Goal: Task Accomplishment & Management: Manage account settings

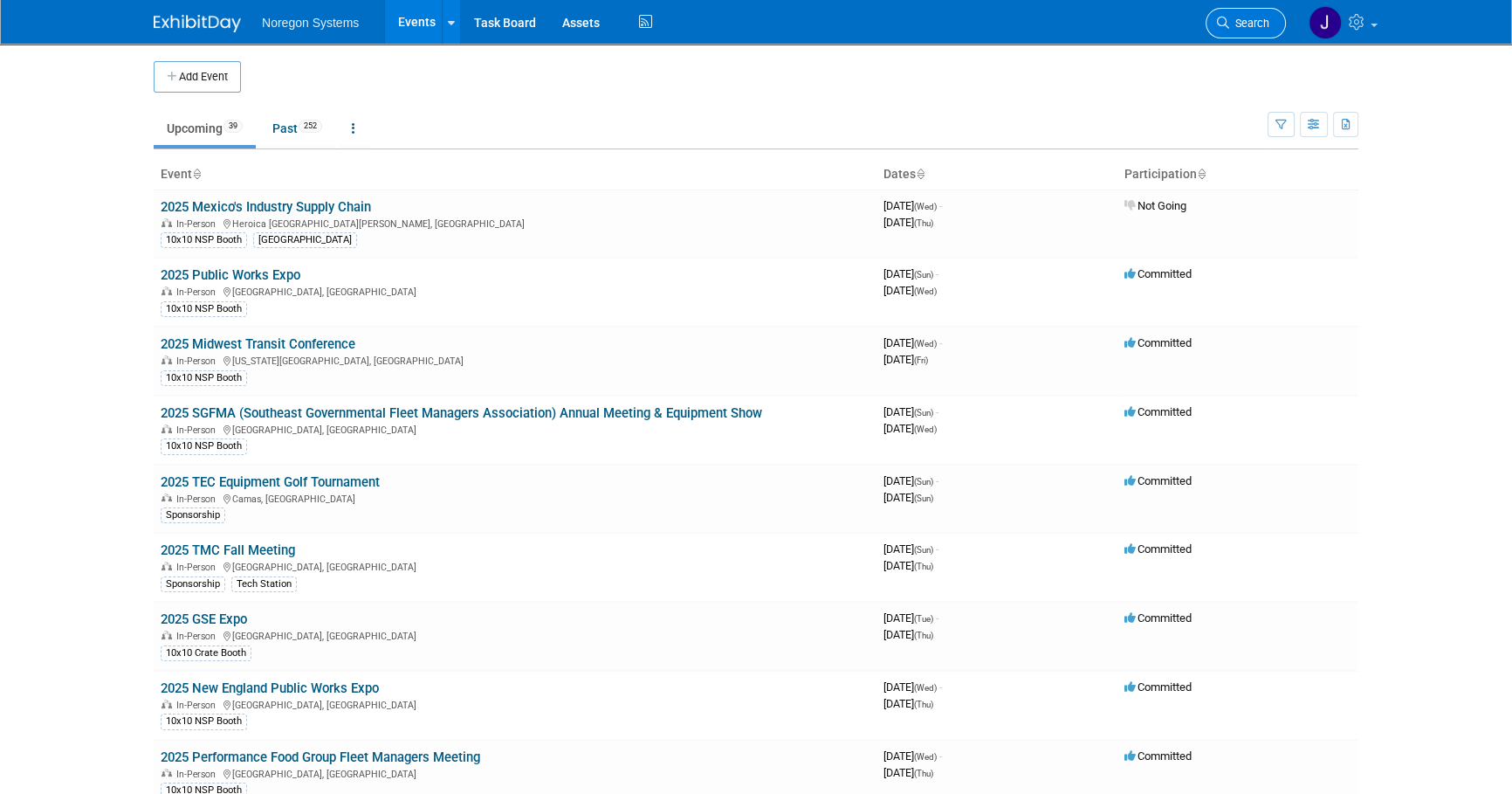
click at [1256, 26] on span "Search" at bounding box center [1249, 23] width 40 height 13
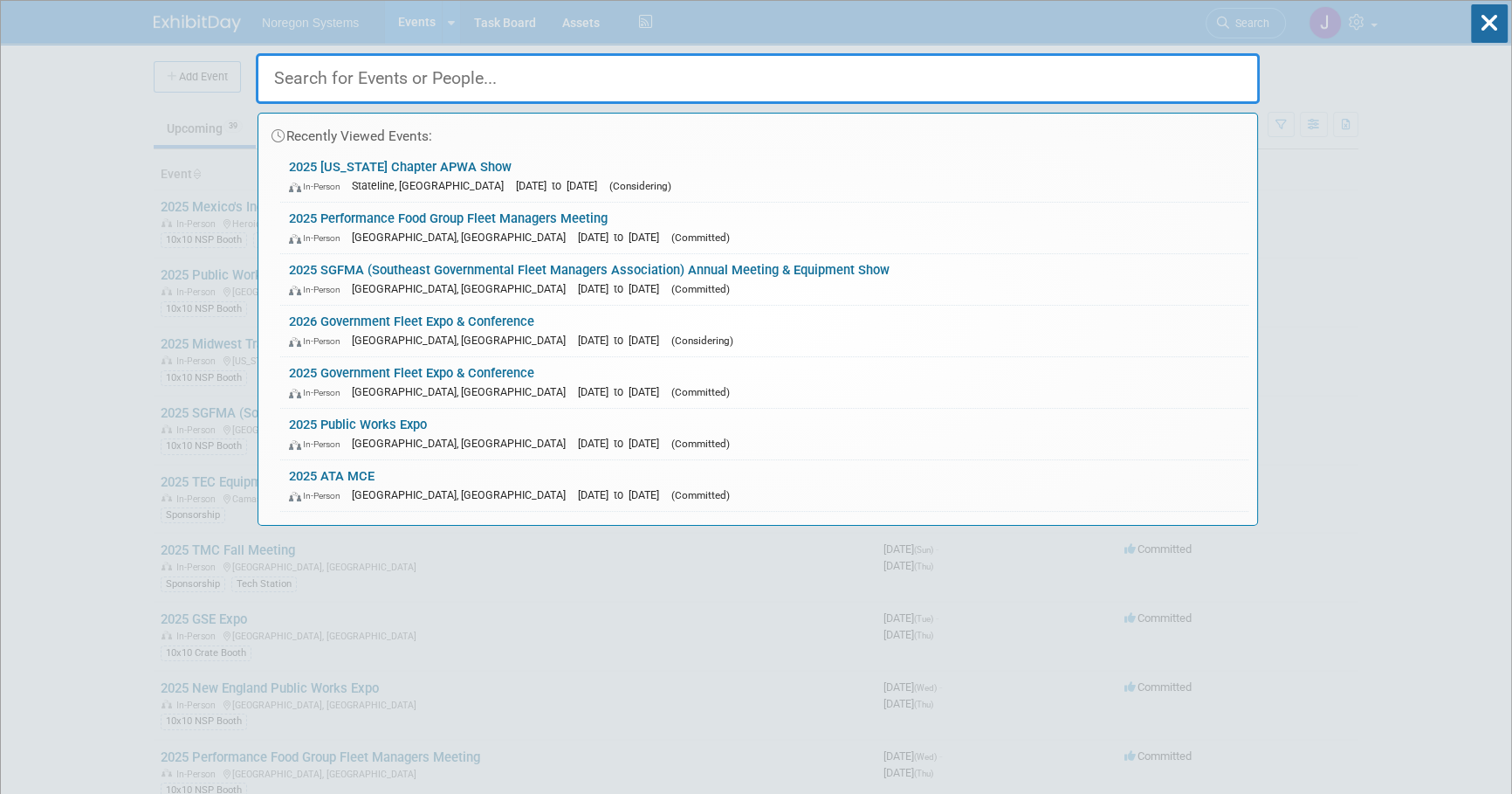
click at [1114, 88] on input "text" at bounding box center [758, 79] width 1004 height 51
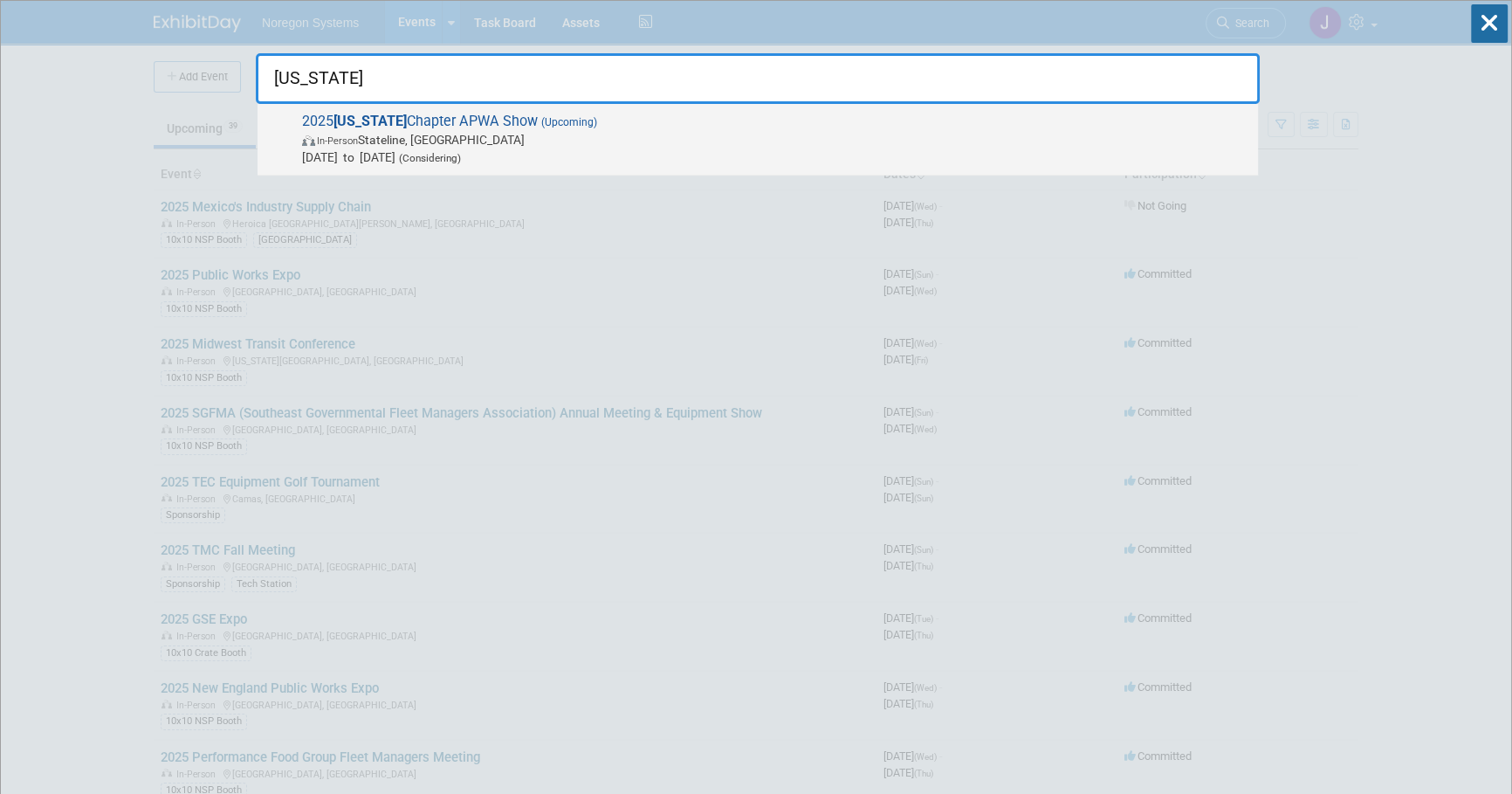
type input "[US_STATE]"
click at [663, 117] on span "2025 [US_STATE] Chapter APWA Show (Upcoming) In-Person Stateline, [GEOGRAPHIC_D…" at bounding box center [773, 139] width 952 height 53
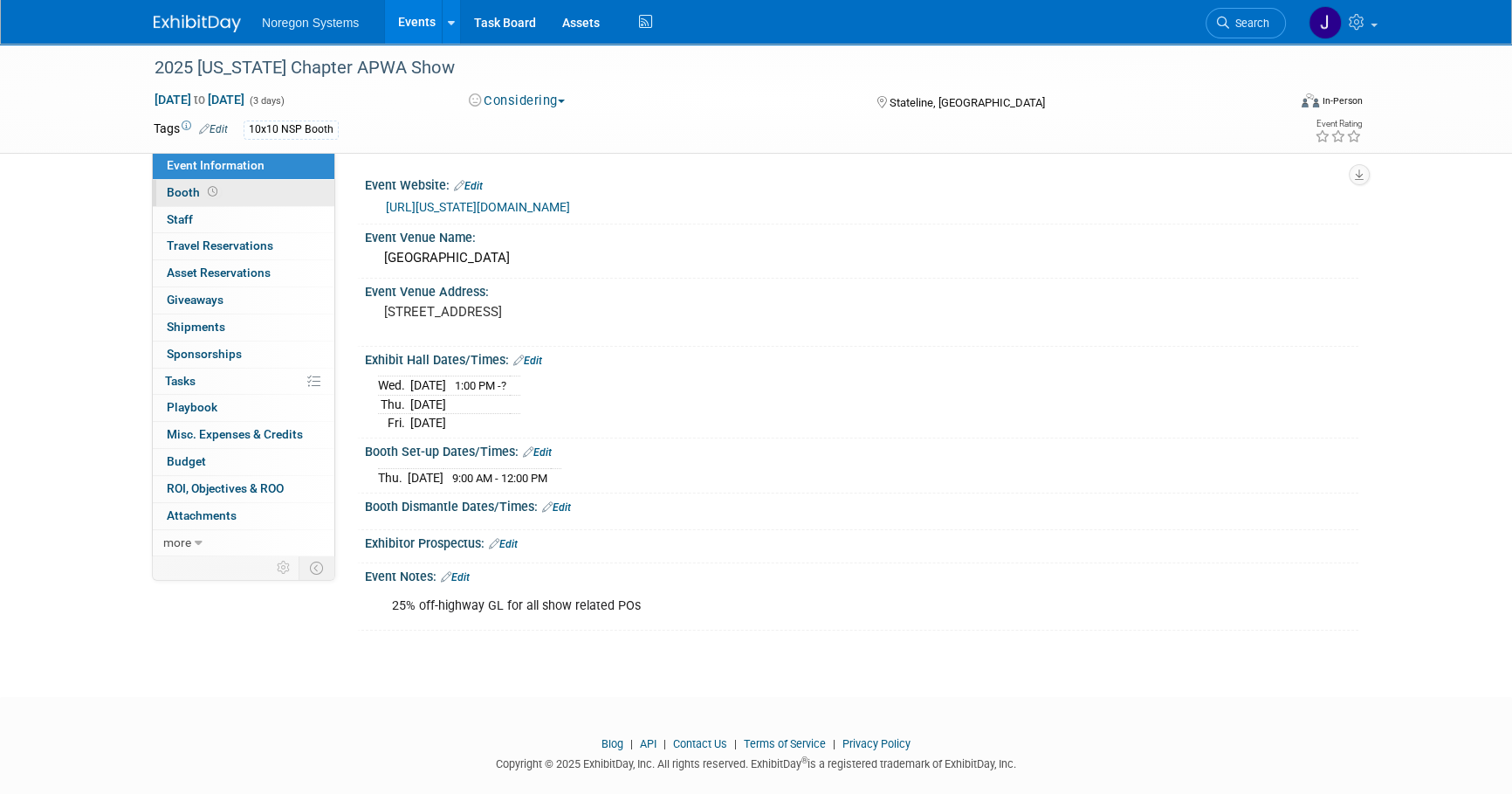
click at [314, 199] on link "Booth" at bounding box center [243, 193] width 181 height 26
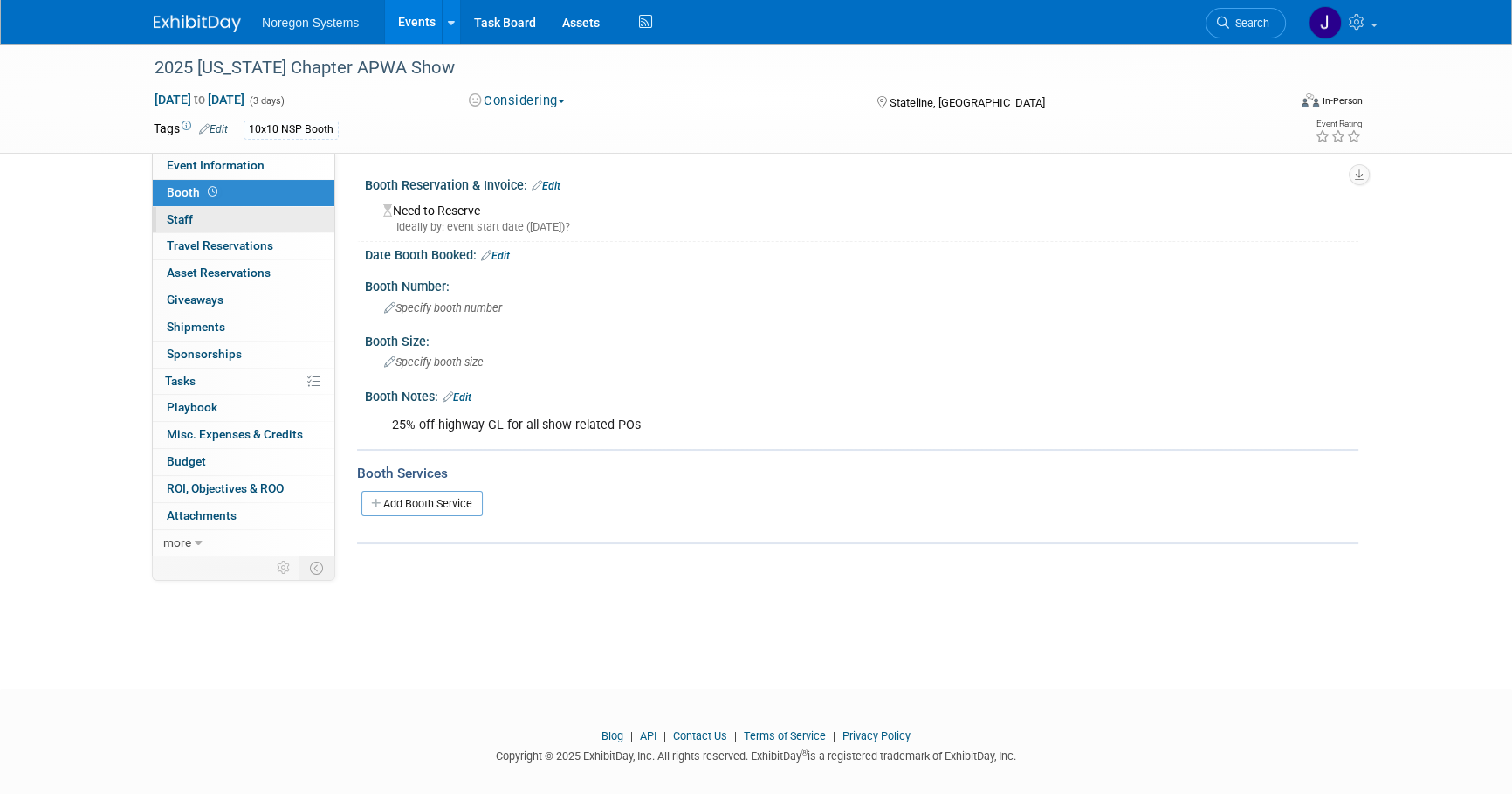
click at [237, 217] on link "0 Staff 0" at bounding box center [243, 220] width 181 height 26
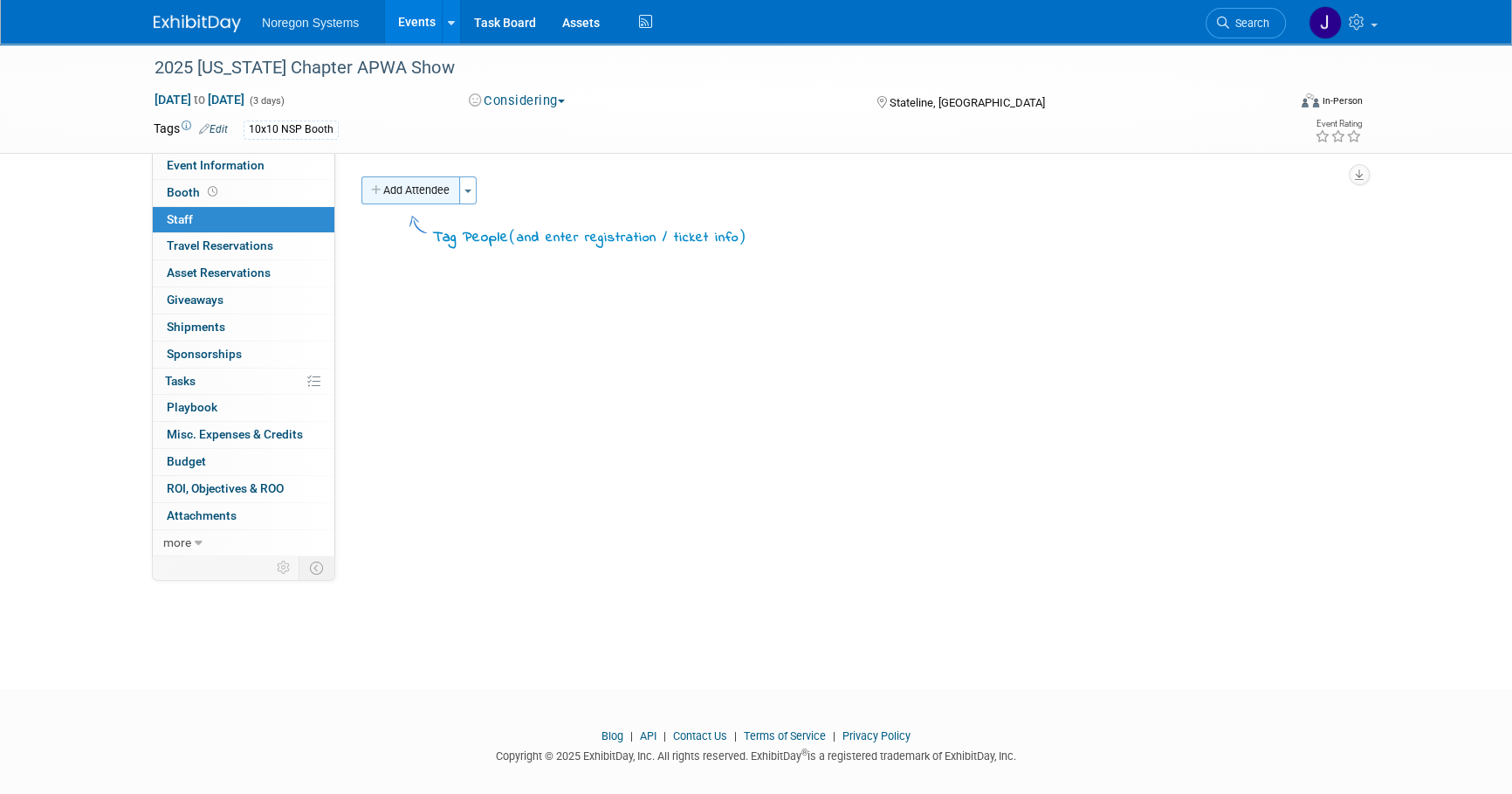
click at [409, 195] on button "Add Attendee" at bounding box center [411, 190] width 99 height 28
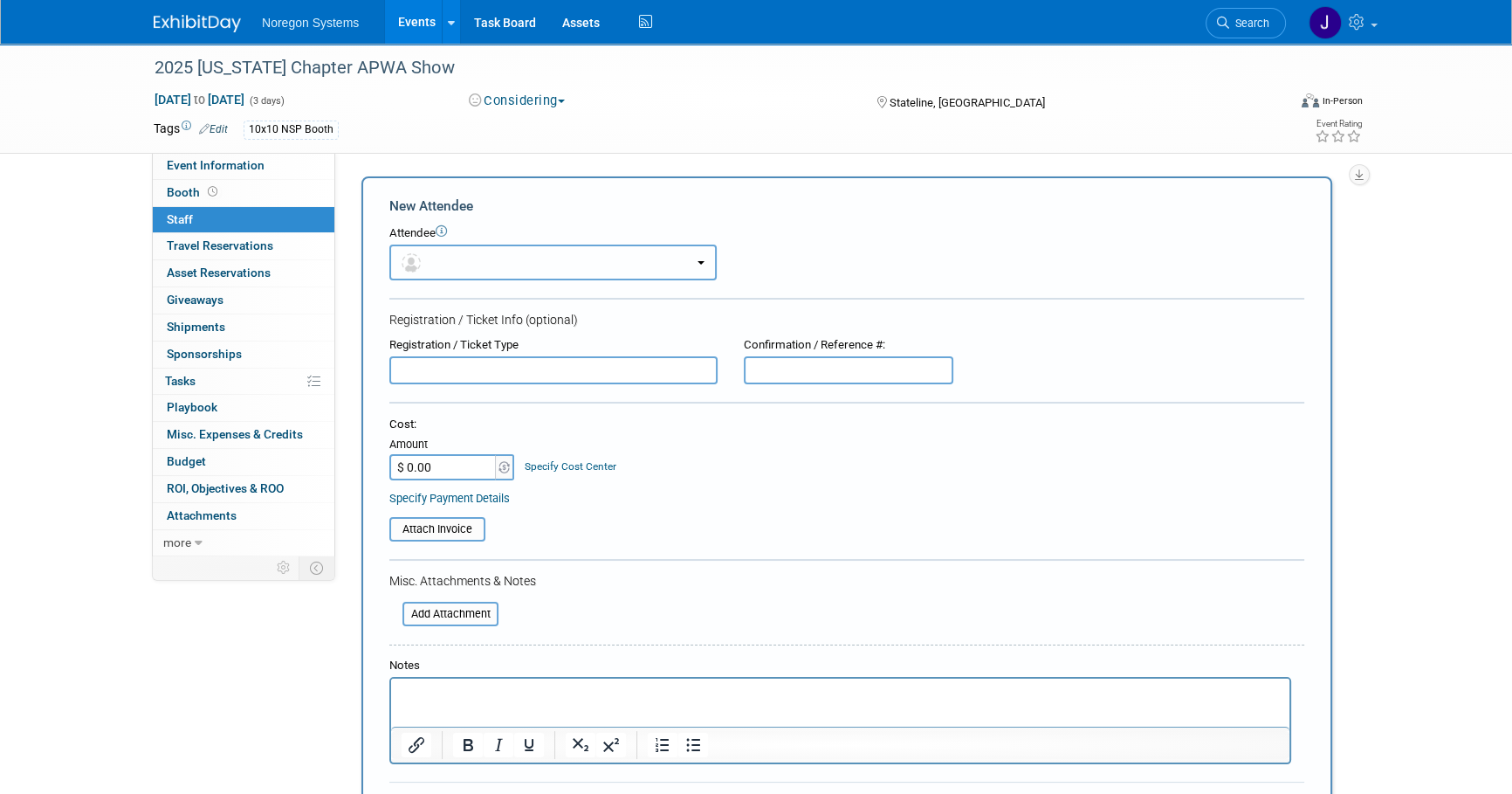
click at [506, 262] on button "button" at bounding box center [553, 262] width 328 height 36
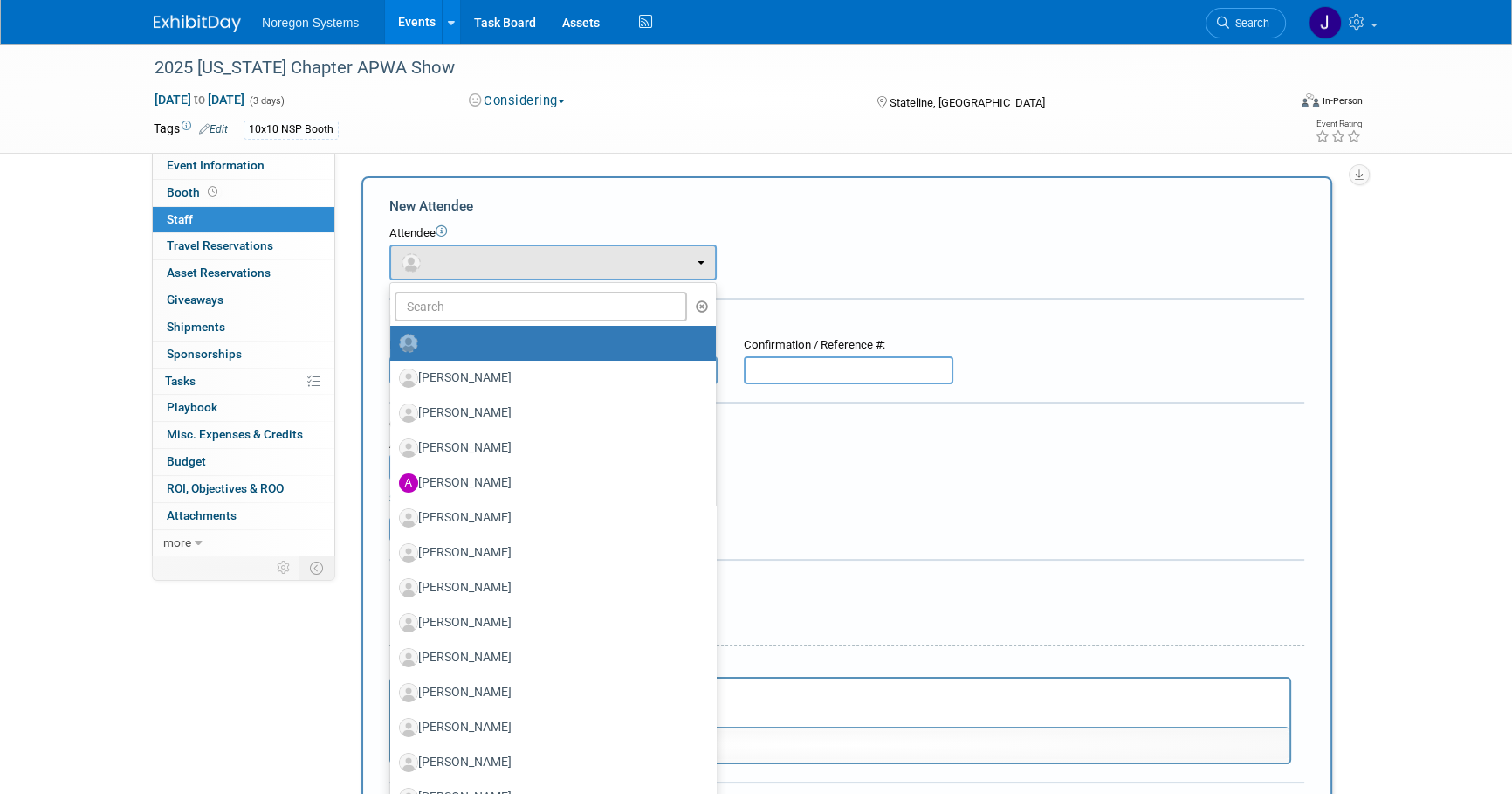
click at [505, 322] on ul "Adam Lumia Alan Penny Alan Dodd Ali Connell Altin Prela" at bounding box center [553, 631] width 328 height 698
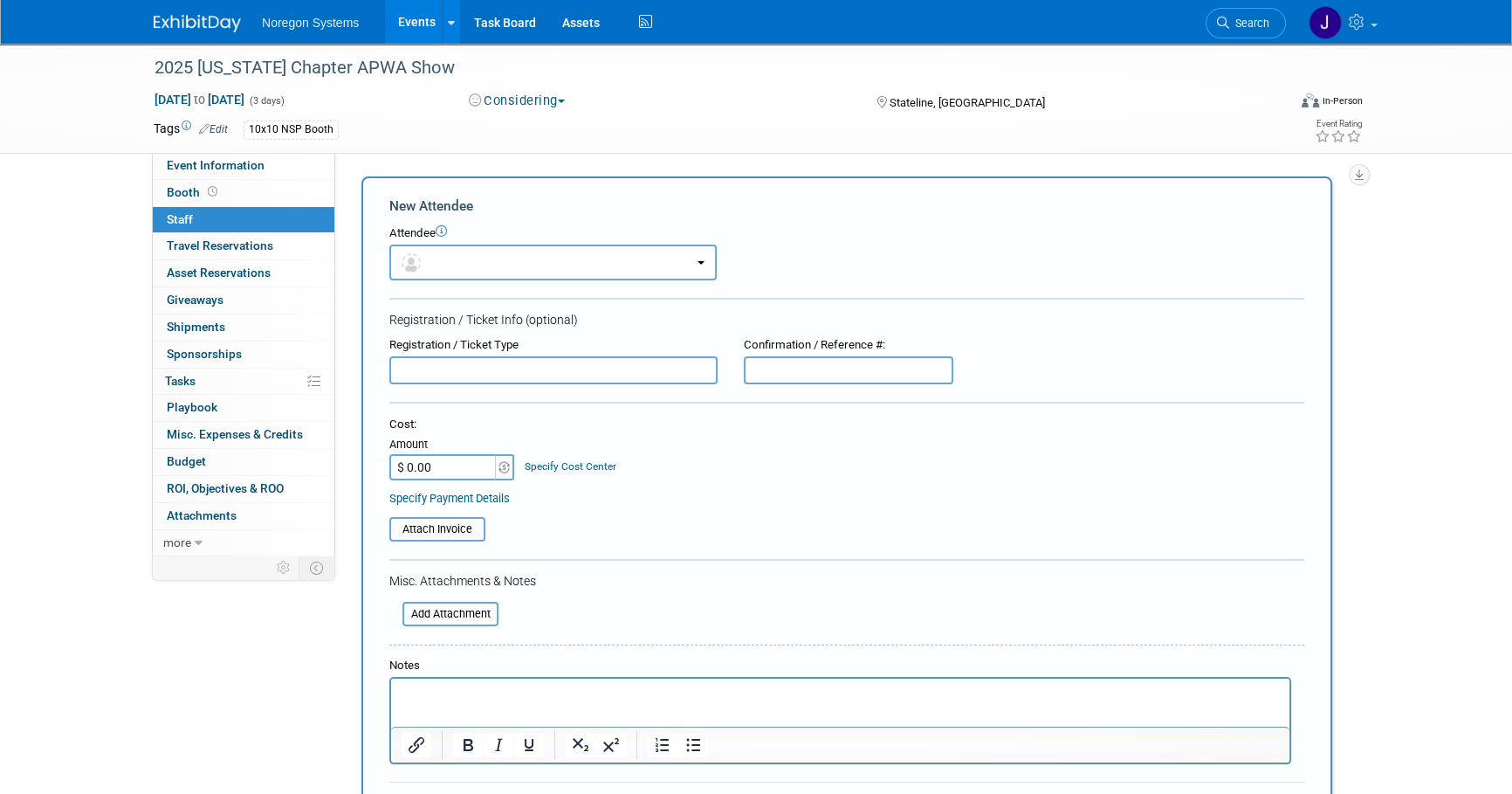
click at [495, 303] on form "New Attendee Attendee <img src="https://www.exhibitday.com/Images/Unassigned-Us…" at bounding box center [846, 516] width 915 height 641
click at [502, 253] on button "button" at bounding box center [553, 262] width 328 height 36
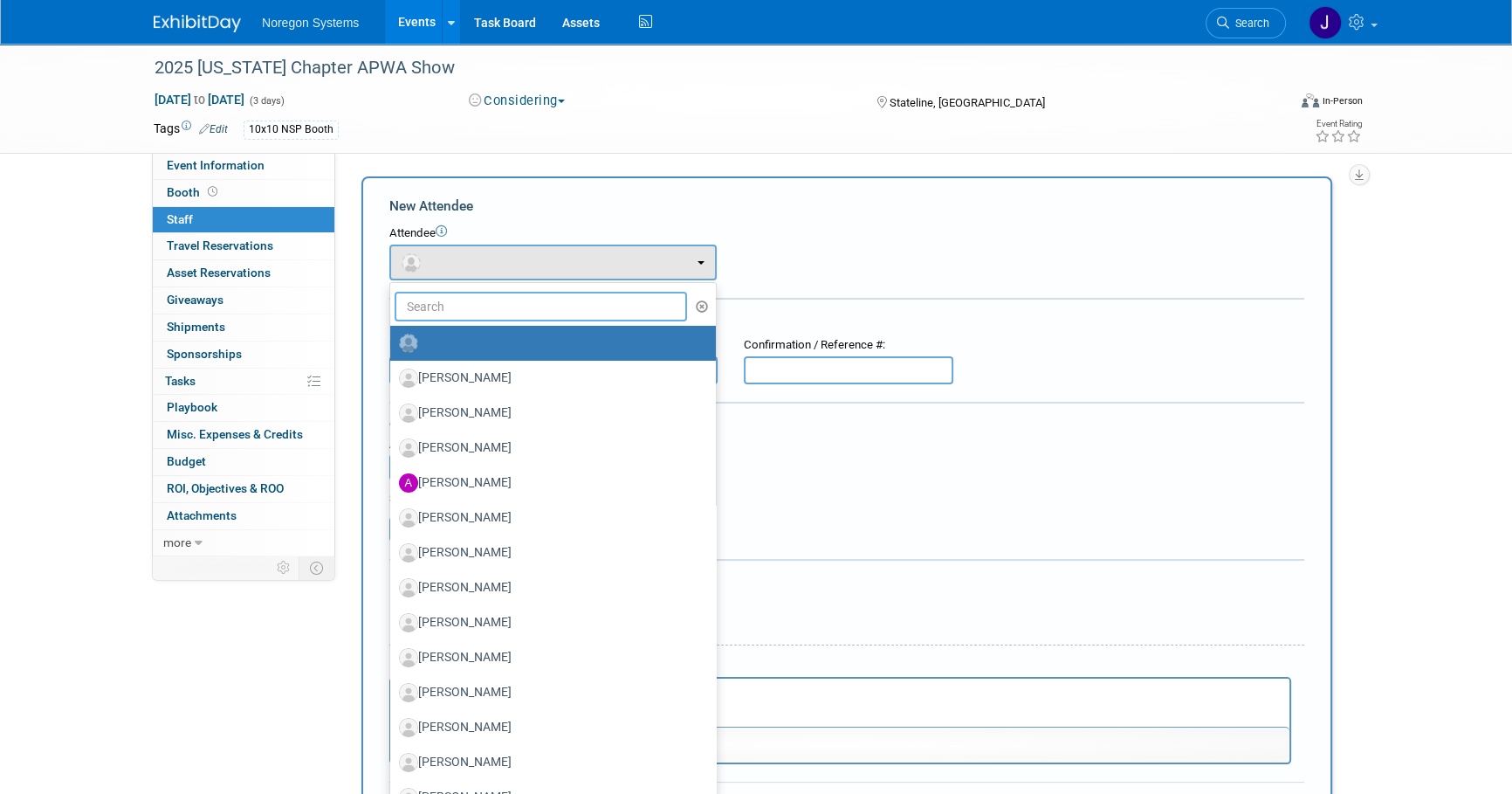
click at [495, 302] on input "text" at bounding box center [541, 307] width 293 height 30
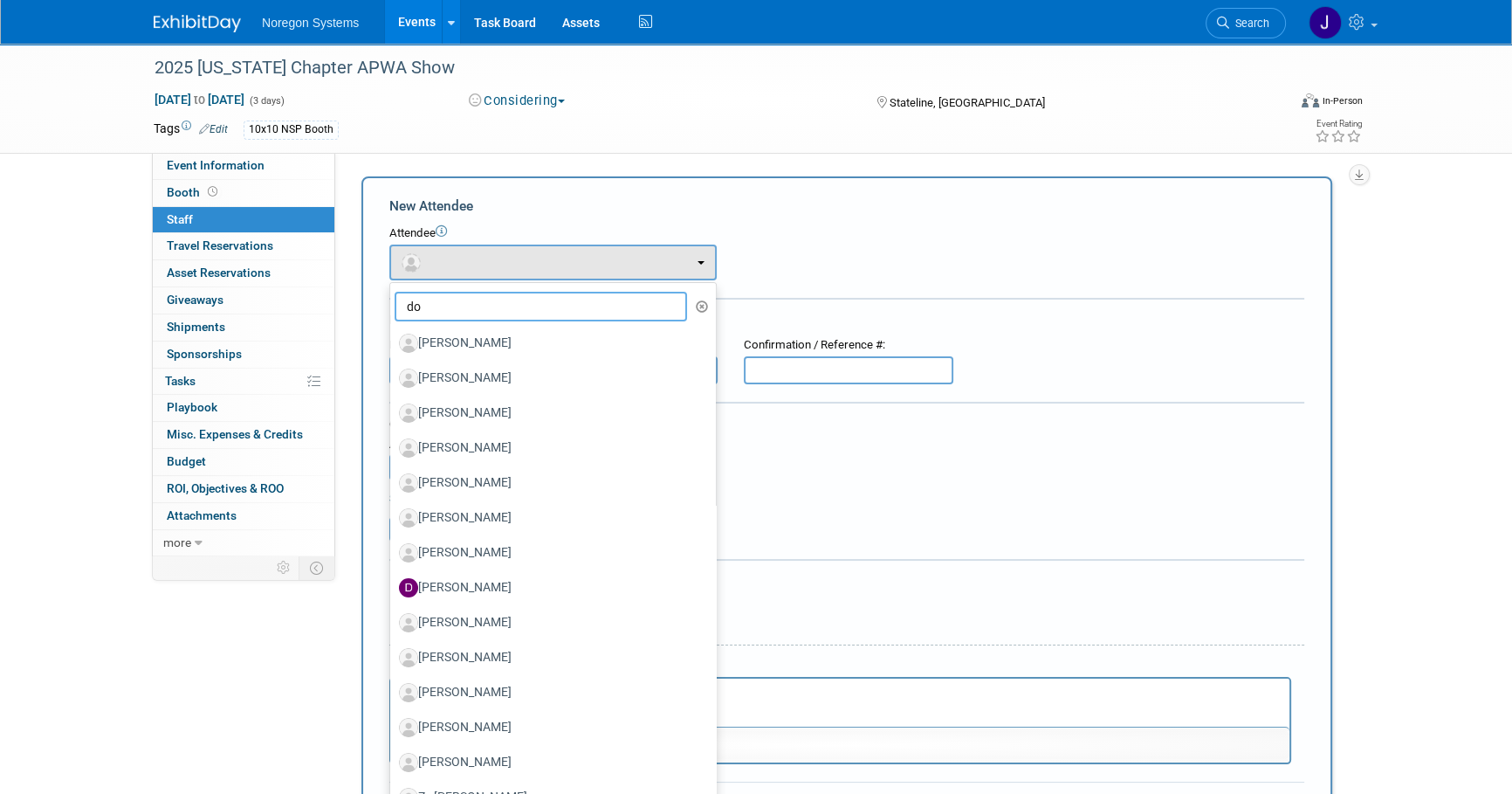
type input "dou"
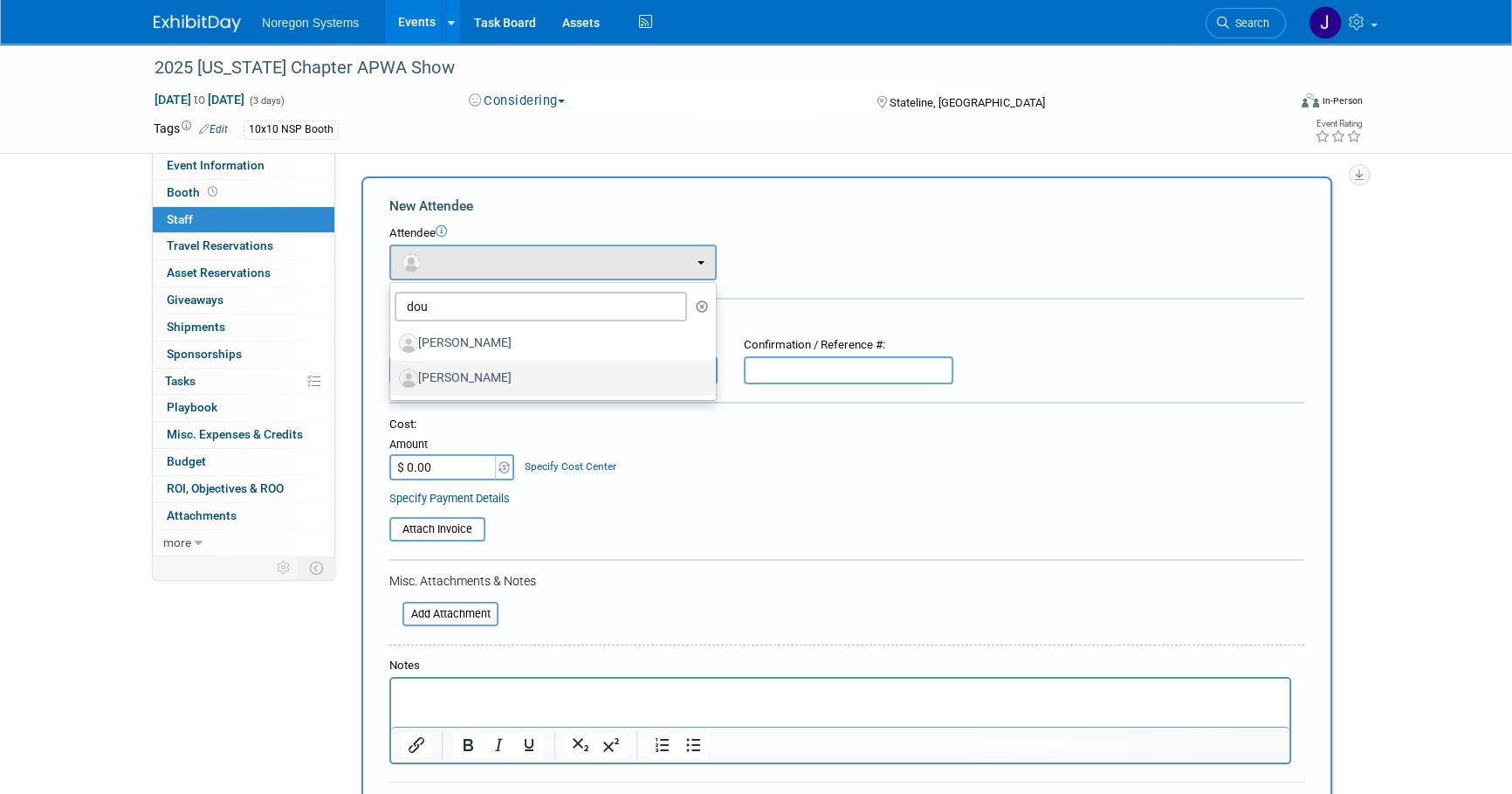
click at [505, 377] on label "Doug Harding" at bounding box center [548, 379] width 300 height 28
click at [392, 377] on input "Doug Harding" at bounding box center [386, 376] width 11 height 11
select select "bea4bad8-0dae-4301-aa39-86b8dab94603"
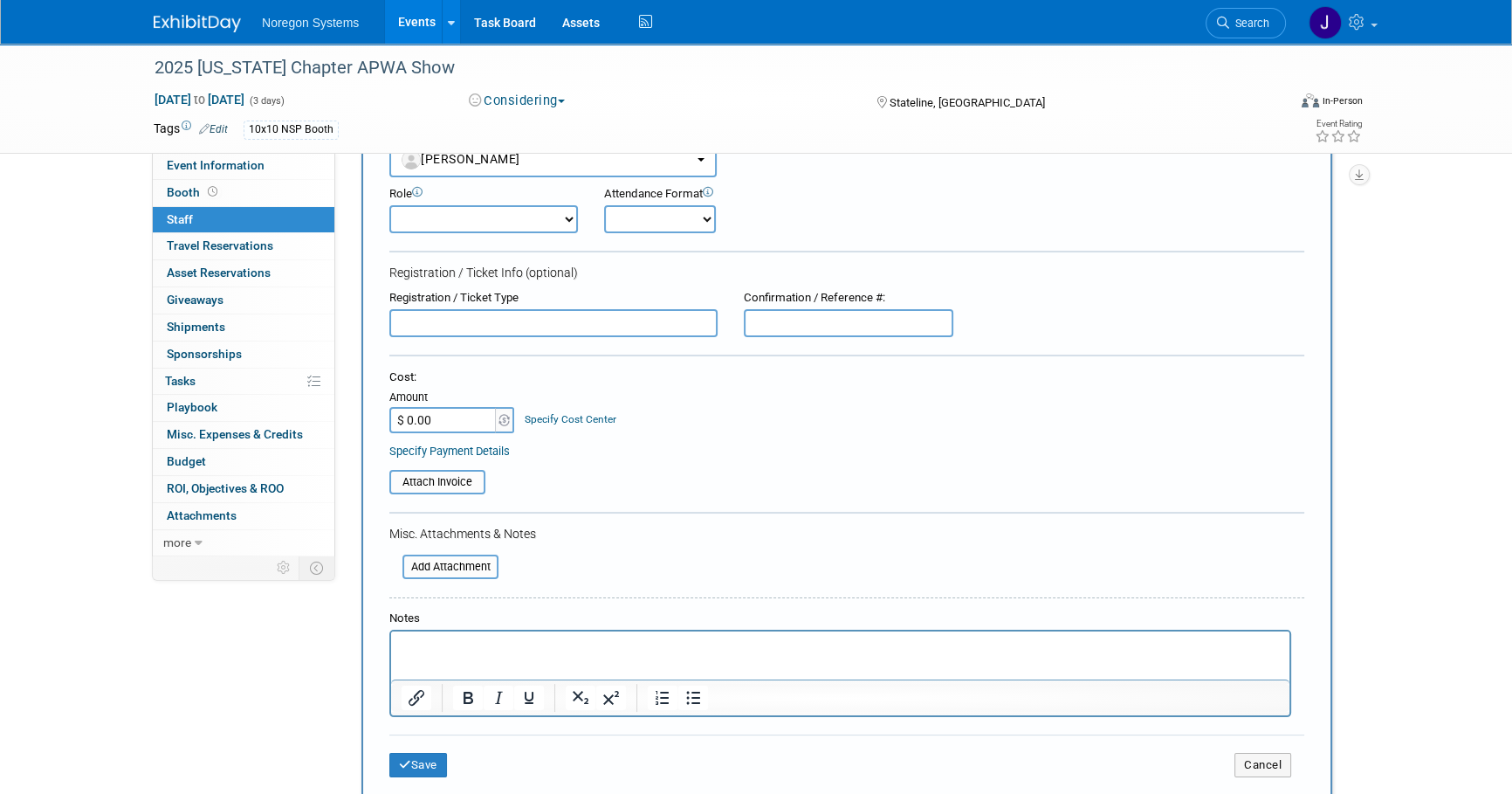
scroll to position [158, 0]
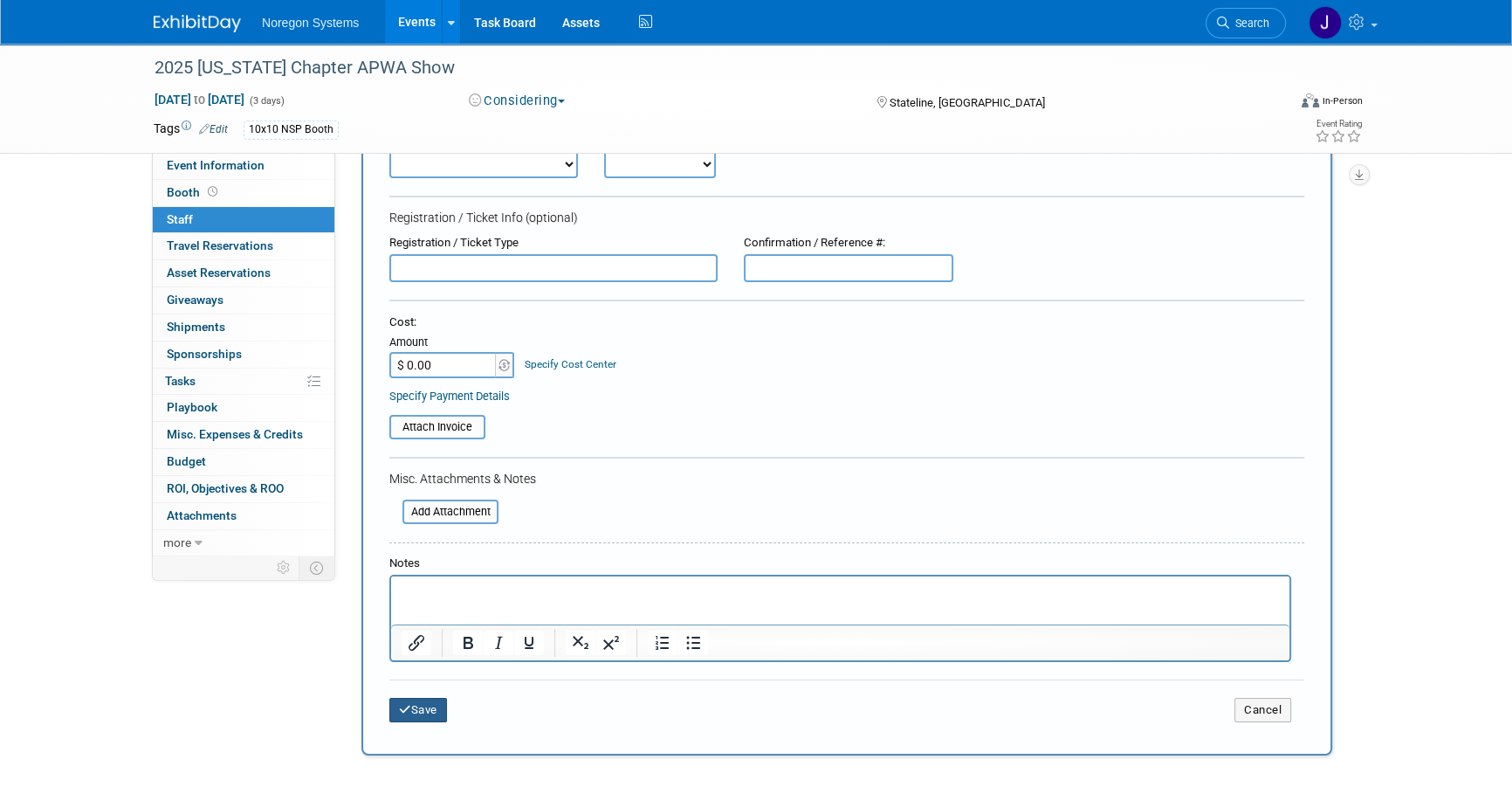
click at [426, 703] on button "Save" at bounding box center [418, 710] width 58 height 25
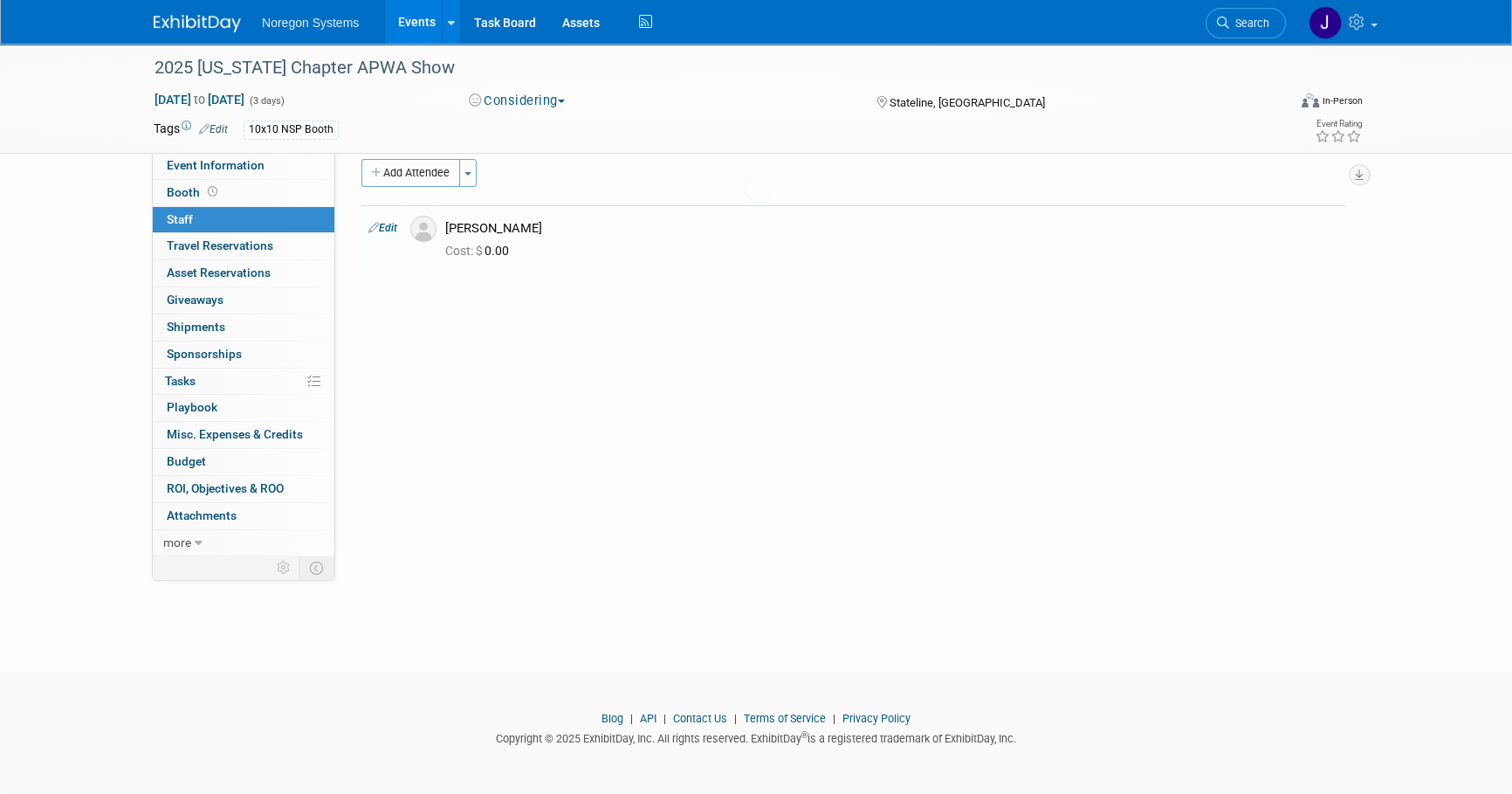
scroll to position [18, 0]
click at [426, 176] on button "Add Attendee" at bounding box center [411, 173] width 99 height 28
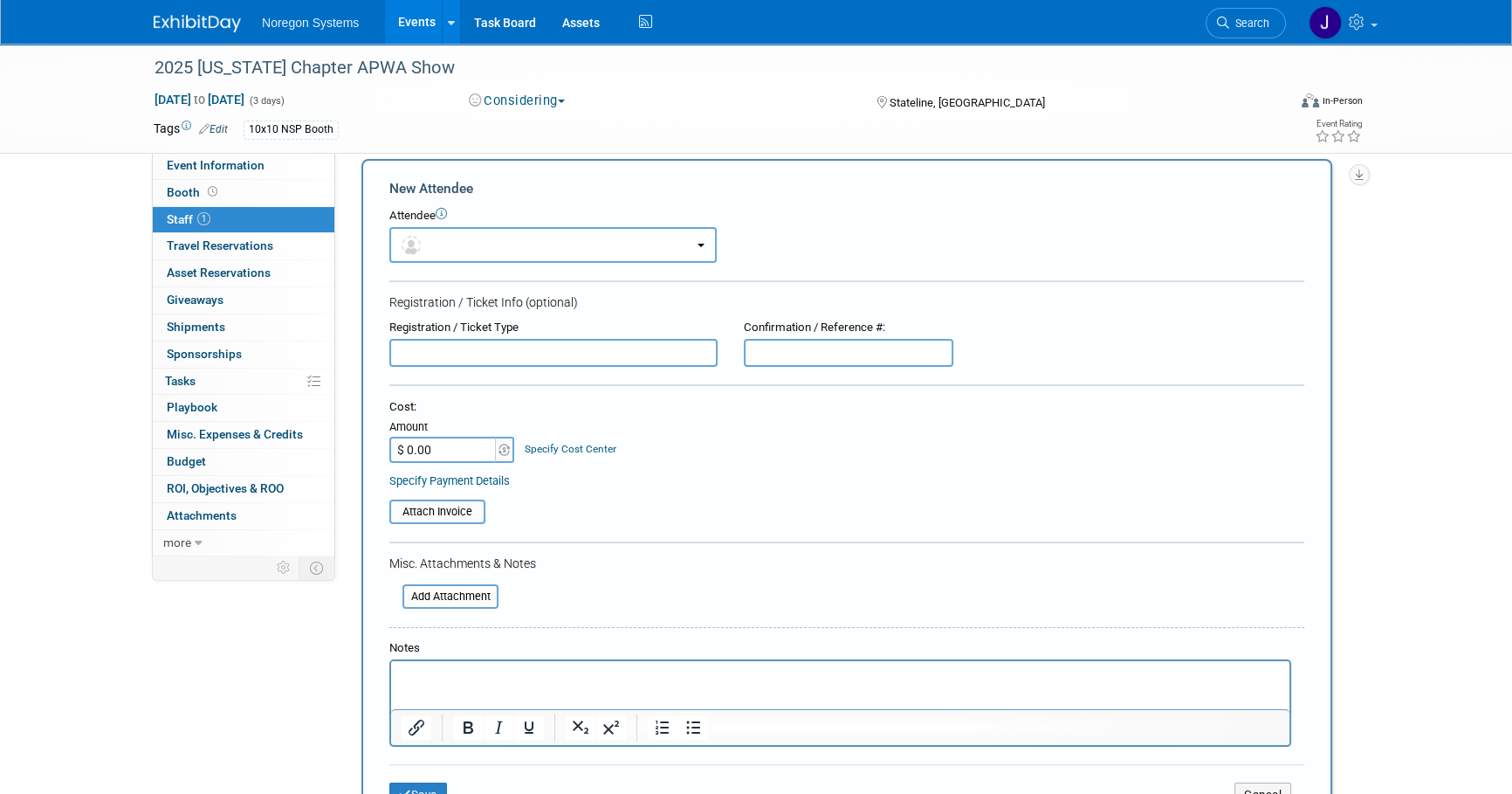
scroll to position [0, 0]
click at [499, 243] on button "button" at bounding box center [553, 245] width 328 height 36
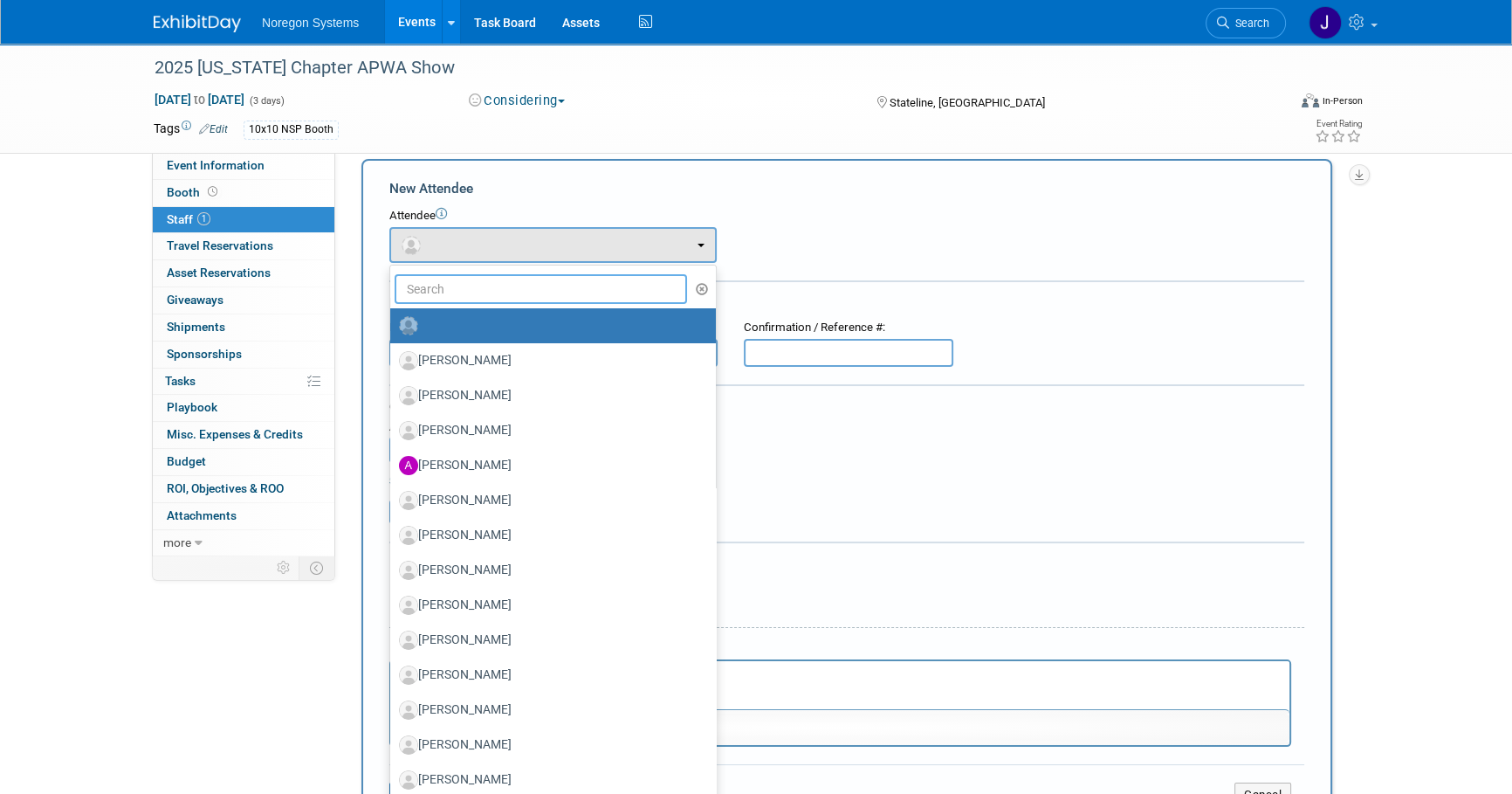
click at [491, 293] on input "text" at bounding box center [541, 289] width 293 height 30
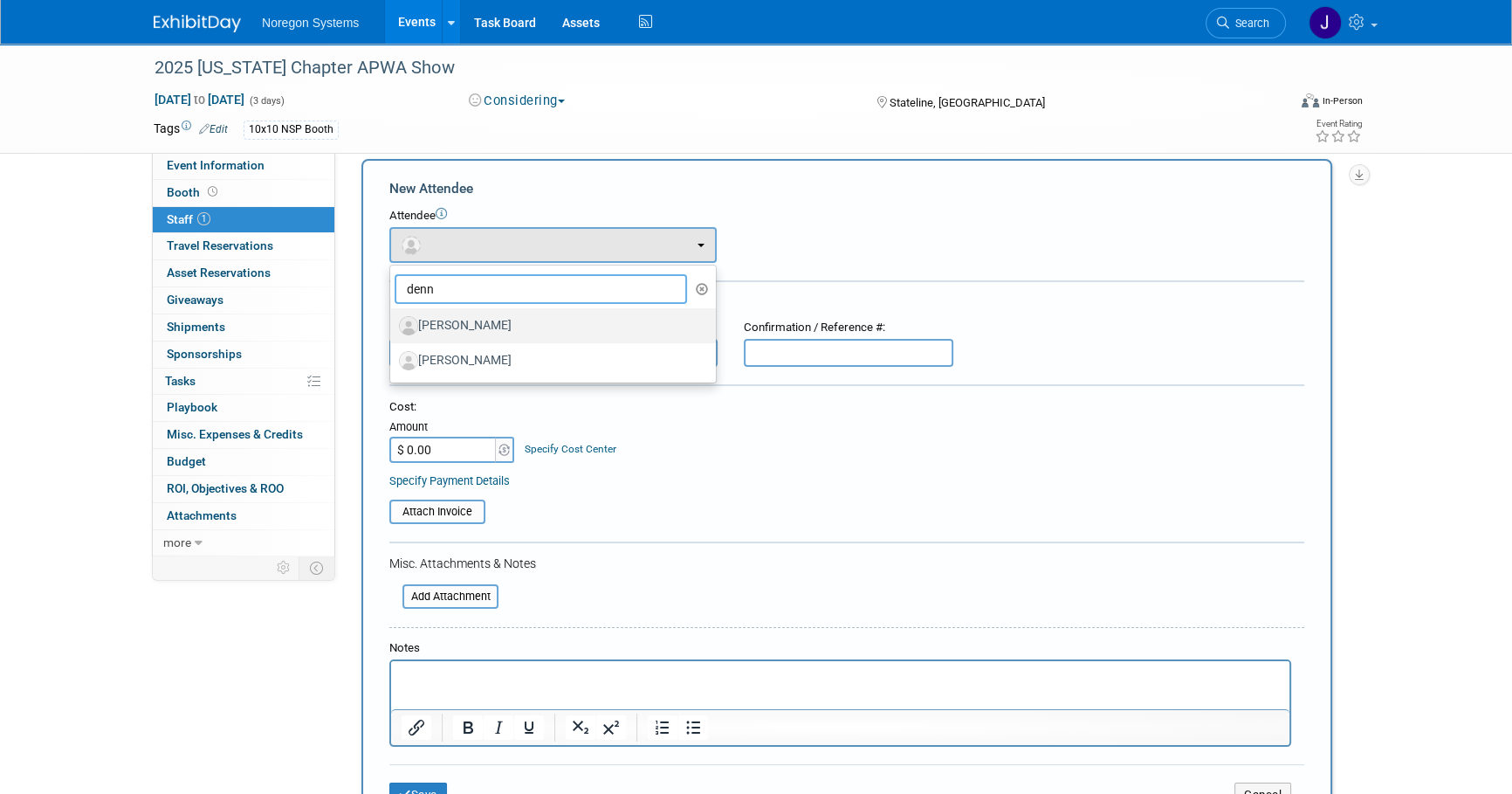
type input "denn"
click at [512, 335] on label "[PERSON_NAME]" at bounding box center [548, 326] width 300 height 28
click at [392, 330] on input "[PERSON_NAME]" at bounding box center [386, 323] width 11 height 11
select select "19cc2e43-a6f7-4581-bba4-fedf35eacc78"
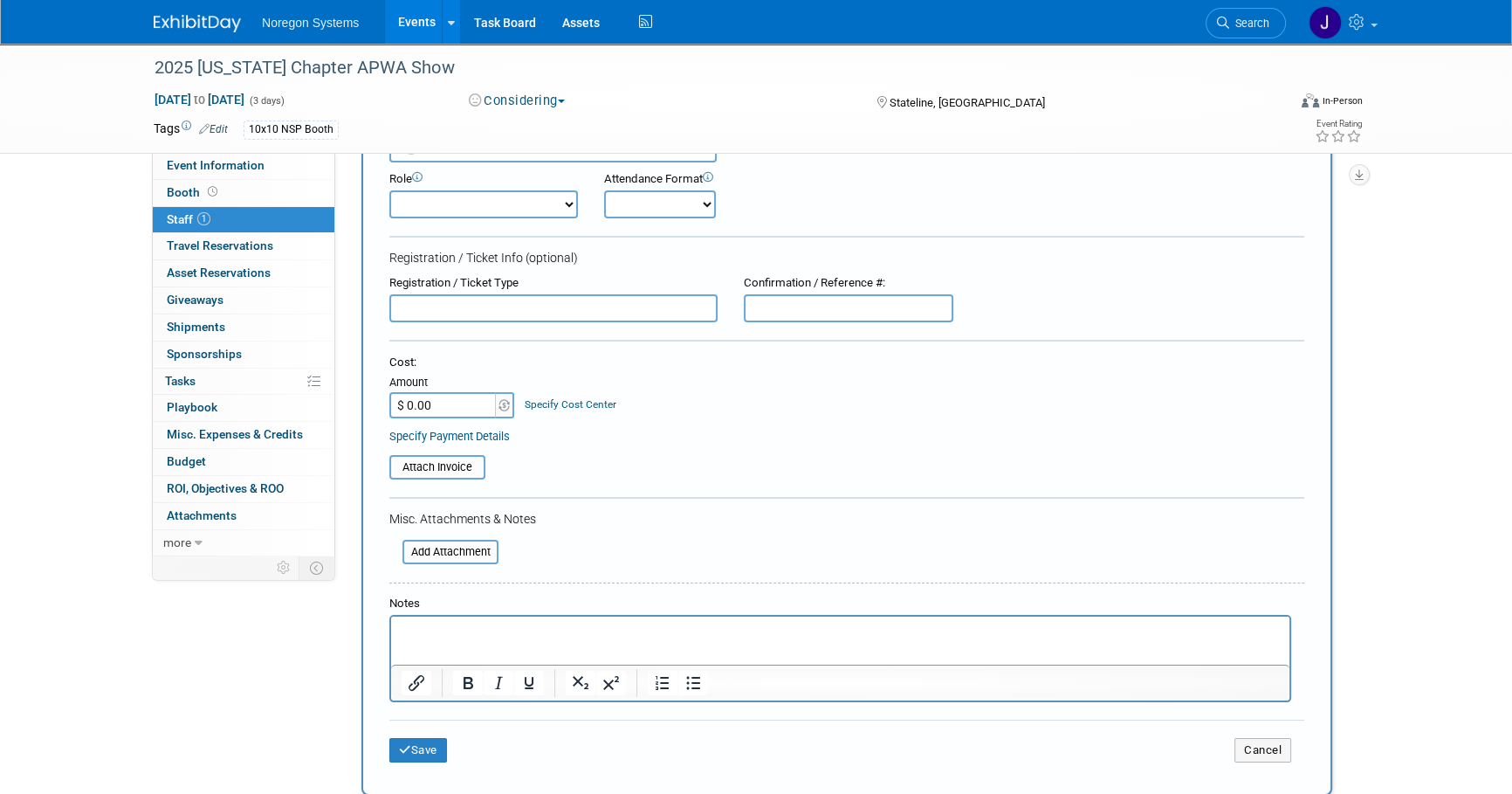
scroll to position [175, 0]
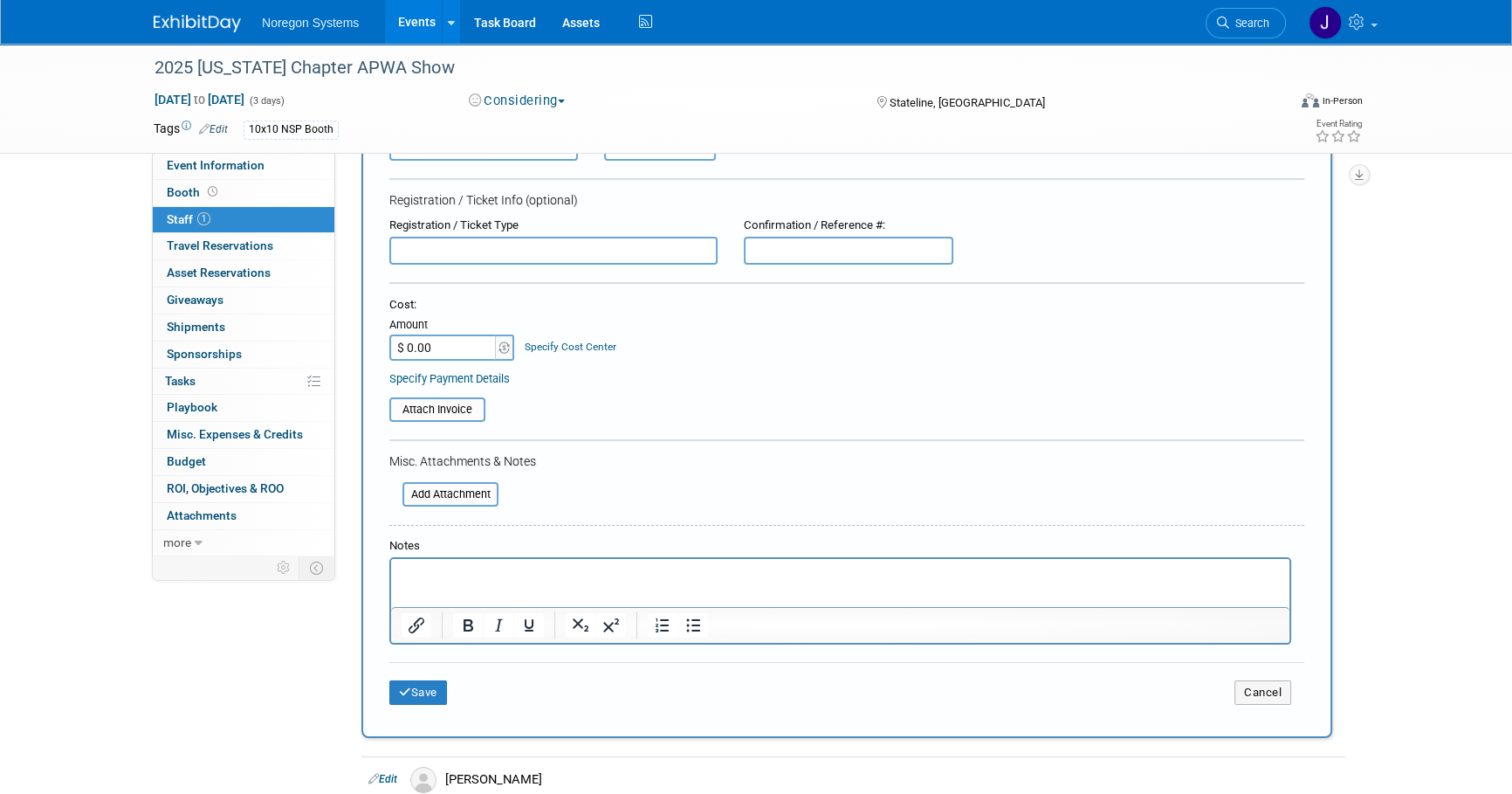
click at [413, 675] on div "Save Cancel" at bounding box center [846, 690] width 915 height 56
click at [418, 688] on button "Save" at bounding box center [418, 692] width 58 height 25
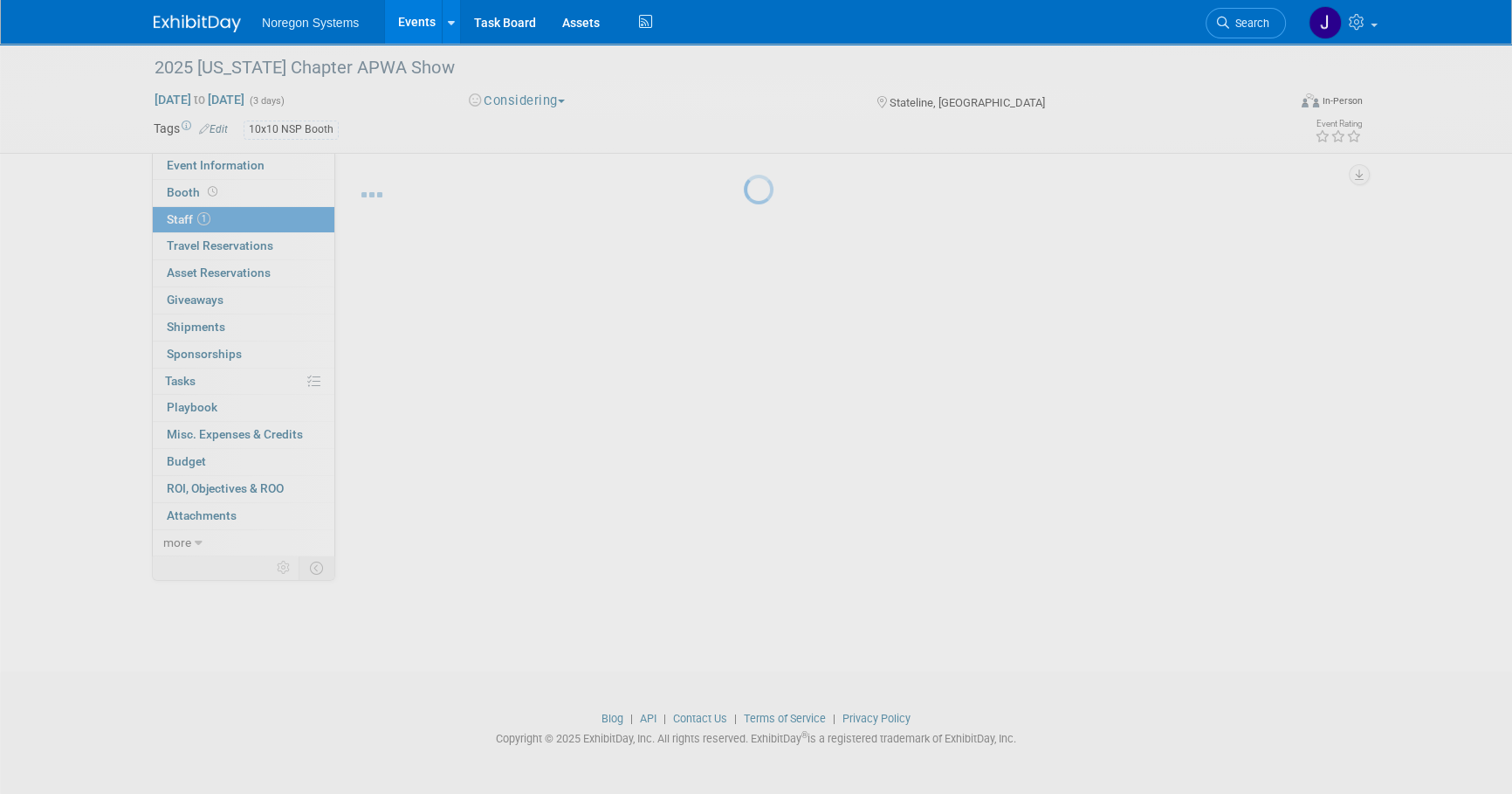
scroll to position [18, 0]
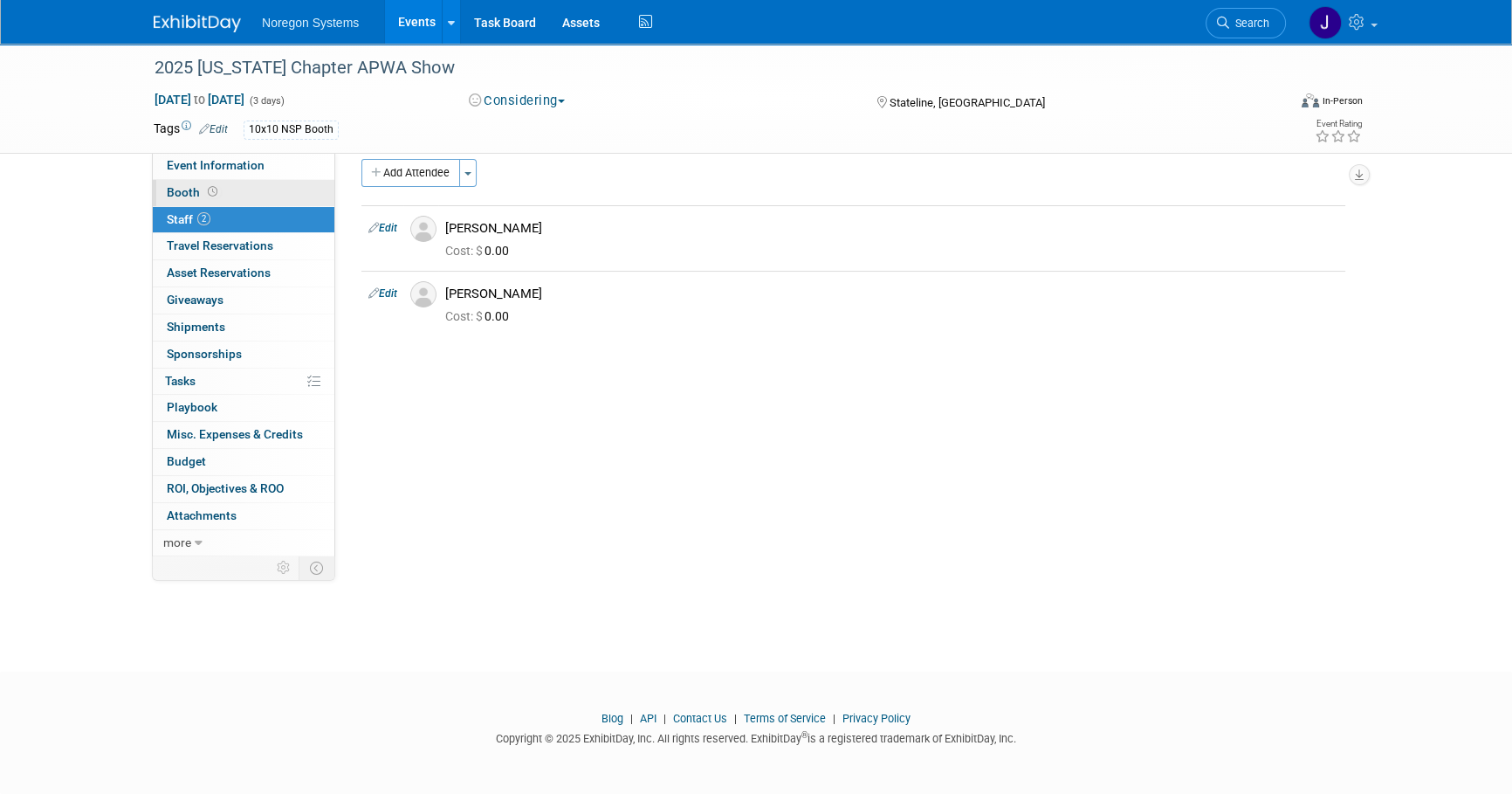
click at [291, 185] on link "Booth" at bounding box center [243, 193] width 181 height 26
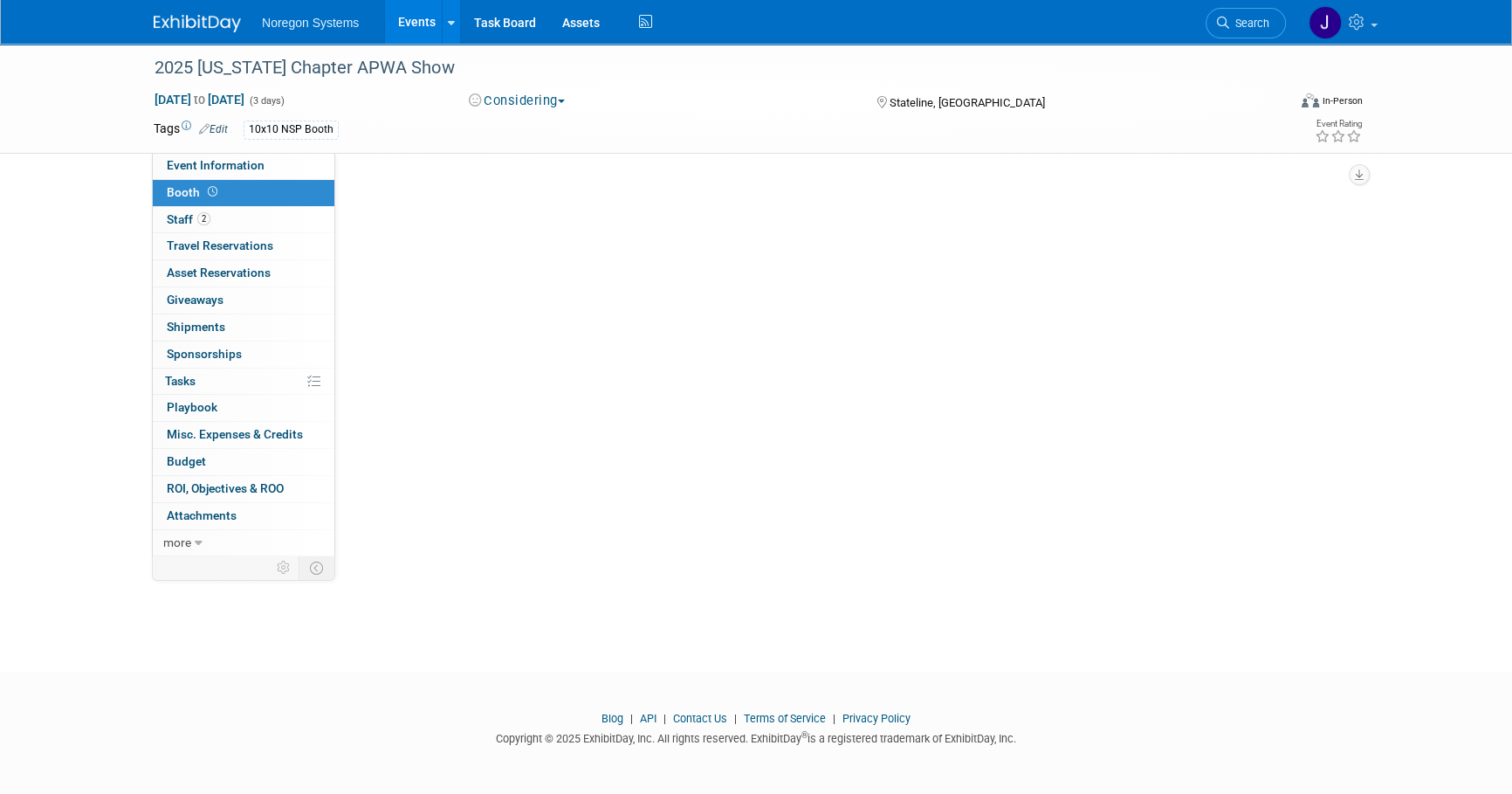
scroll to position [0, 0]
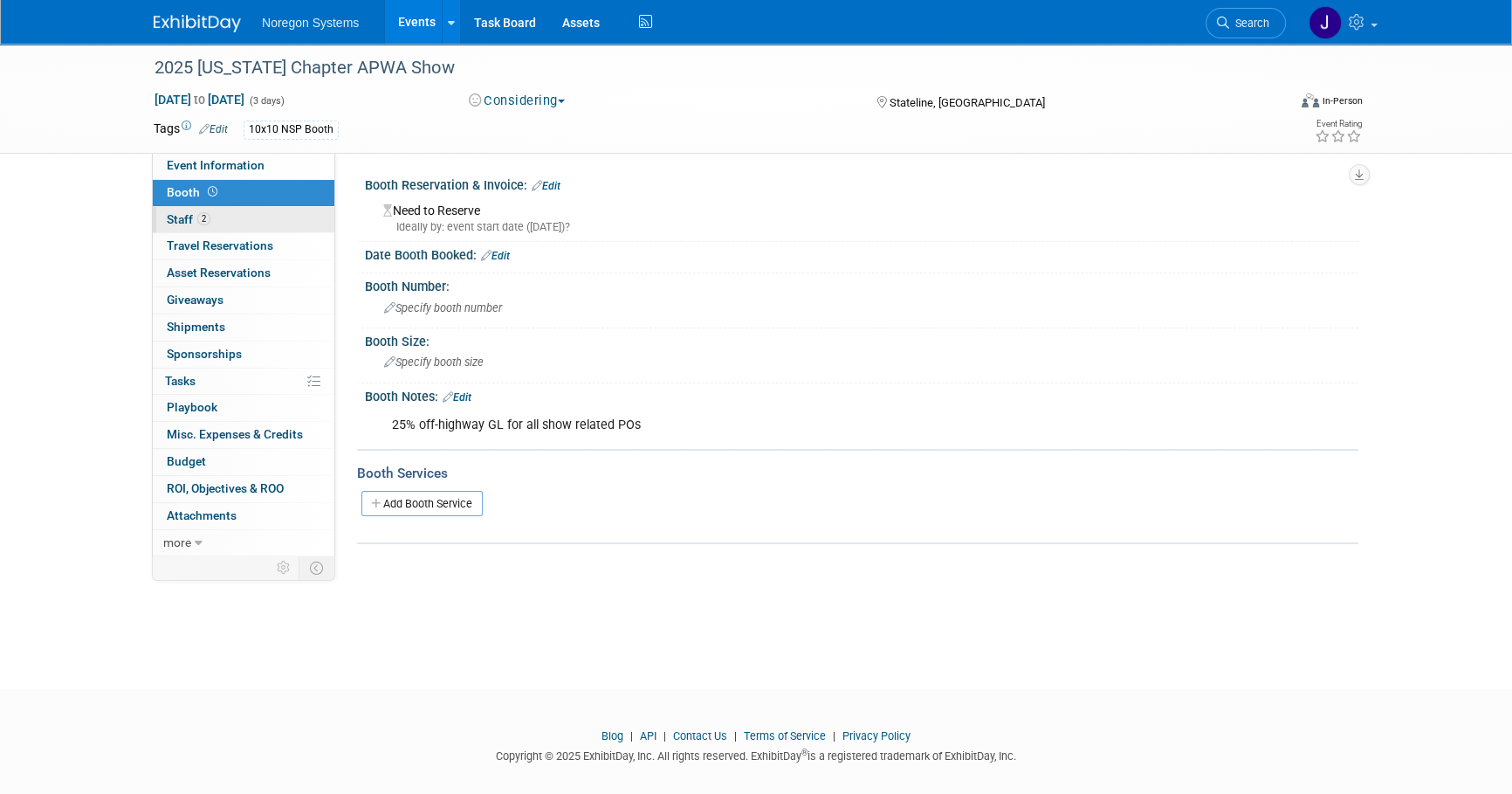
drag, startPoint x: 260, startPoint y: 226, endPoint x: 278, endPoint y: 222, distance: 18.4
click at [260, 224] on link "2 Staff 2" at bounding box center [243, 220] width 181 height 26
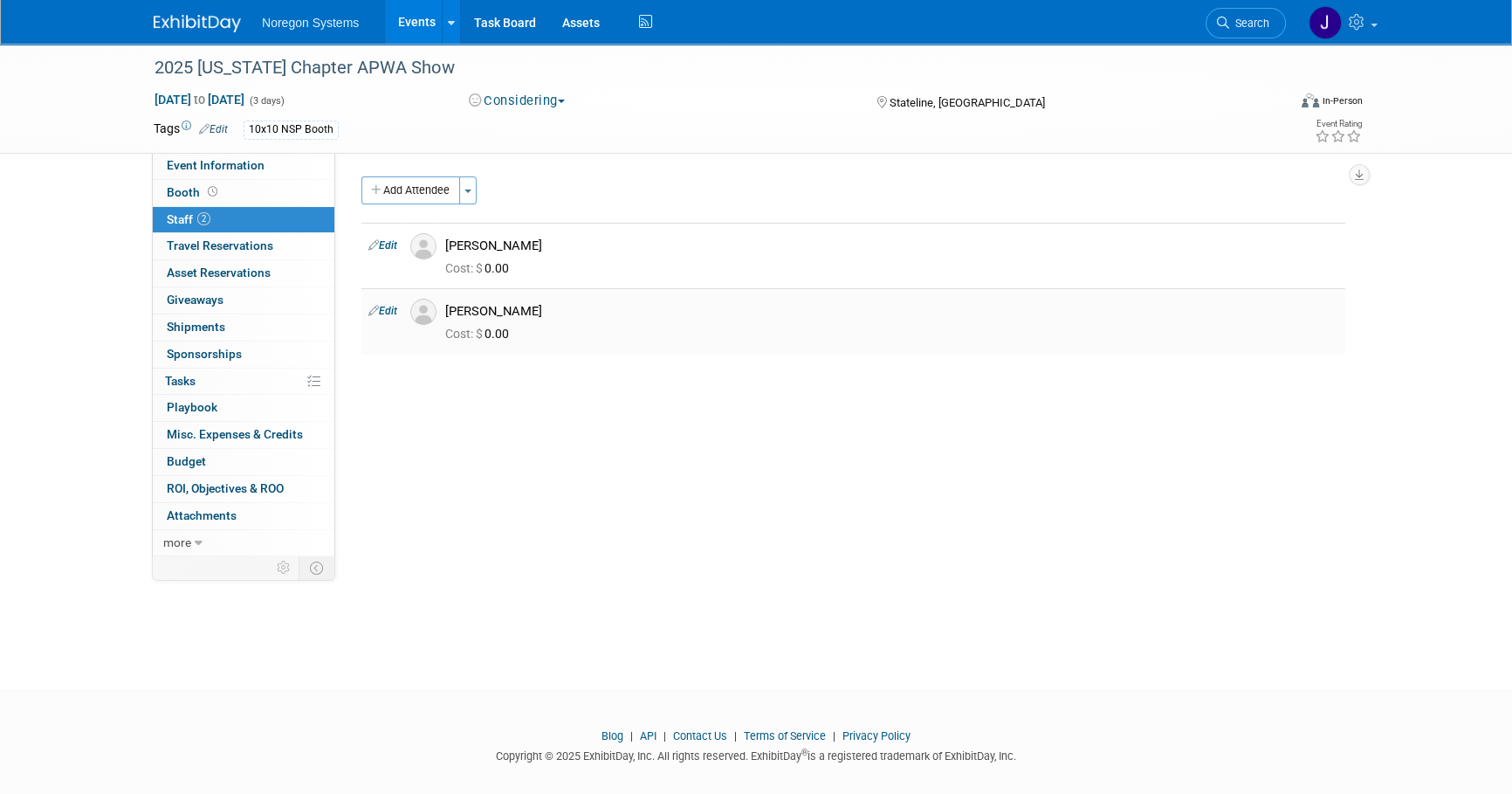
drag, startPoint x: 530, startPoint y: 313, endPoint x: 447, endPoint y: 310, distance: 83.1
click at [447, 310] on div "[PERSON_NAME]" at bounding box center [891, 311] width 893 height 17
copy div "[PERSON_NAME]"
click at [537, 245] on div "[PERSON_NAME]" at bounding box center [891, 245] width 893 height 17
drag, startPoint x: 541, startPoint y: 244, endPoint x: 445, endPoint y: 244, distance: 96.0
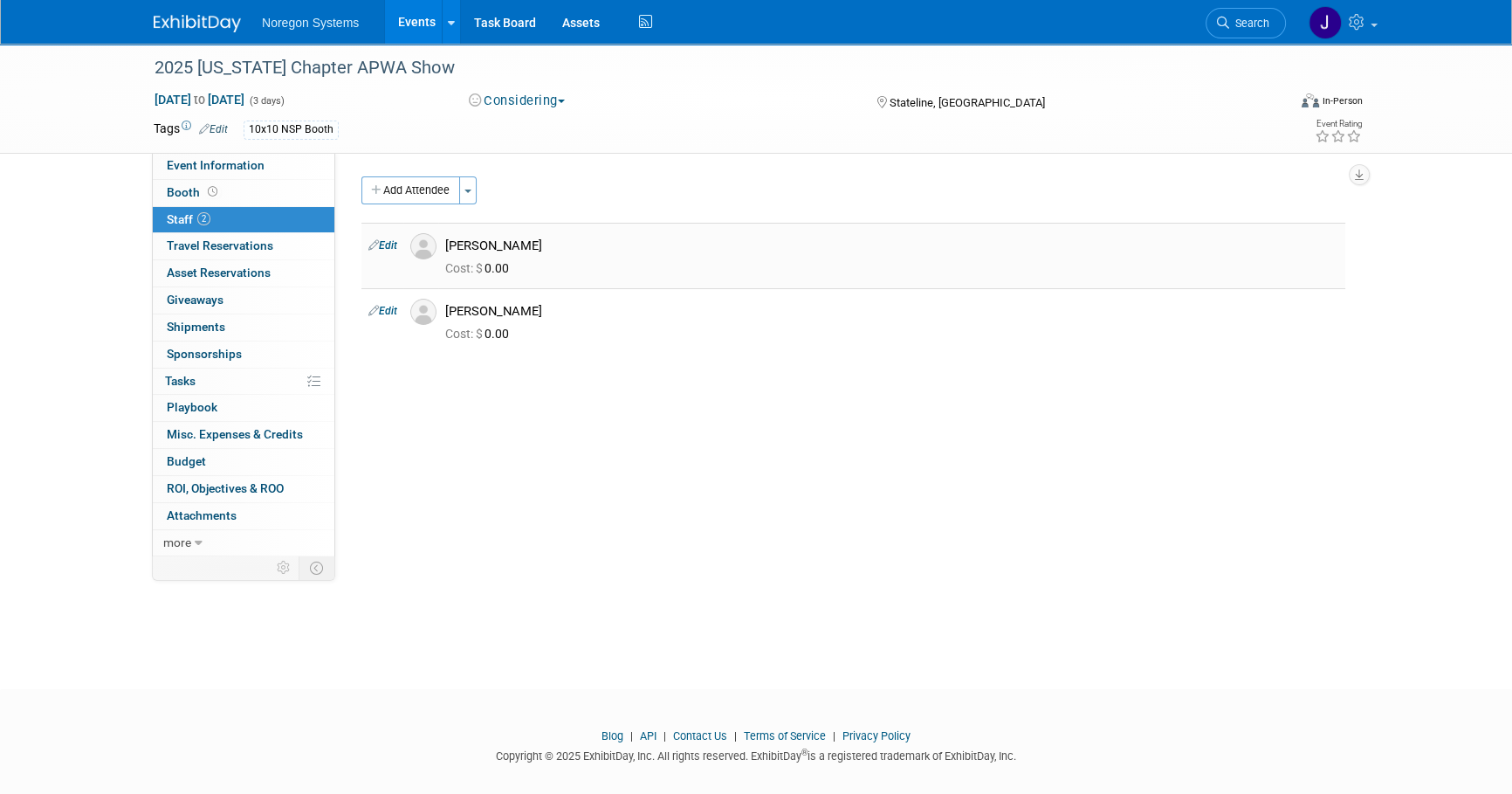
click at [445, 244] on div "[PERSON_NAME]" at bounding box center [891, 244] width 919 height 21
copy div "[PERSON_NAME]"
click at [109, 629] on div "2025 Nevada Chapter APWA Show Oct 1, 2025 to Oct 3, 2025 (3 days) Oct 1, 2025 t…" at bounding box center [756, 351] width 1512 height 614
drag, startPoint x: 533, startPoint y: 309, endPoint x: 446, endPoint y: 308, distance: 87.0
click at [446, 308] on div "[PERSON_NAME]" at bounding box center [891, 311] width 893 height 17
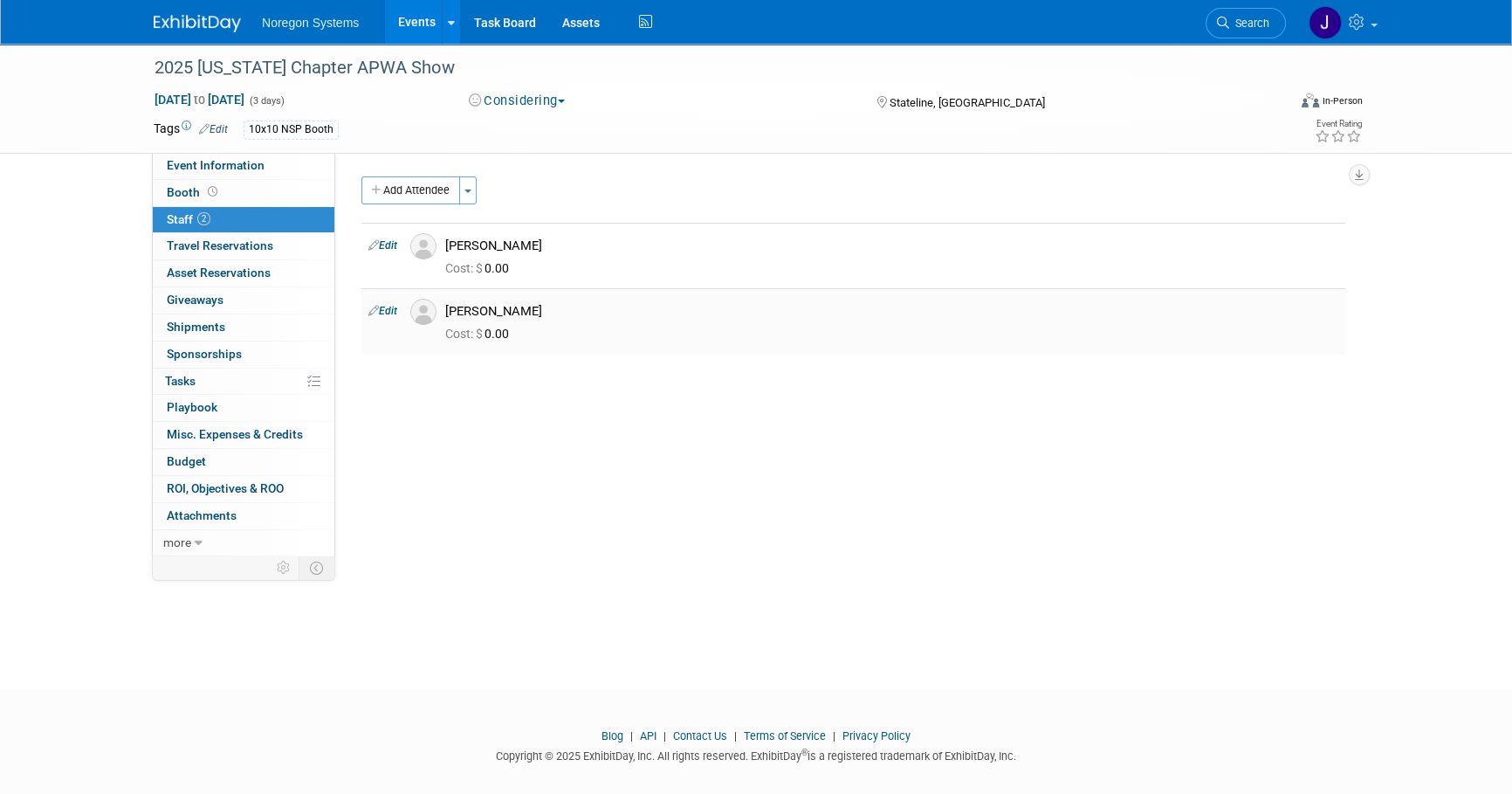
copy div "[PERSON_NAME]"
drag, startPoint x: 548, startPoint y: 249, endPoint x: 425, endPoint y: 244, distance: 123.1
click at [425, 244] on tr "Edit Dennis Cooper" at bounding box center [853, 255] width 984 height 66
copy tr "[PERSON_NAME]"
click at [1235, 18] on span "Search" at bounding box center [1249, 23] width 40 height 13
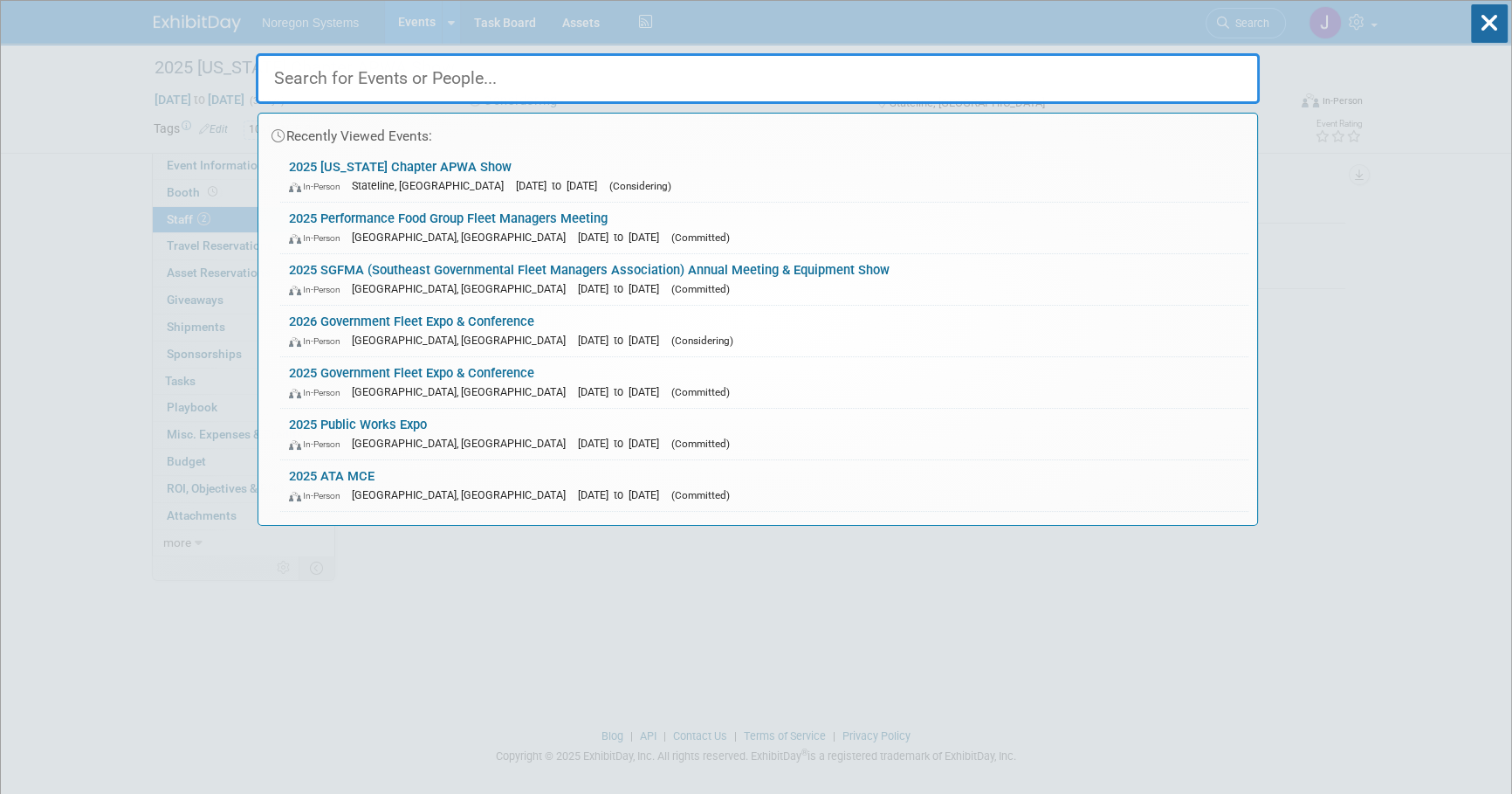
click at [794, 86] on input "text" at bounding box center [758, 79] width 1004 height 51
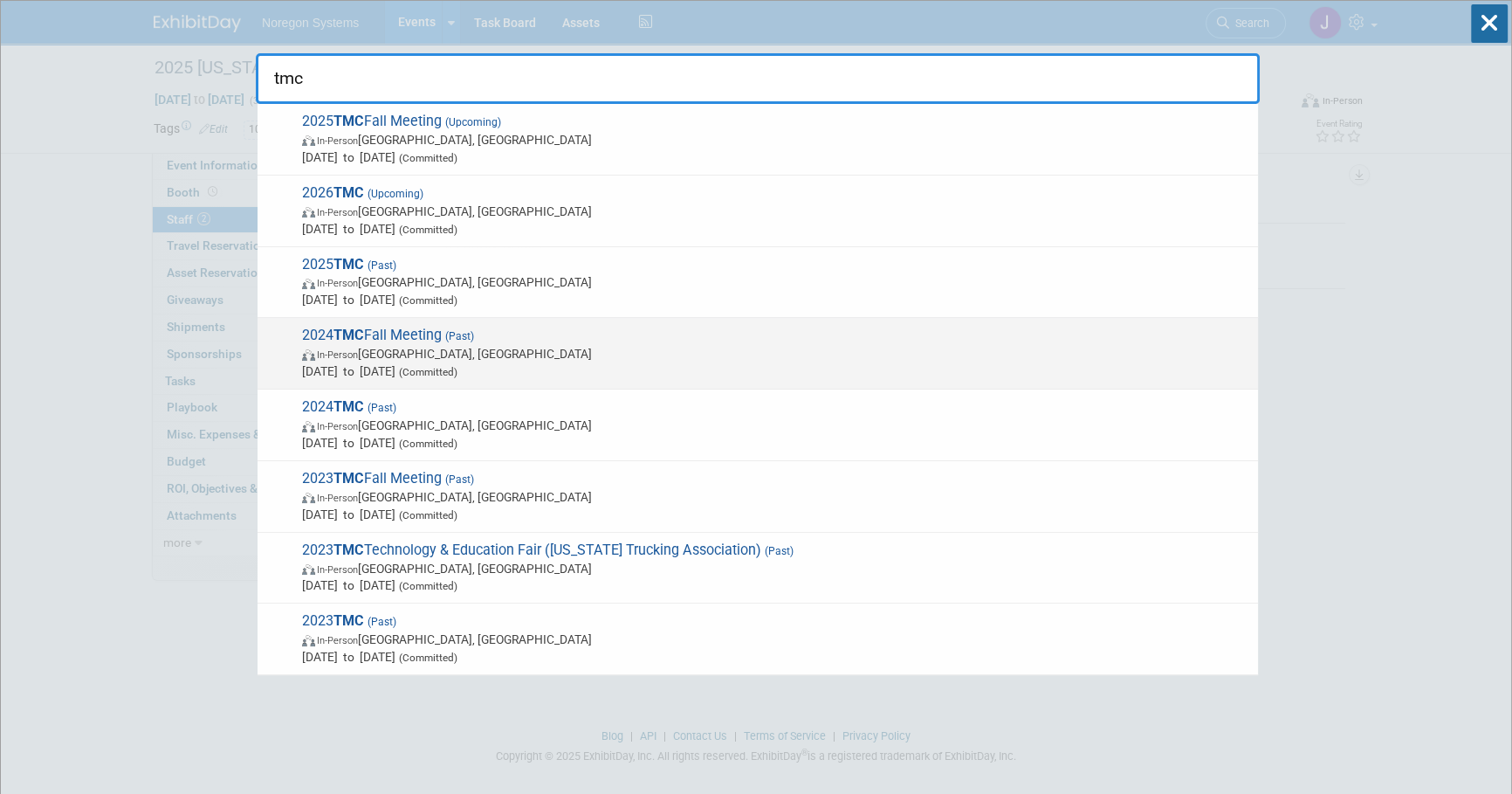
type input "tmc"
click at [361, 337] on strong "TMC" at bounding box center [349, 335] width 31 height 17
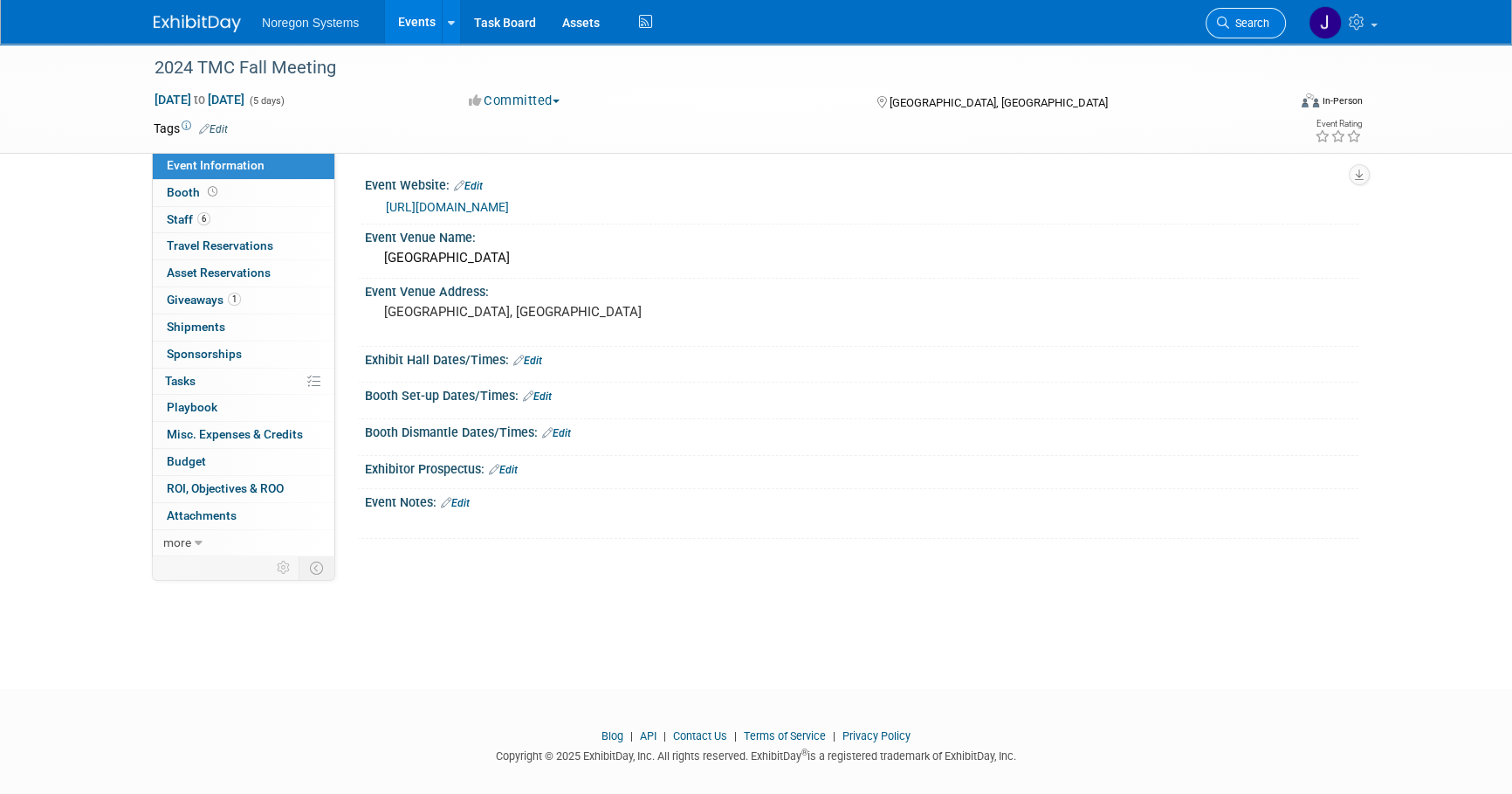
click at [1266, 26] on span "Search" at bounding box center [1249, 23] width 40 height 13
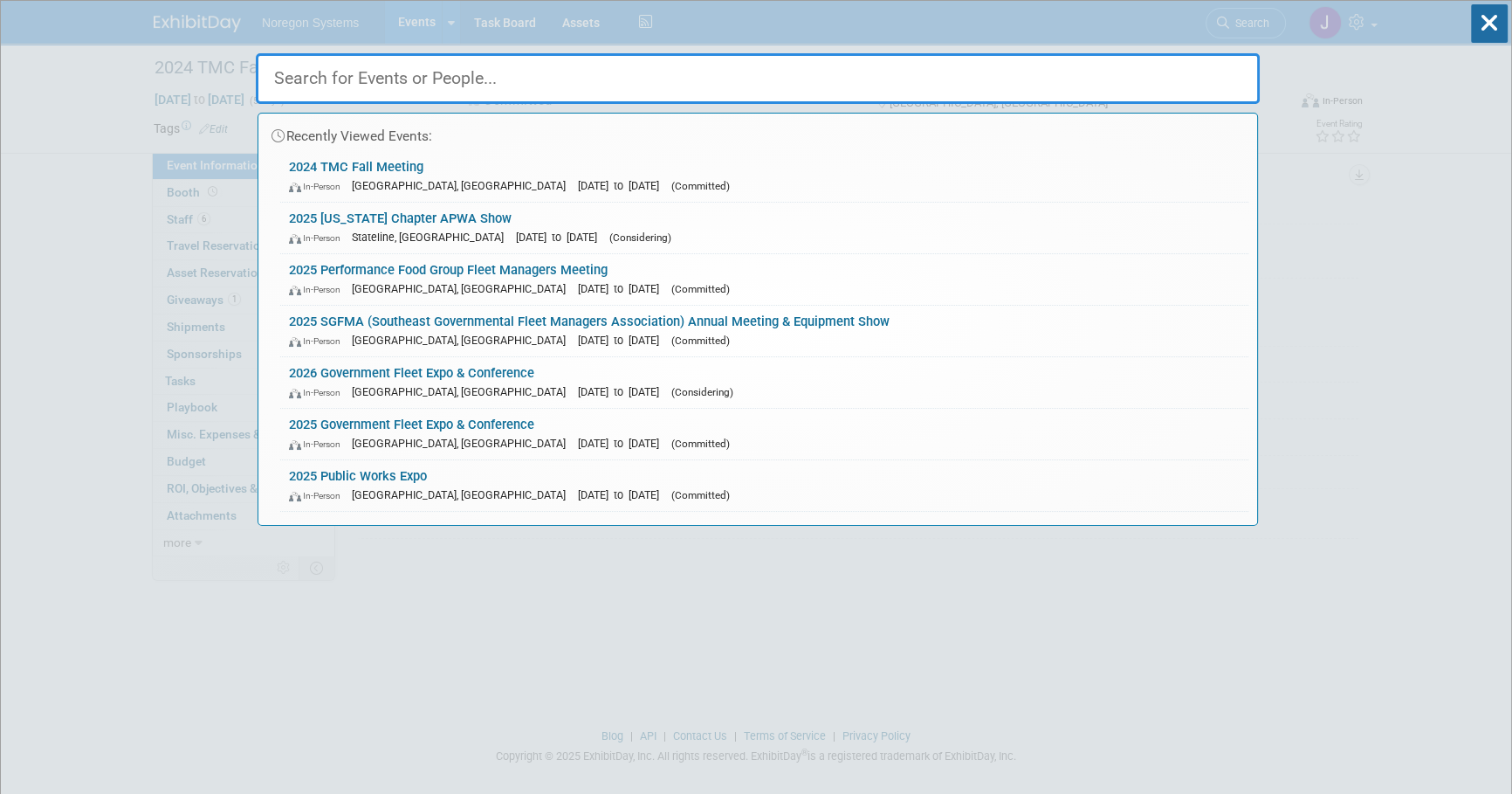
click at [501, 98] on input "text" at bounding box center [758, 79] width 1004 height 51
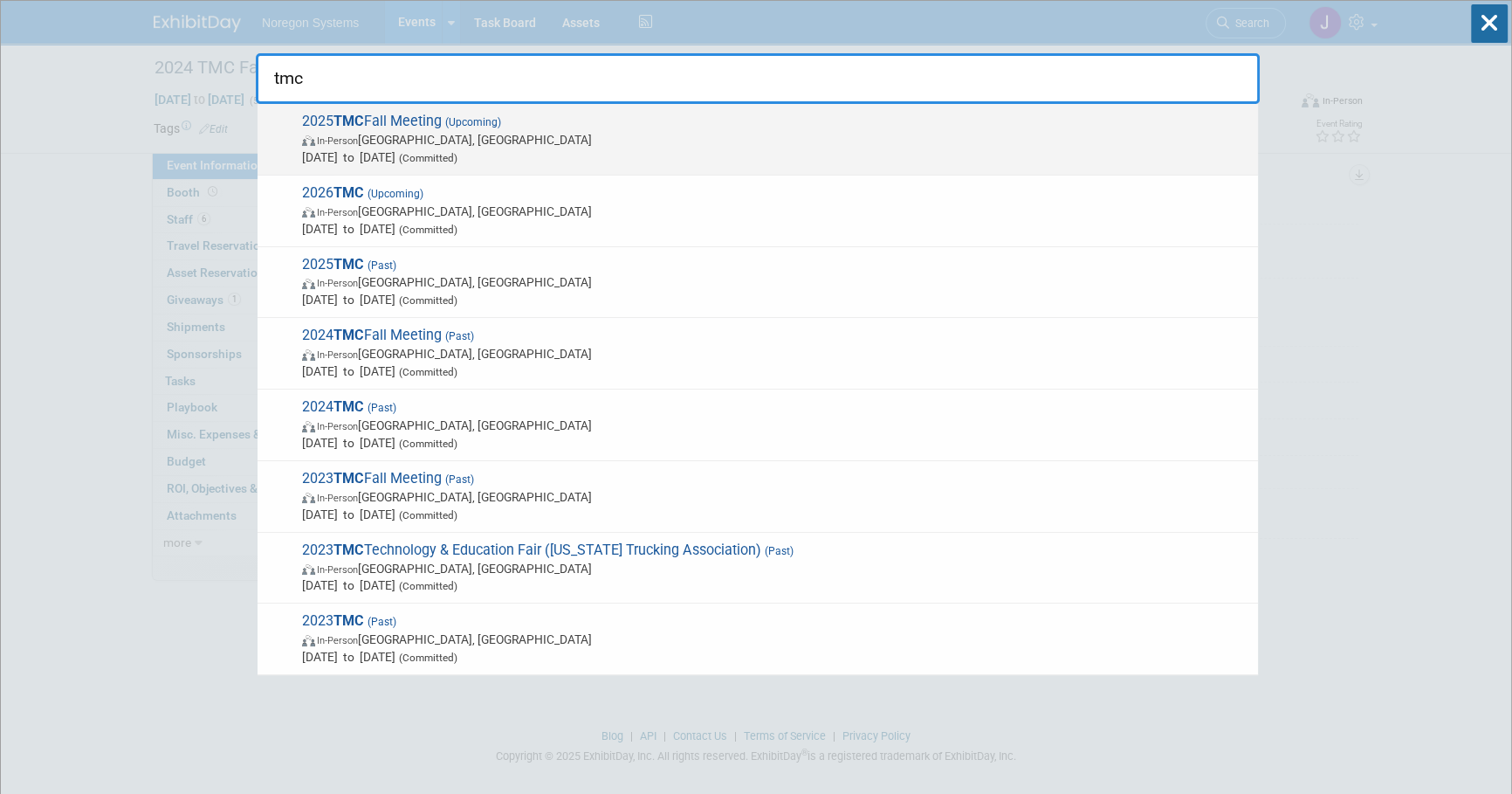
type input "tmc"
click at [427, 124] on span "2025 TMC Fall Meeting (Upcoming) In-Person Raleigh, NC Sep 14, 2025 to Sep 18, …" at bounding box center [773, 139] width 952 height 53
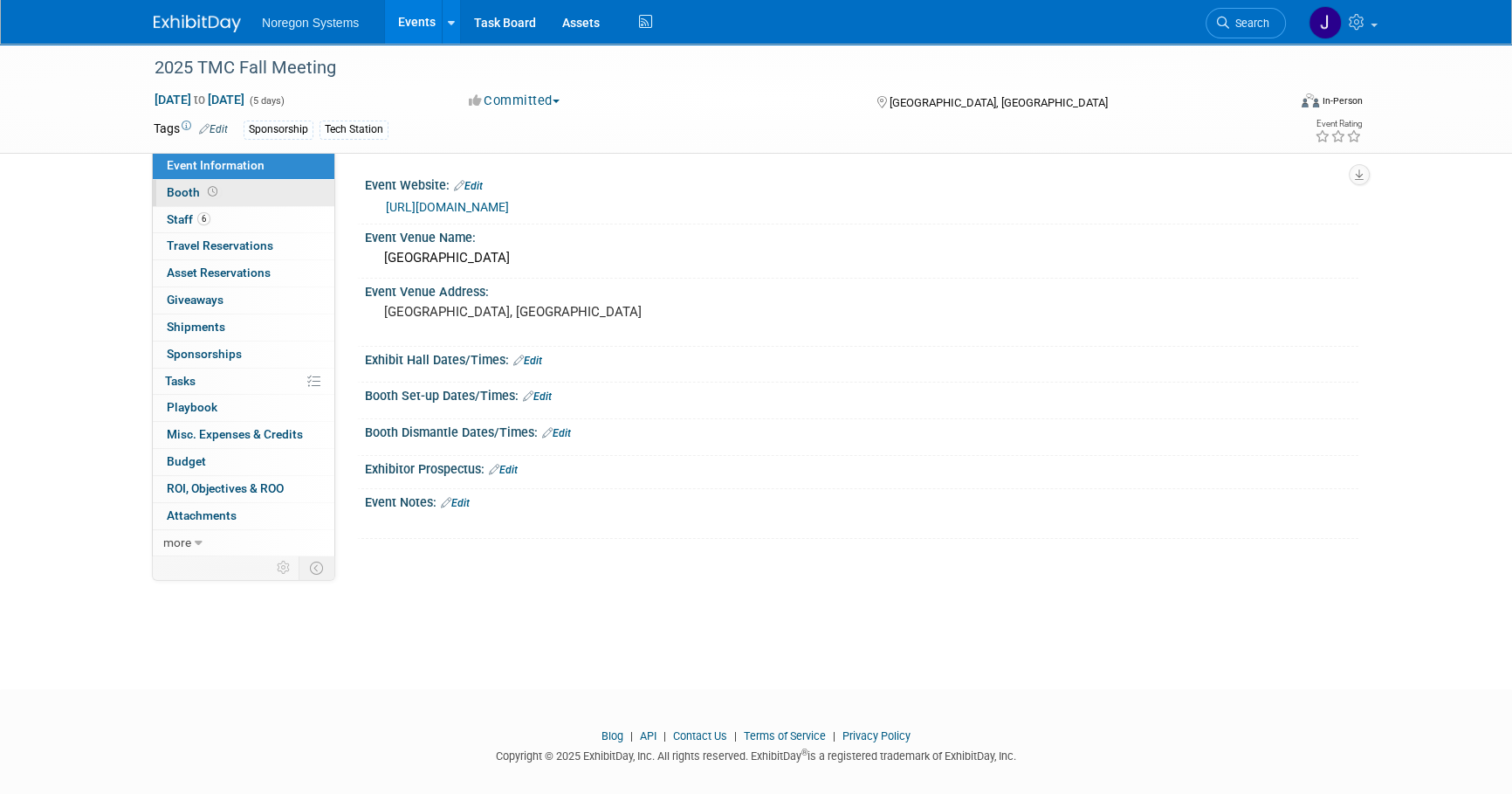
click at [288, 200] on link "Booth" at bounding box center [243, 193] width 181 height 26
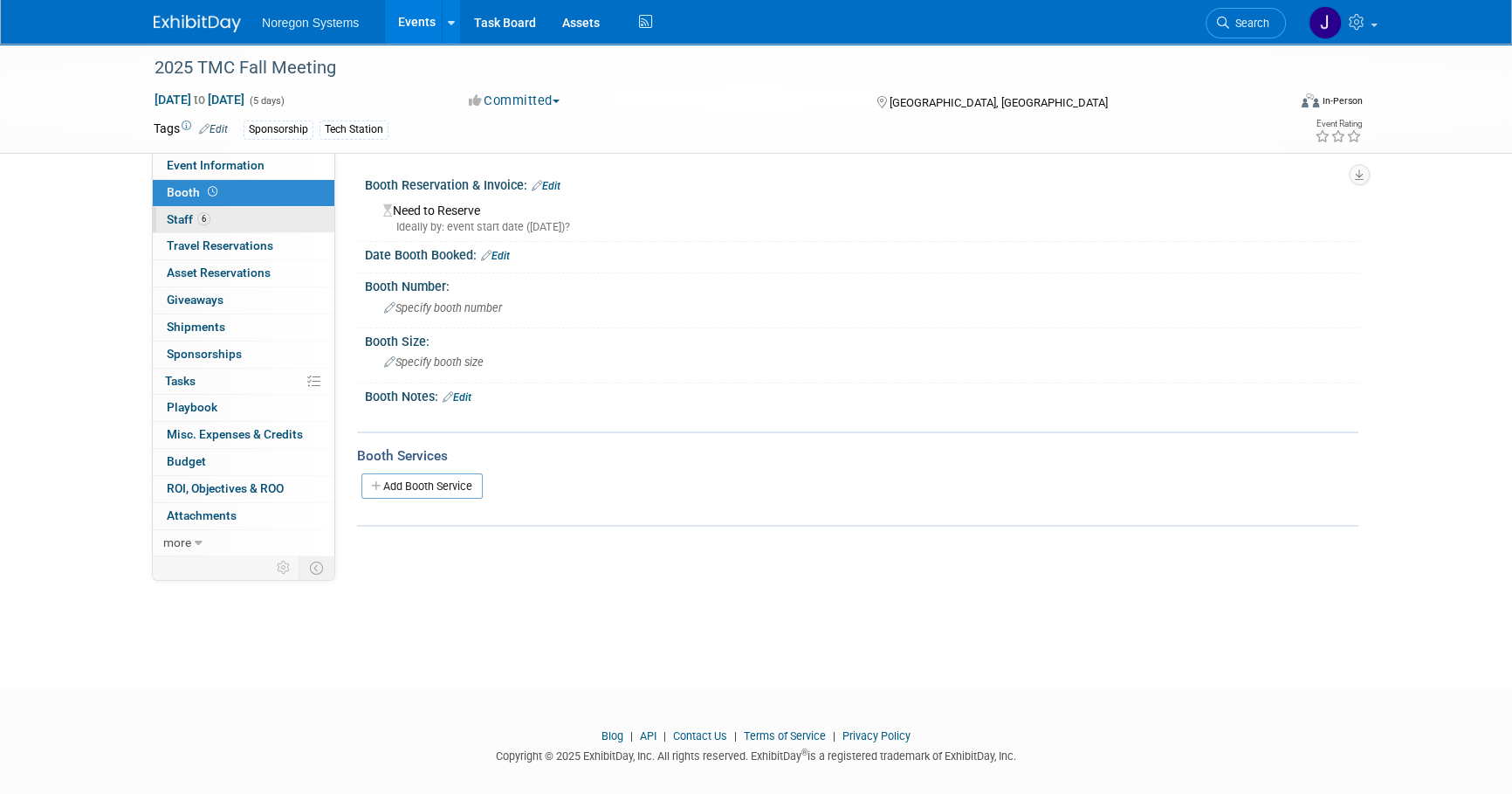
click at [279, 229] on link "6 Staff 6" at bounding box center [243, 220] width 181 height 26
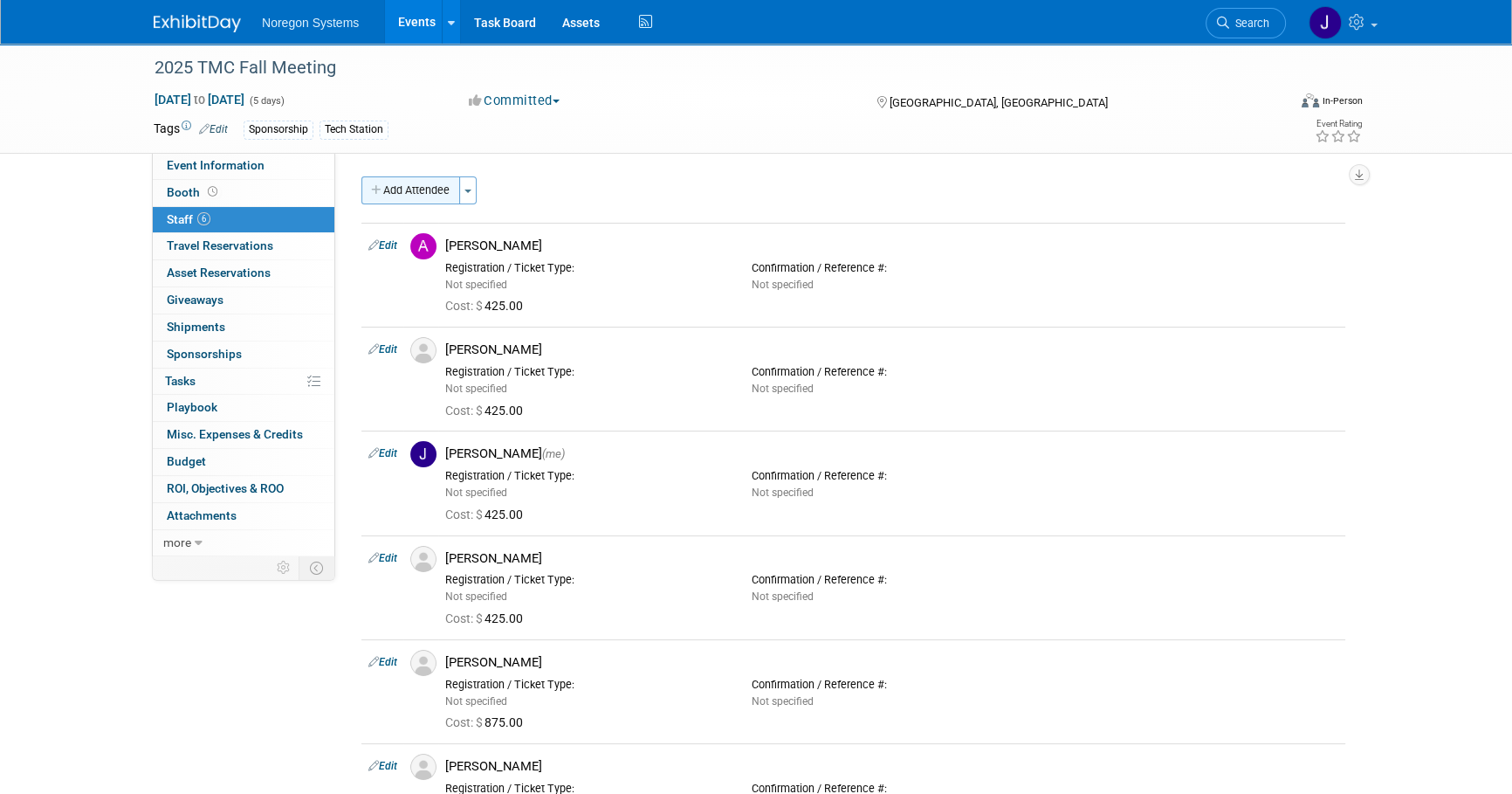
click at [413, 188] on button "Add Attendee" at bounding box center [411, 190] width 99 height 28
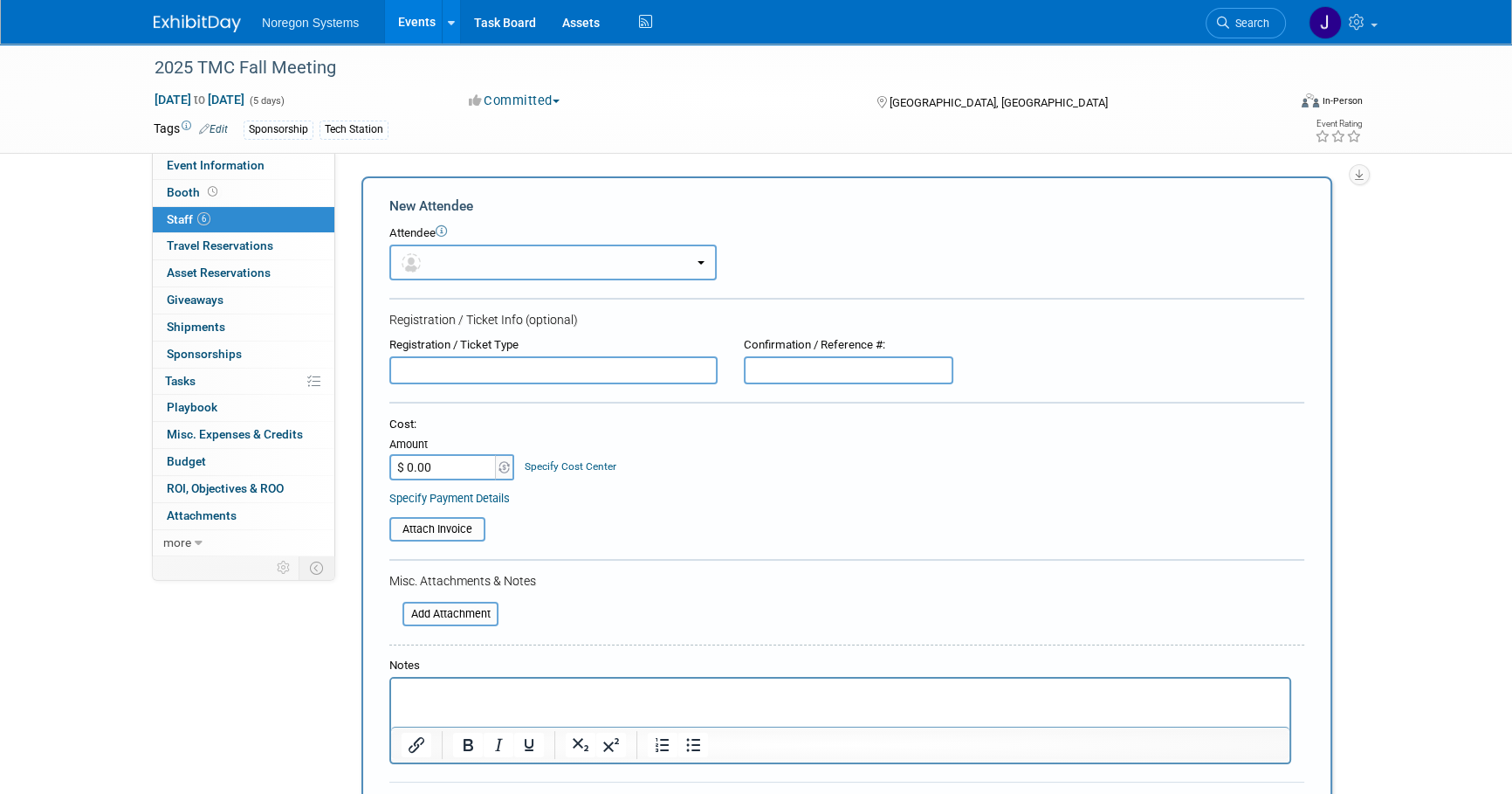
click at [506, 257] on button "button" at bounding box center [553, 262] width 328 height 36
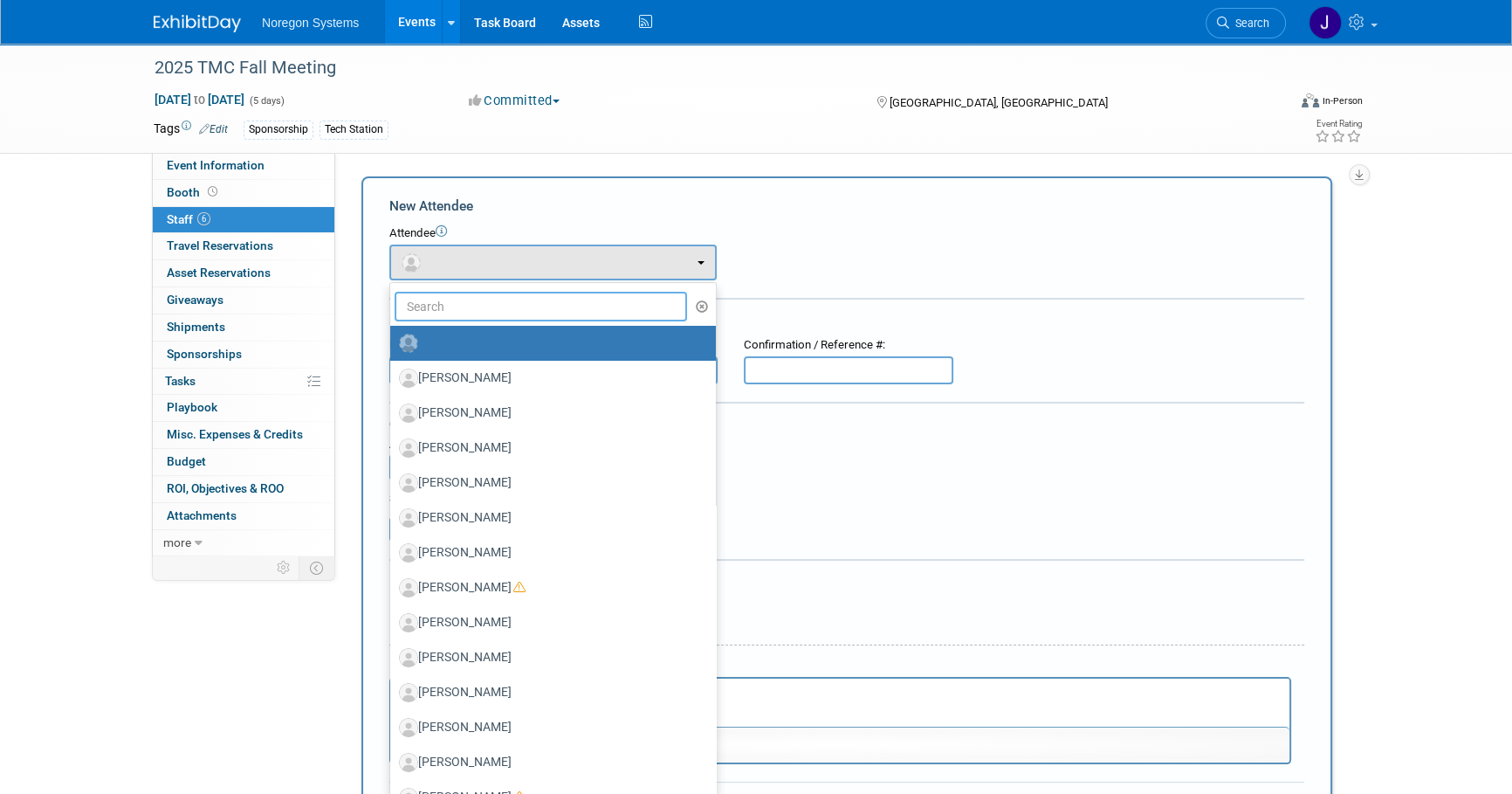
click at [494, 300] on input "text" at bounding box center [541, 307] width 293 height 30
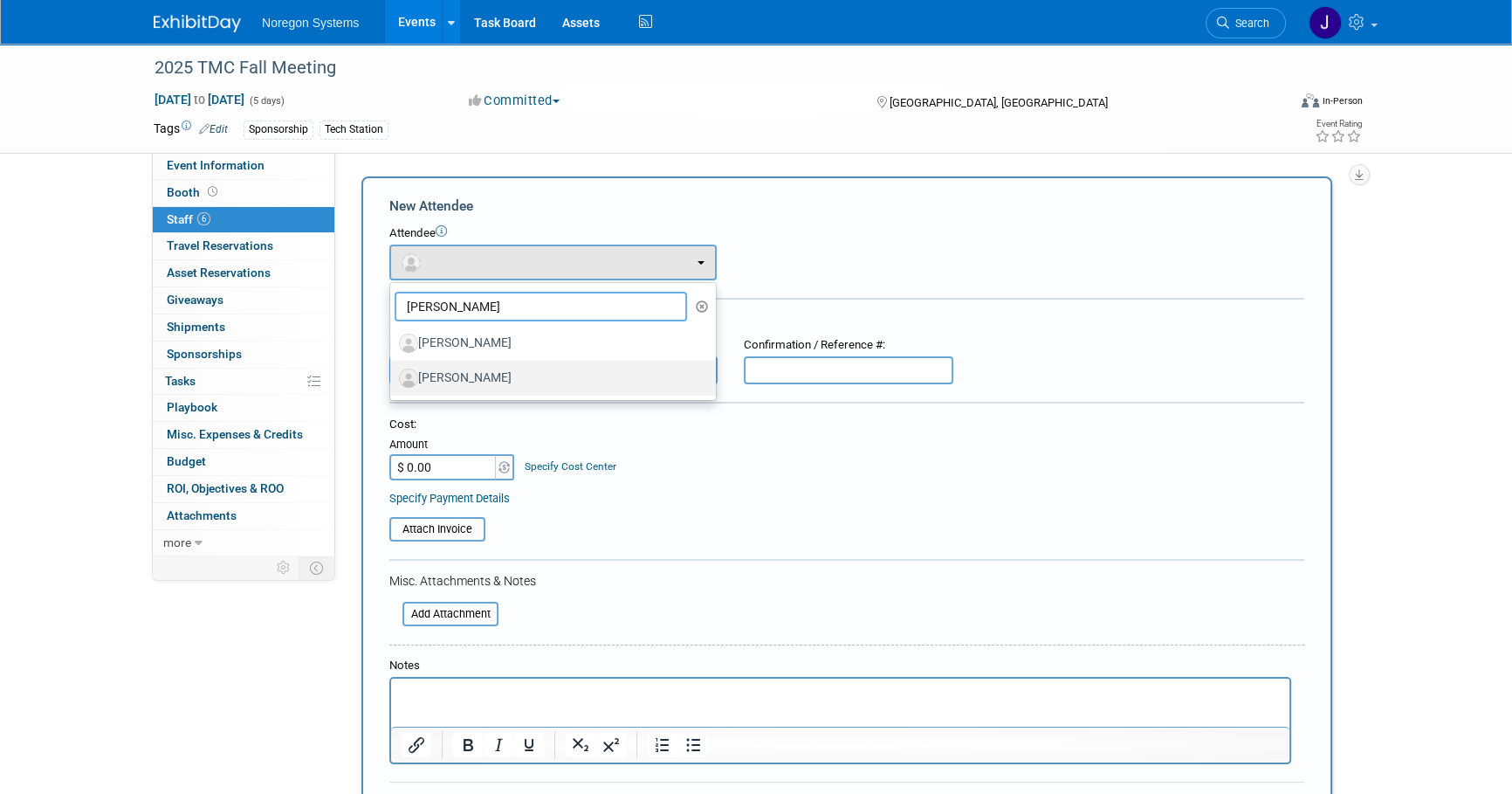
type input "sam"
click at [535, 375] on label "Sam Boerboom" at bounding box center [548, 379] width 300 height 28
click at [392, 375] on input "Sam Boerboom" at bounding box center [386, 376] width 11 height 11
select select "fe8e214a-c0dd-41b4-868f-ac4d58246600"
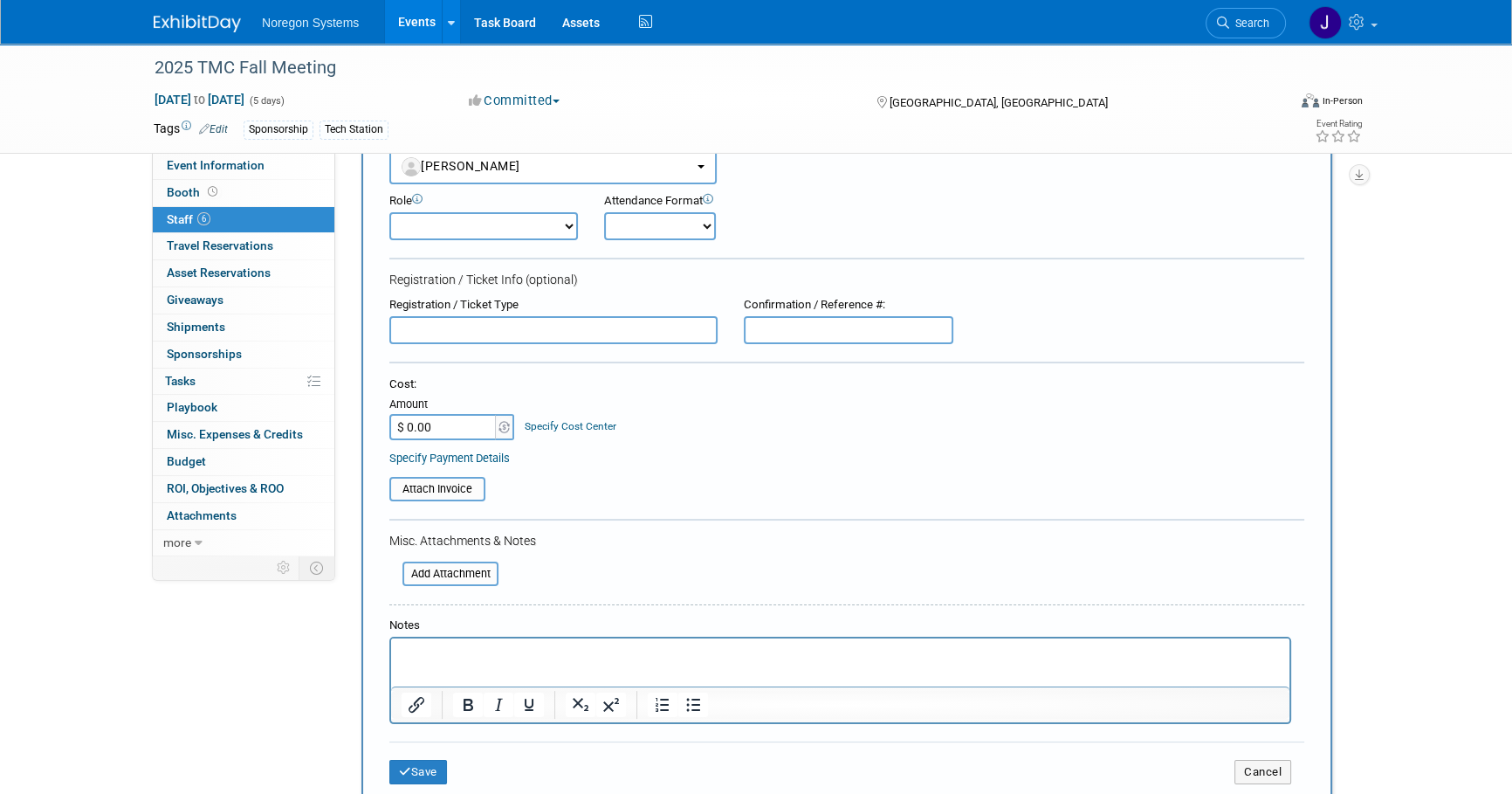
scroll to position [237, 0]
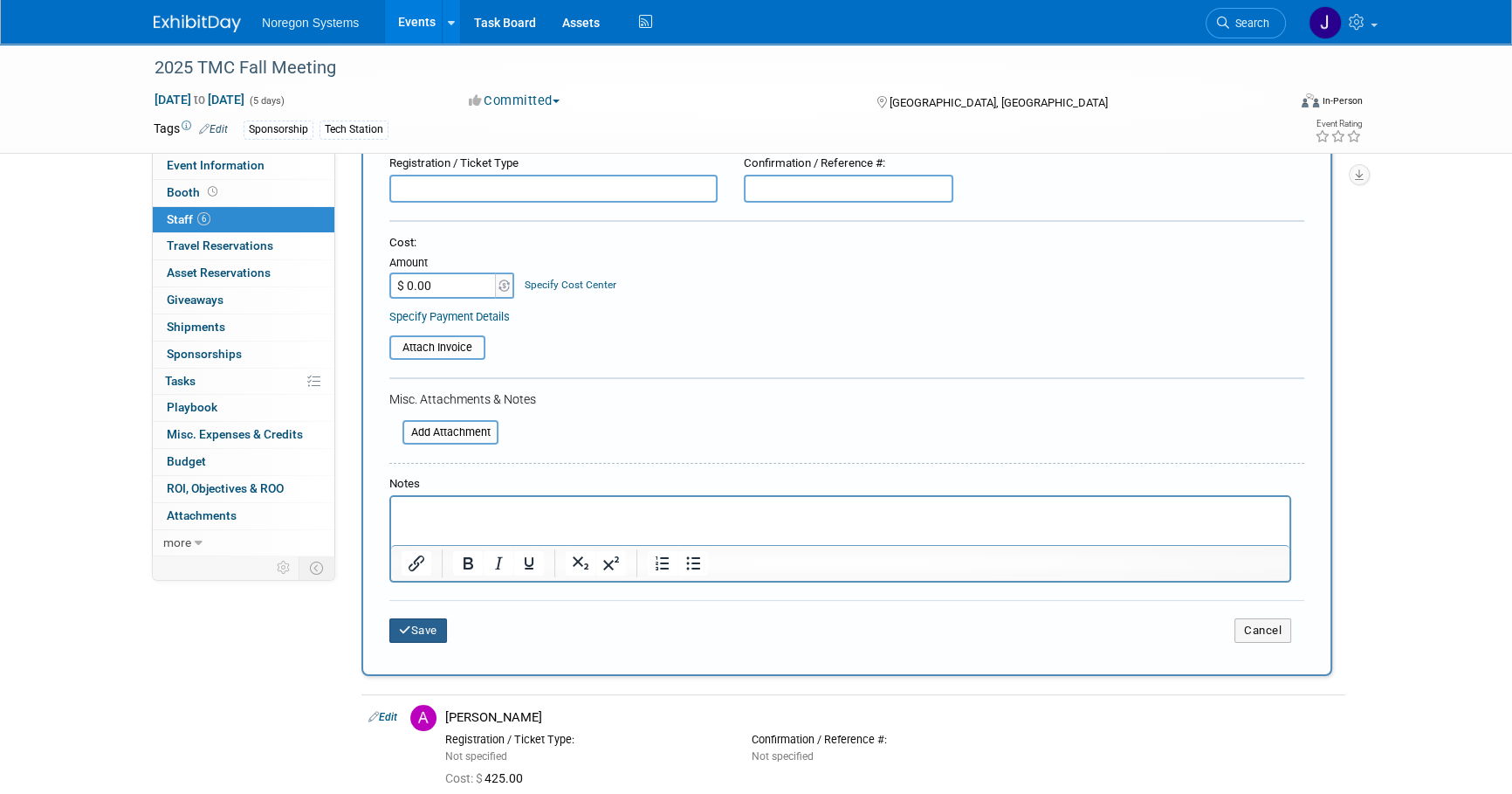
click at [428, 632] on button "Save" at bounding box center [418, 631] width 58 height 25
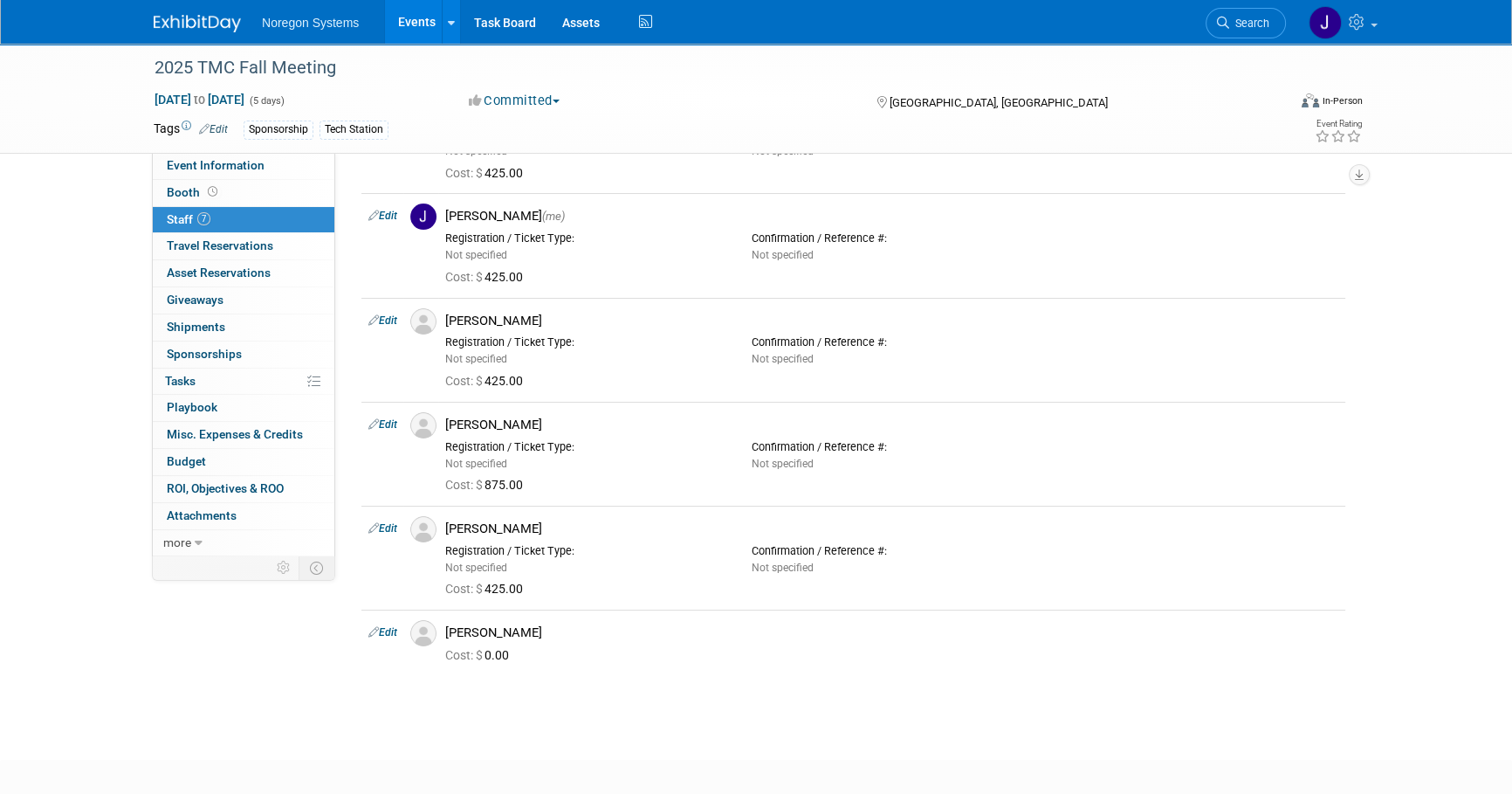
click at [732, 707] on div "2025 TMC Fall Meeting Sep 14, 2025 to Sep 18, 2025 (5 days) Sep 14, 2025 to Sep…" at bounding box center [756, 267] width 1512 height 922
click at [144, 557] on html "Noregon Systems Events Add Event Bulk Upload Events Shareable Event Boards Rece…" at bounding box center [756, 160] width 1512 height 794
click at [201, 21] on img at bounding box center [197, 24] width 88 height 18
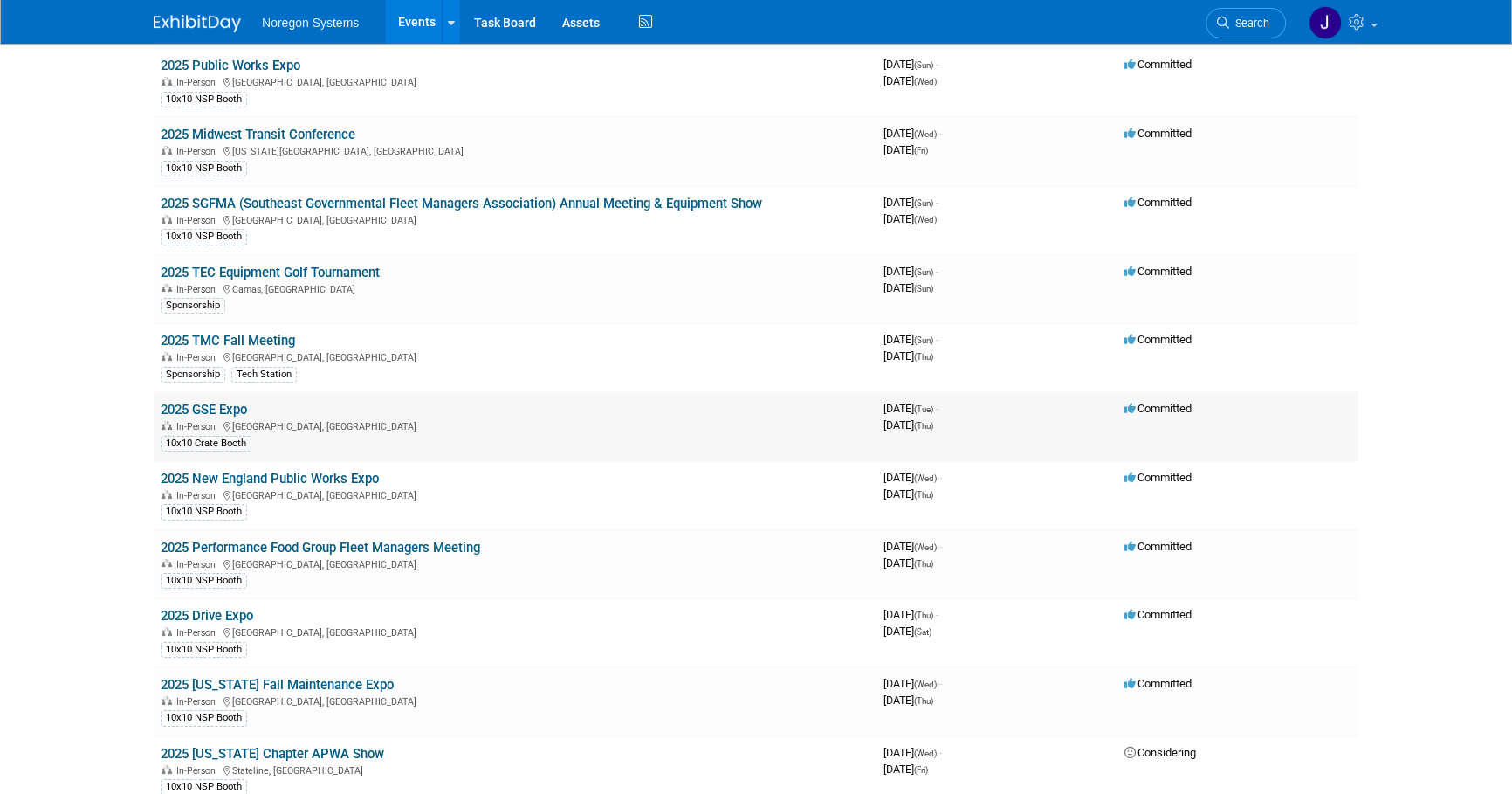
scroll to position [237, 0]
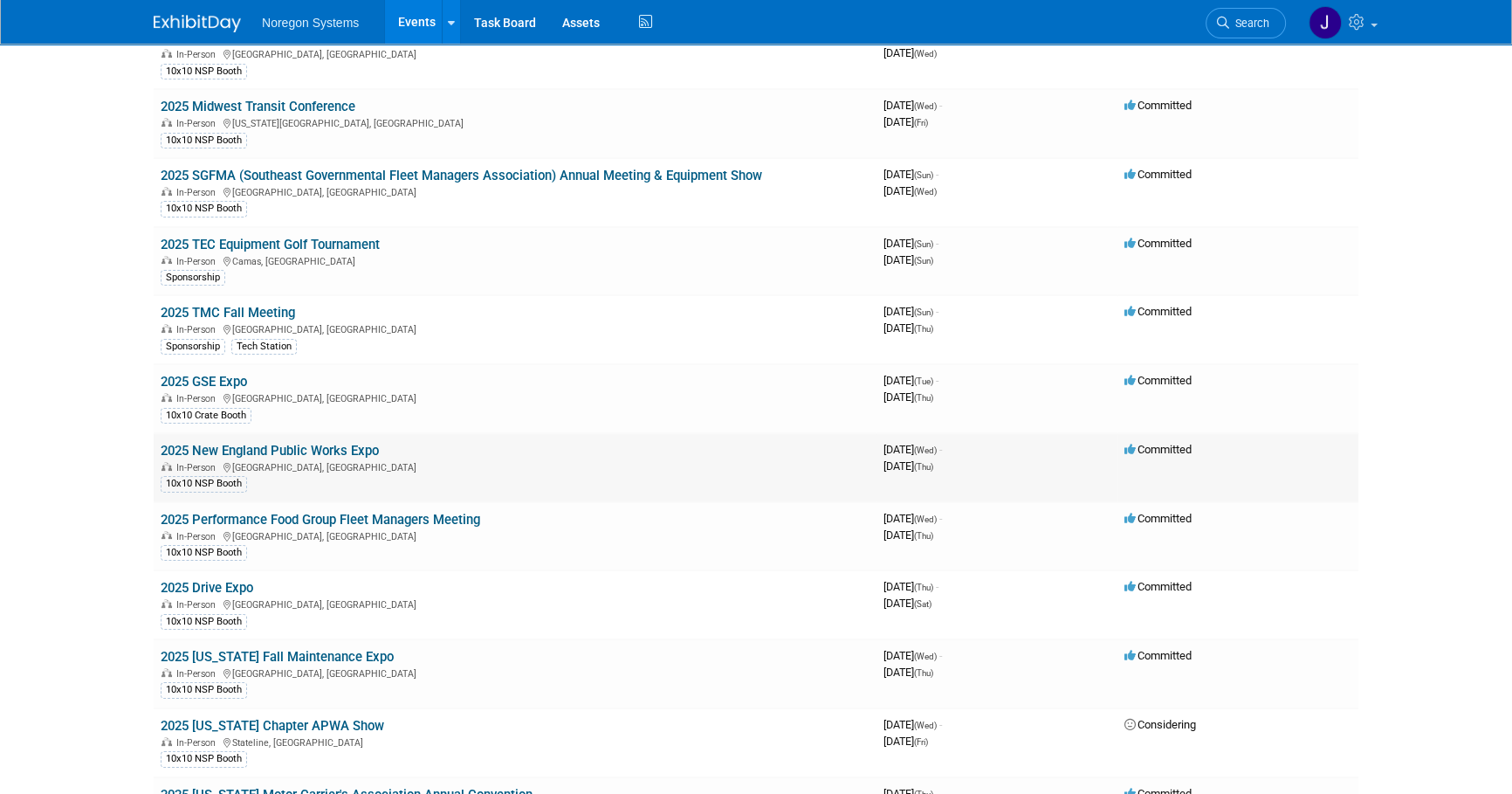
click at [329, 446] on link "2025 New England Public Works Expo" at bounding box center [269, 450] width 218 height 16
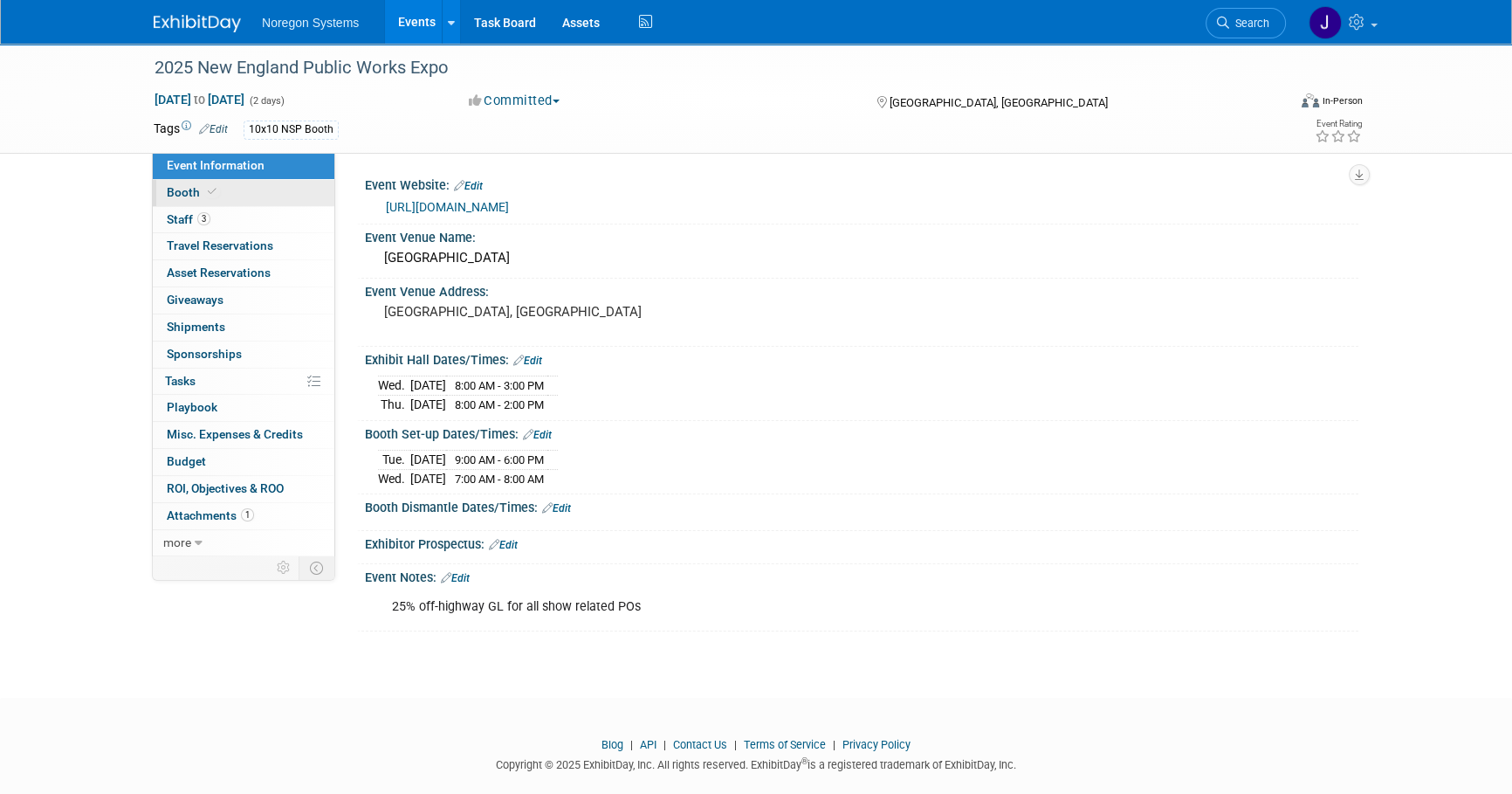
click at [288, 195] on link "Booth" at bounding box center [243, 193] width 181 height 26
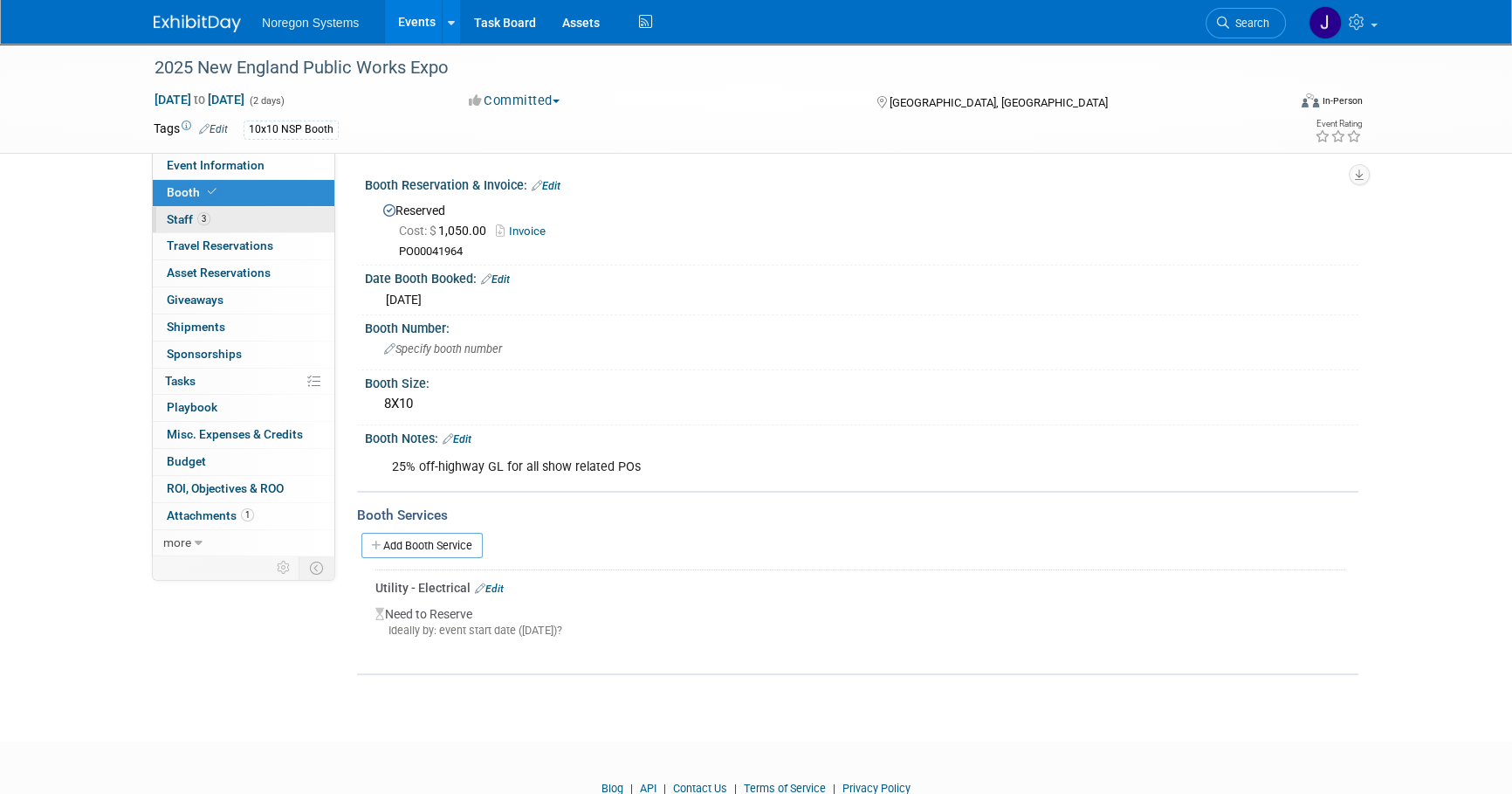
click at [261, 221] on link "3 Staff 3" at bounding box center [243, 220] width 181 height 26
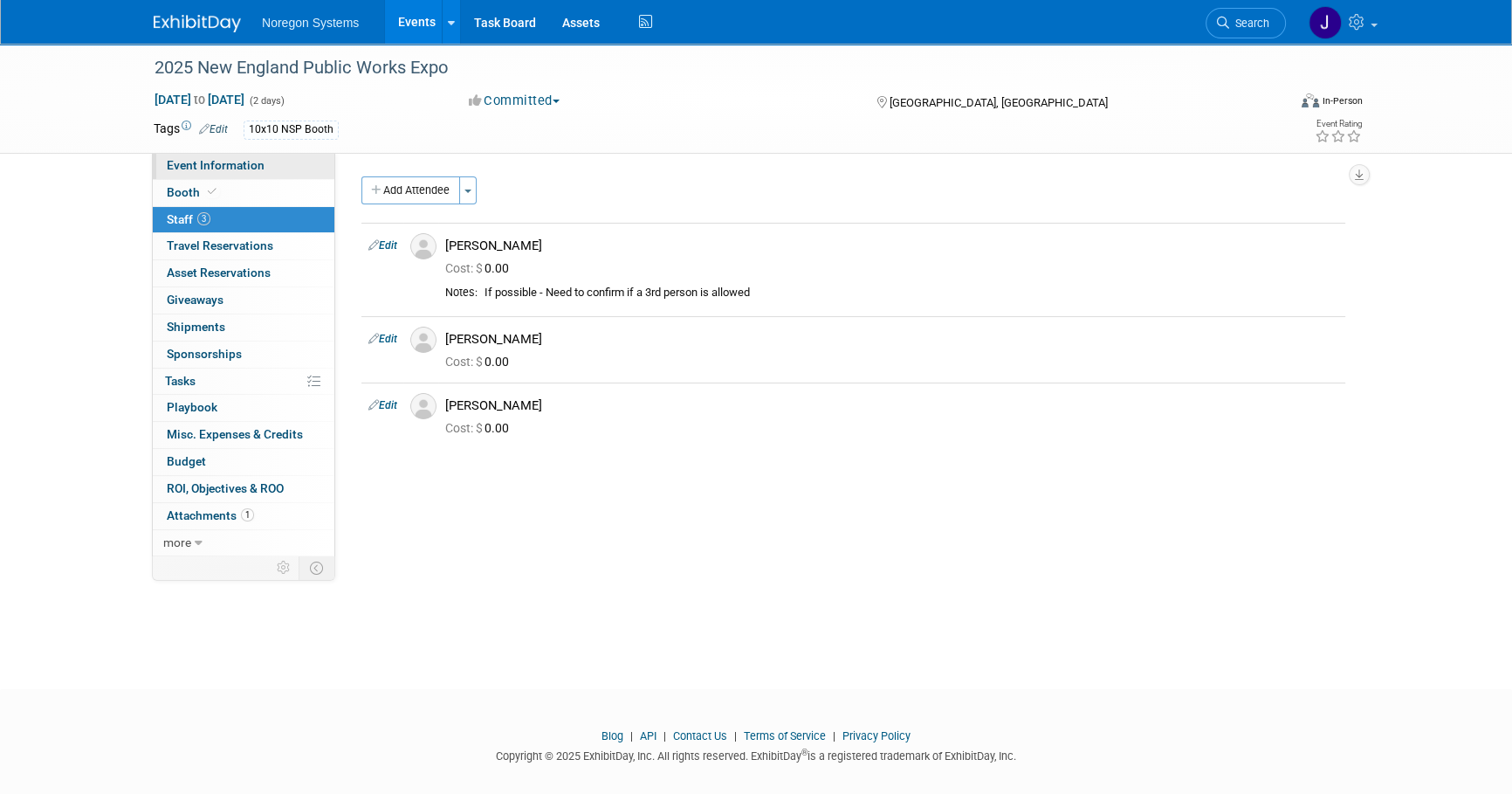
click at [244, 162] on span "Event Information" at bounding box center [215, 165] width 98 height 14
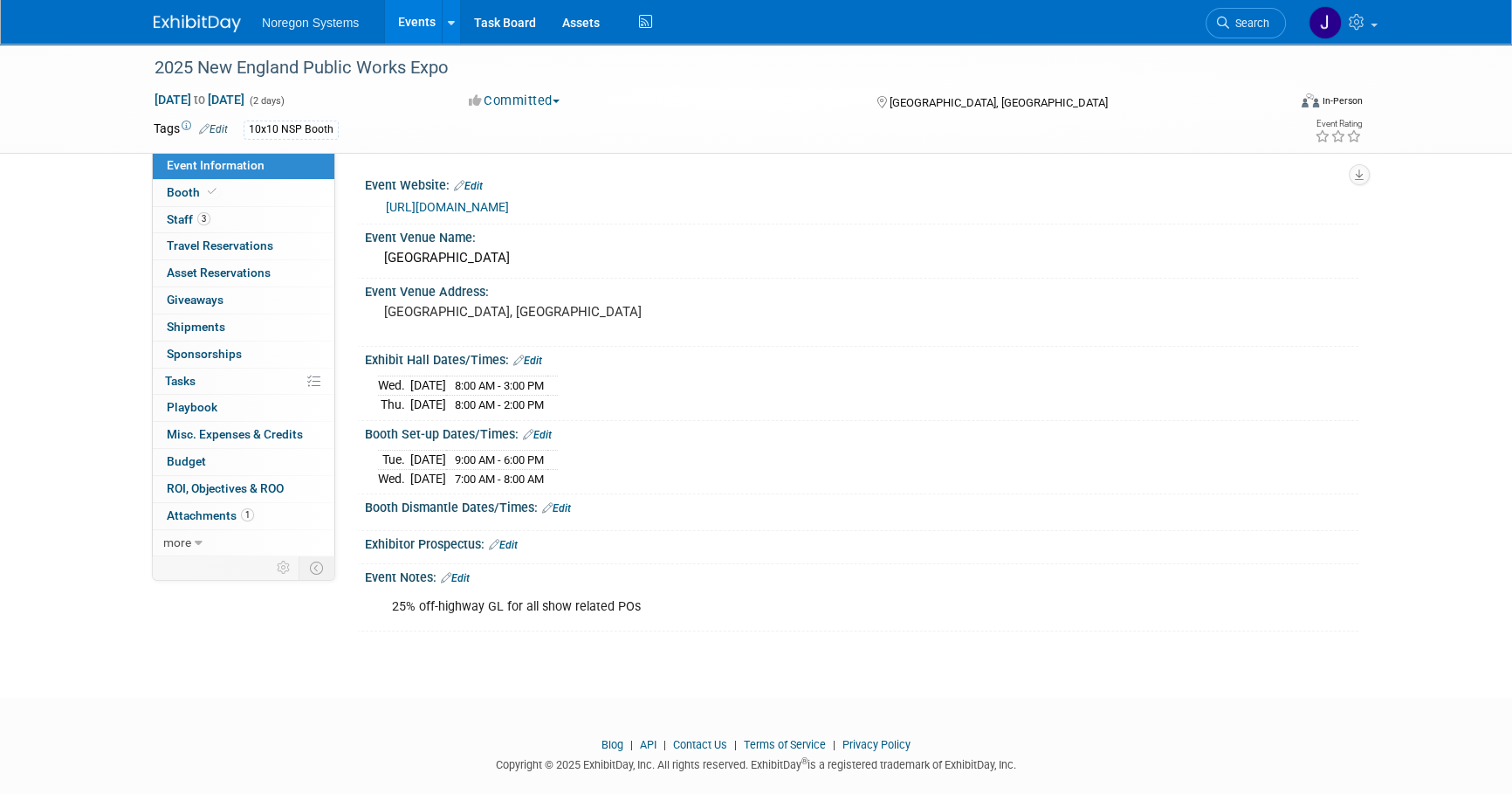
click at [497, 208] on link "[URL][DOMAIN_NAME]" at bounding box center [447, 207] width 124 height 14
click at [210, 22] on img at bounding box center [197, 24] width 88 height 18
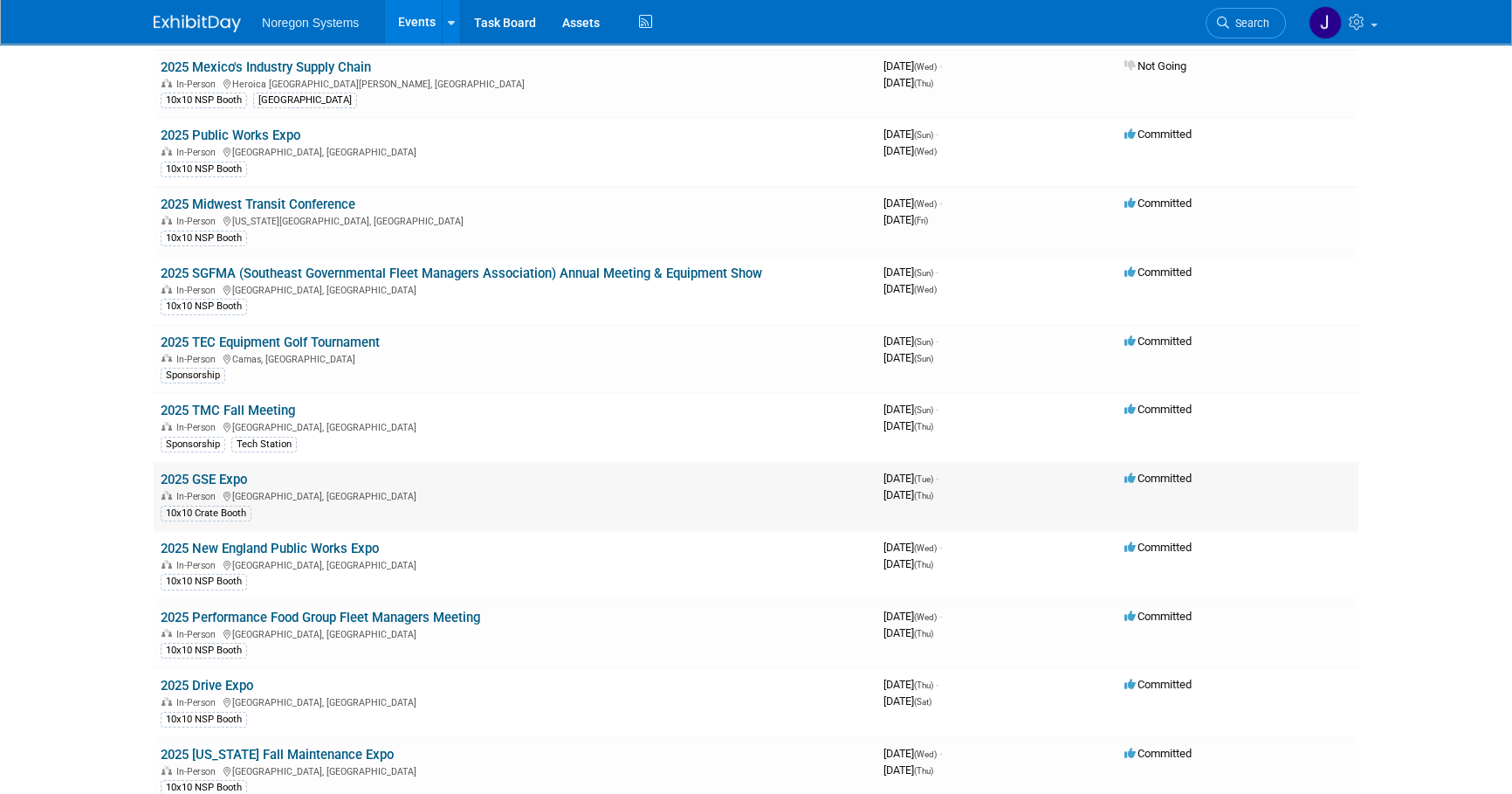
scroll to position [237, 0]
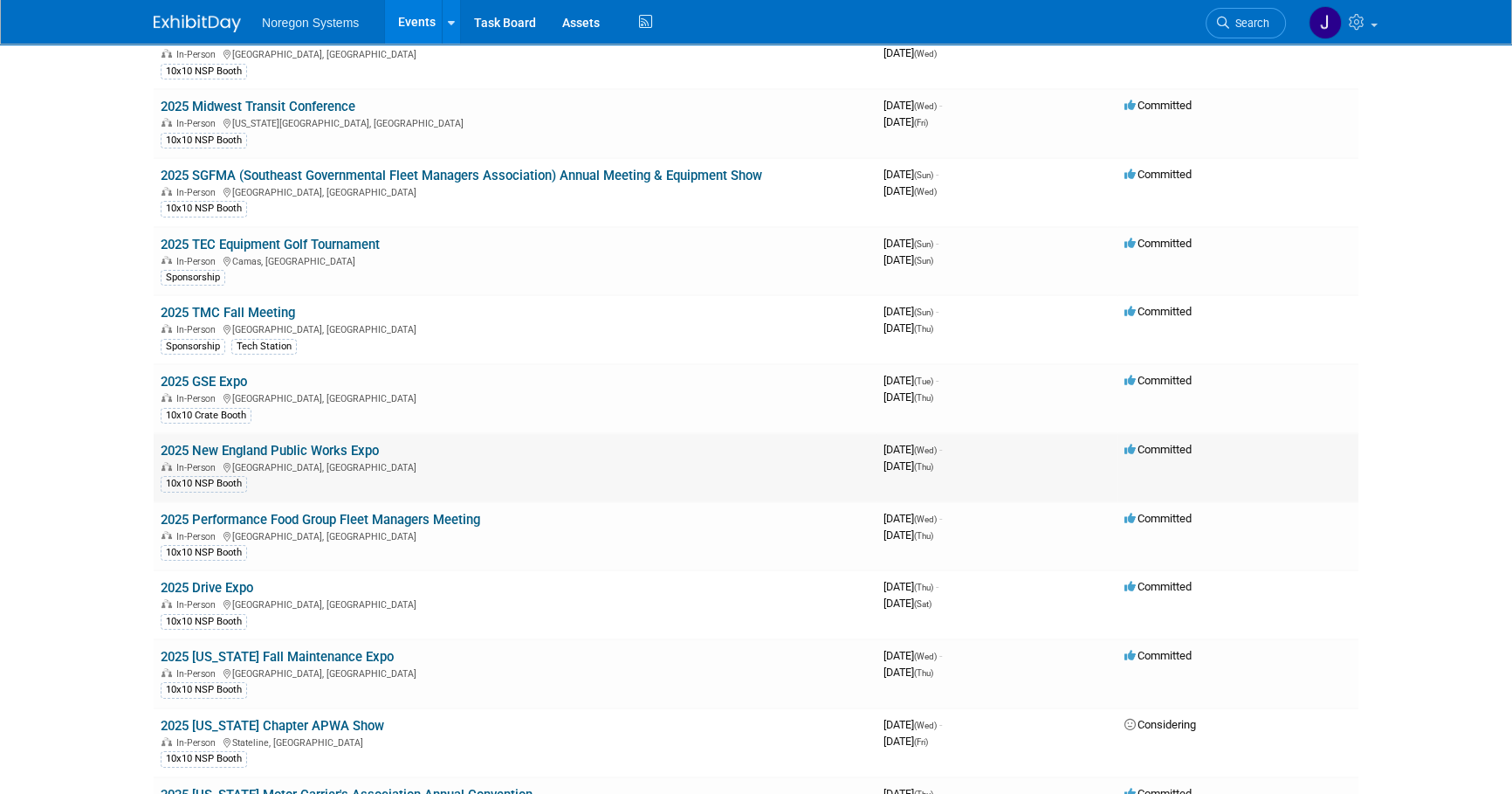
click at [288, 449] on link "2025 New England Public Works Expo" at bounding box center [269, 450] width 218 height 16
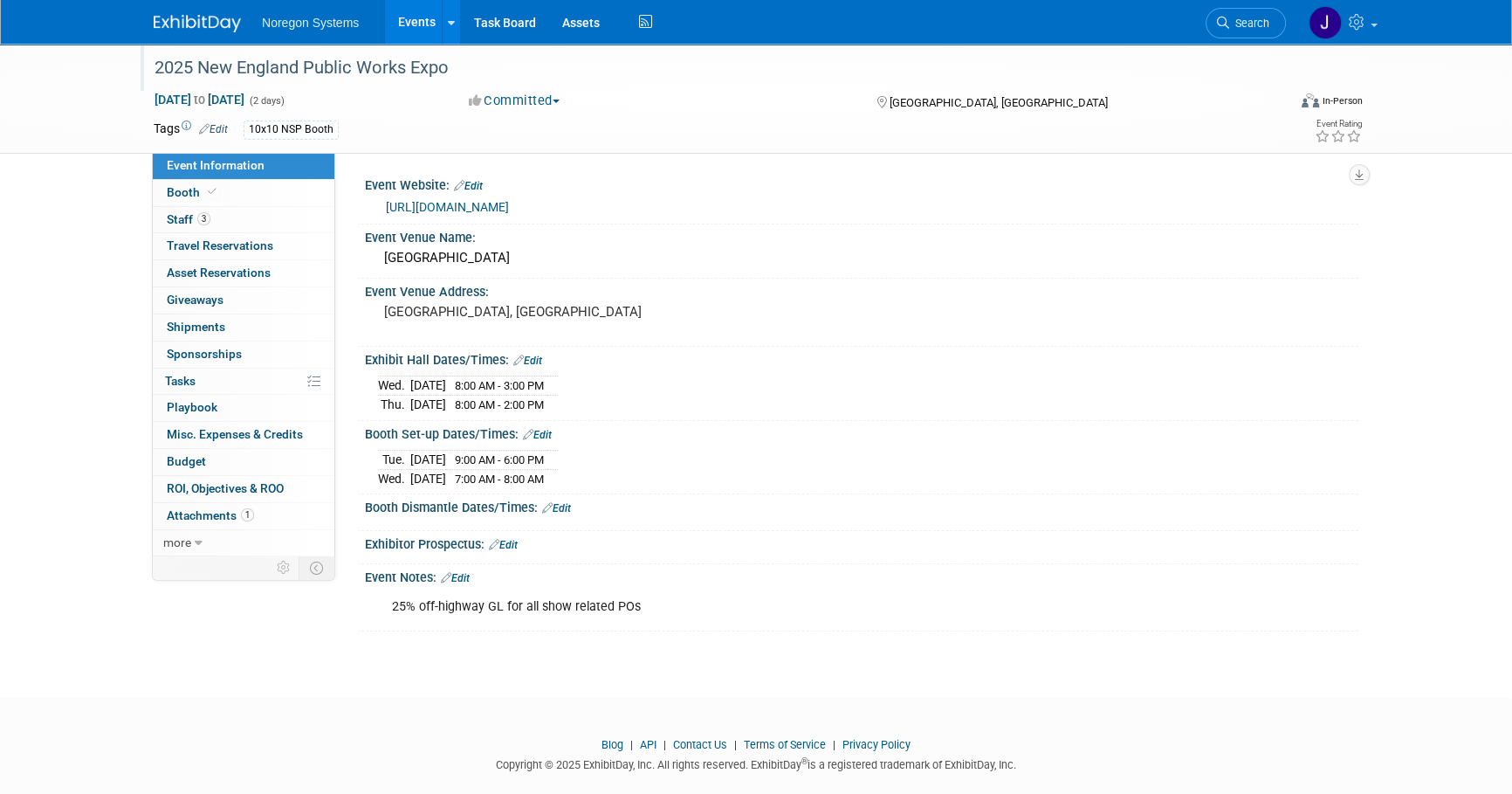
drag, startPoint x: 473, startPoint y: 73, endPoint x: 200, endPoint y: 64, distance: 273.1
click at [200, 64] on div "2025 New England Public Works Expo" at bounding box center [703, 68] width 1112 height 32
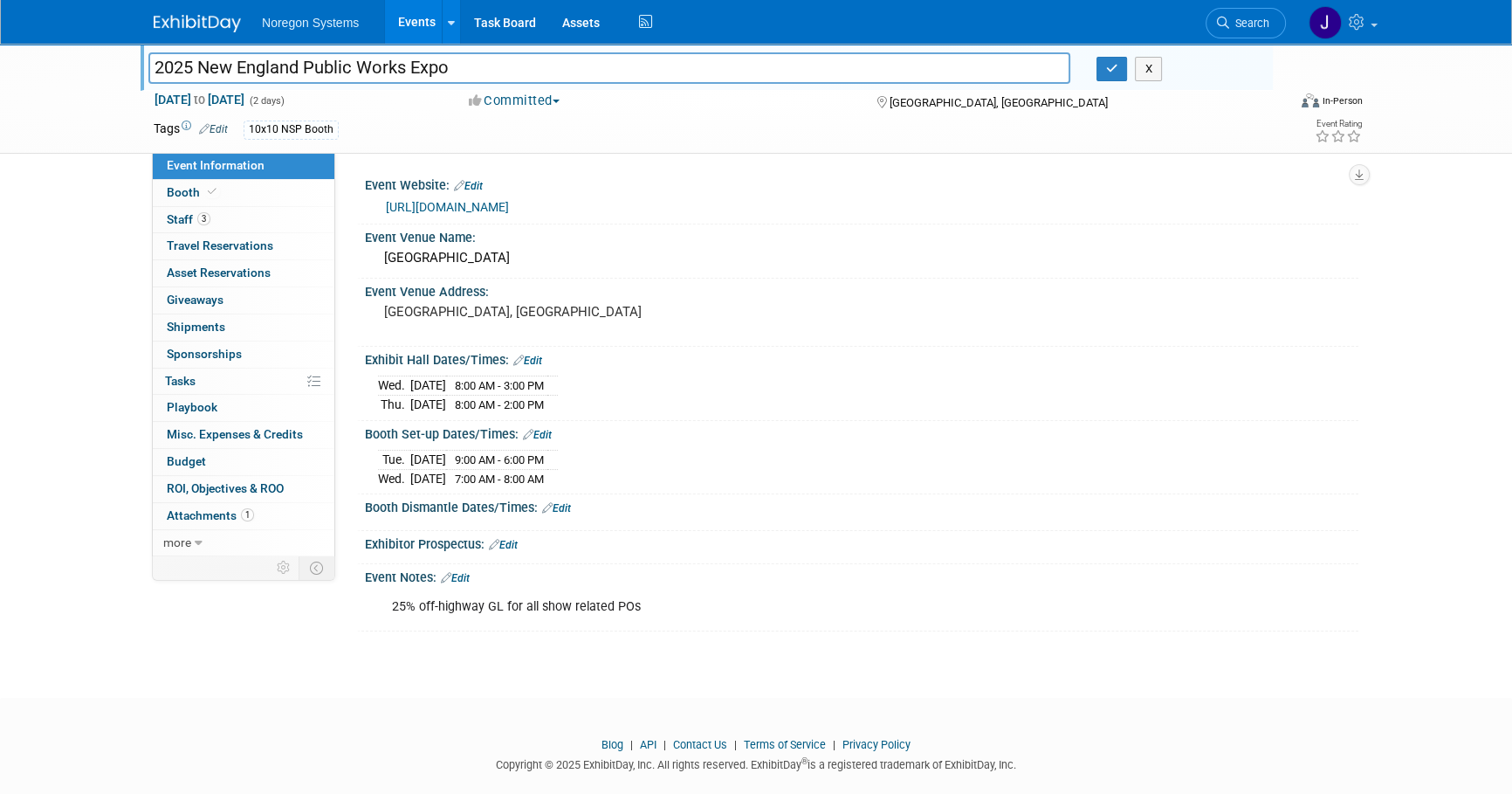
click at [481, 55] on input "2025 New England Public Works Expo" at bounding box center [609, 67] width 922 height 31
drag, startPoint x: 458, startPoint y: 71, endPoint x: 199, endPoint y: 75, distance: 259.0
click at [199, 75] on input "2025 New England Public Works Expo" at bounding box center [609, 67] width 922 height 31
click at [1111, 64] on icon "button" at bounding box center [1113, 68] width 12 height 11
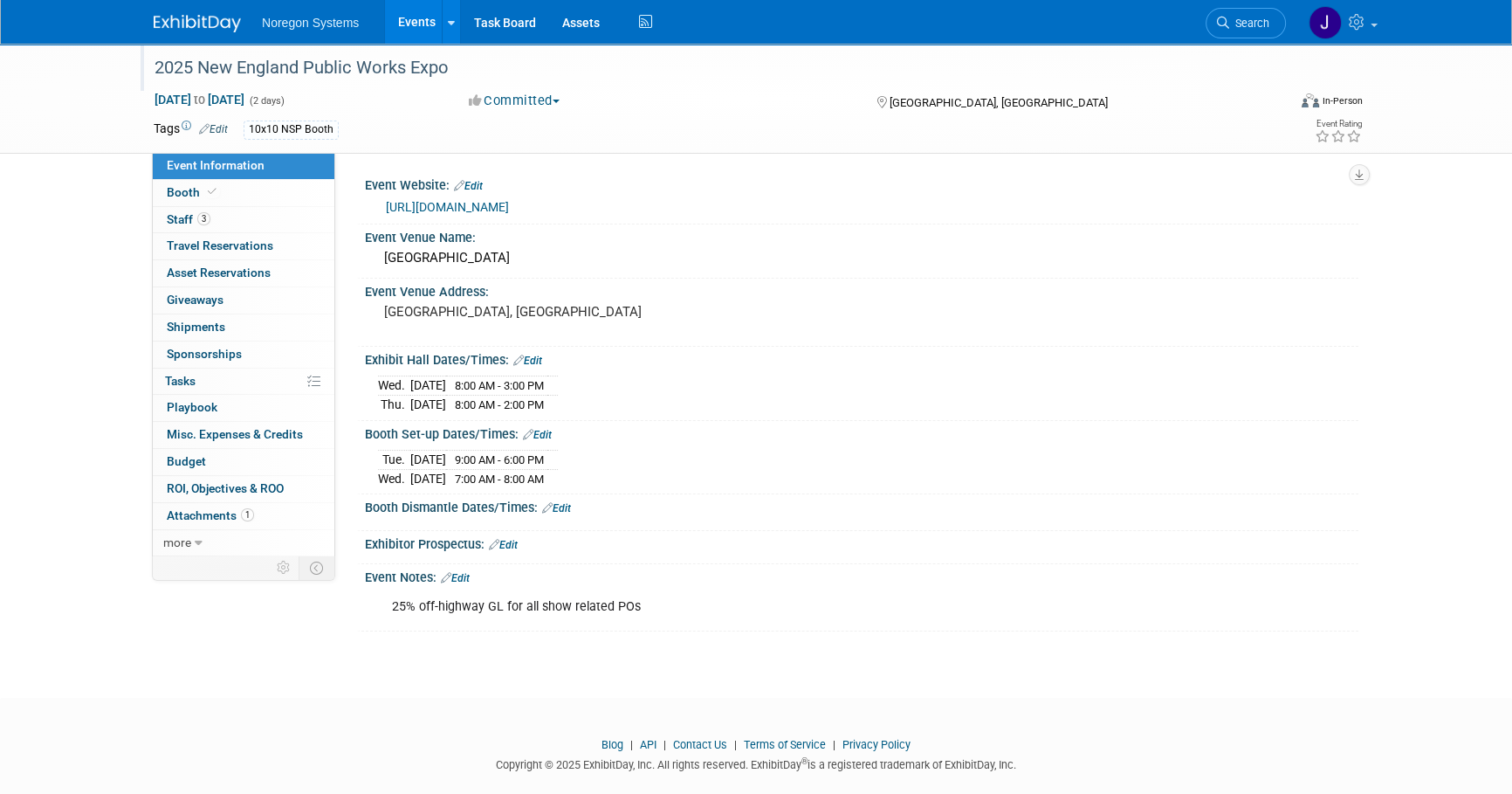
click at [462, 66] on div "2025 New England Public Works Expo" at bounding box center [703, 68] width 1112 height 32
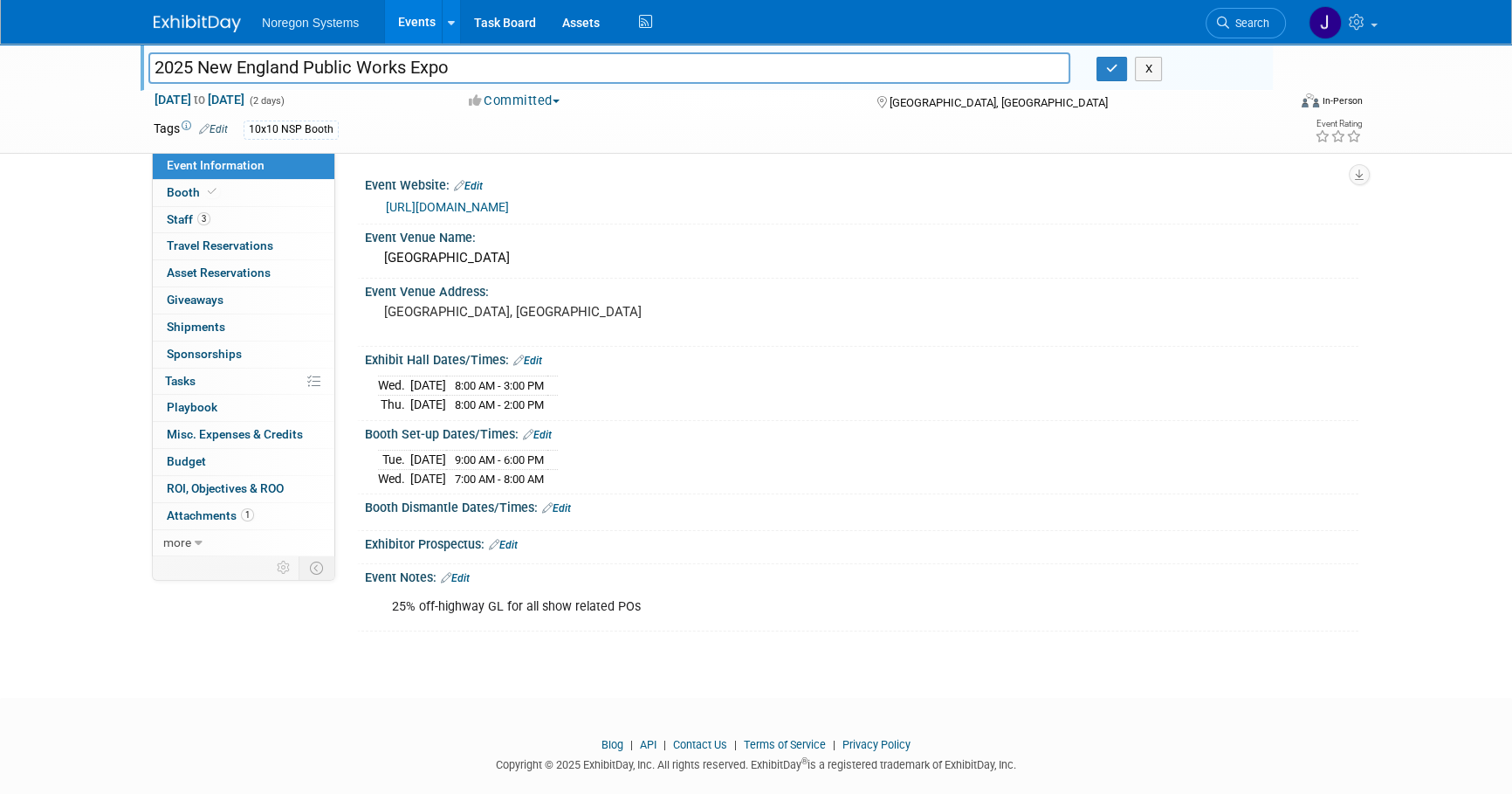
drag, startPoint x: 462, startPoint y: 66, endPoint x: 195, endPoint y: 74, distance: 267.1
click at [195, 74] on input "2025 New England Public Works Expo" at bounding box center [609, 67] width 922 height 31
click at [237, 199] on link "Booth" at bounding box center [243, 193] width 181 height 26
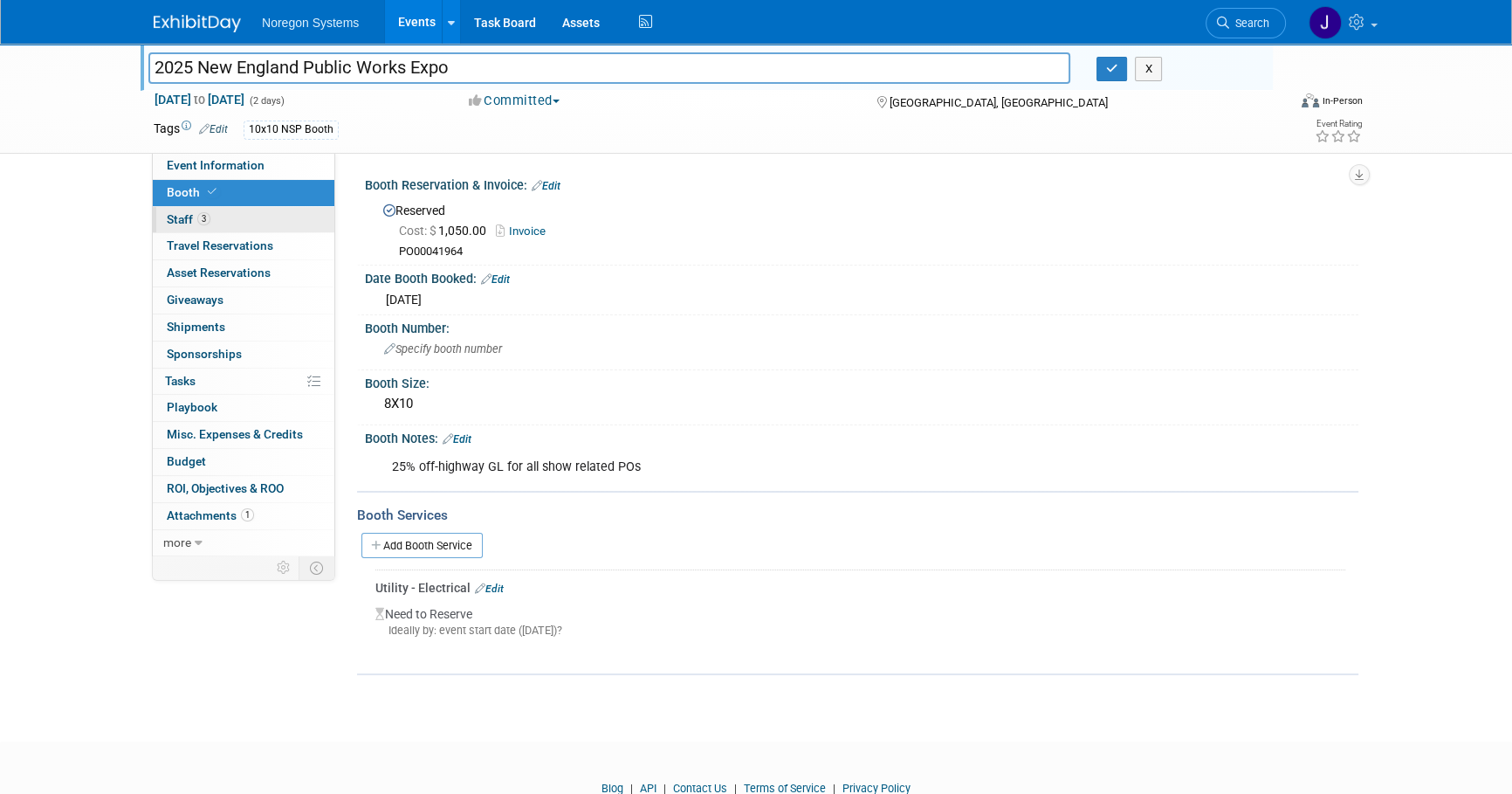
click at [237, 224] on link "3 Staff 3" at bounding box center [243, 220] width 181 height 26
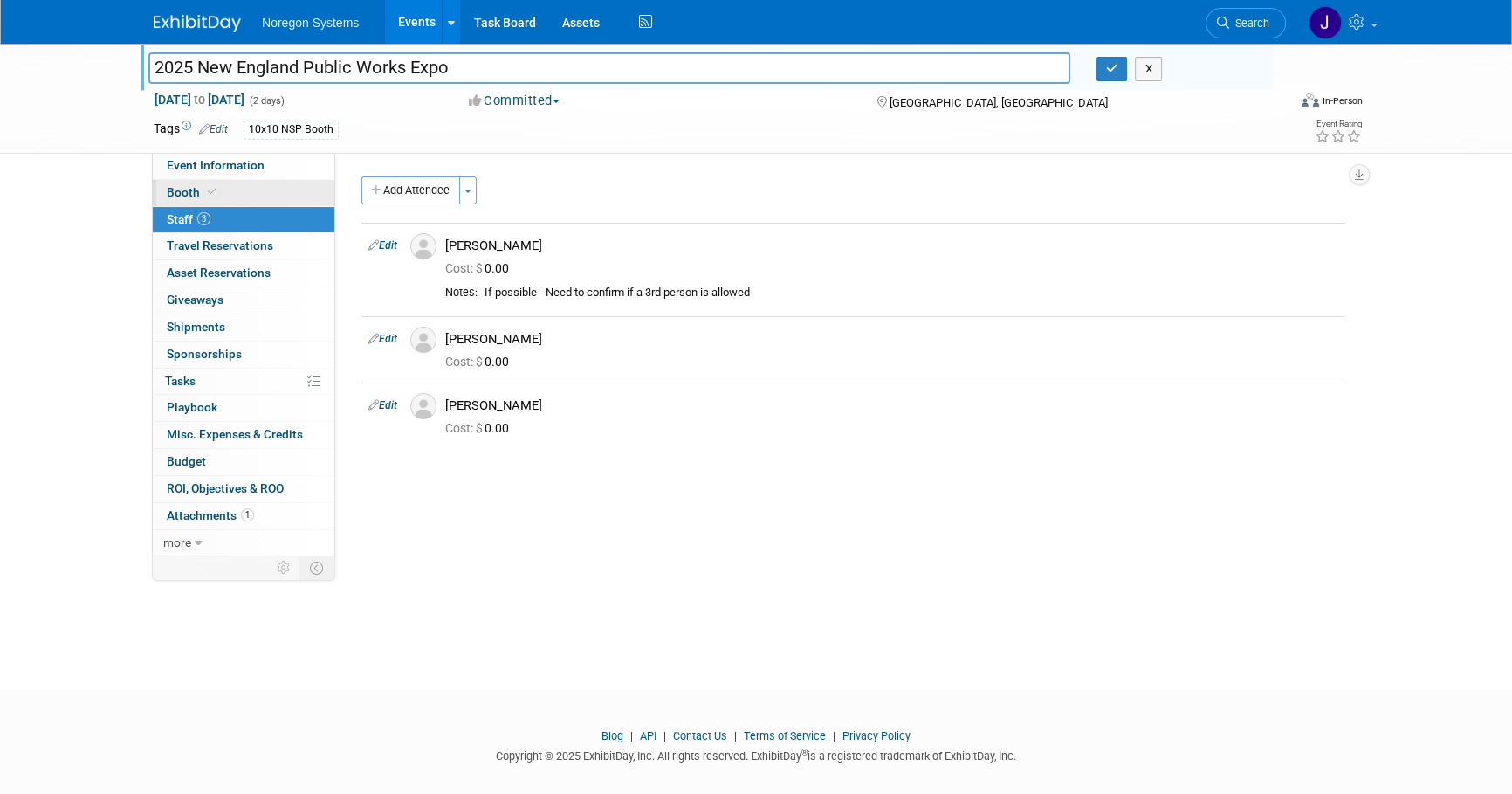
click at [243, 181] on link "Booth" at bounding box center [243, 193] width 181 height 26
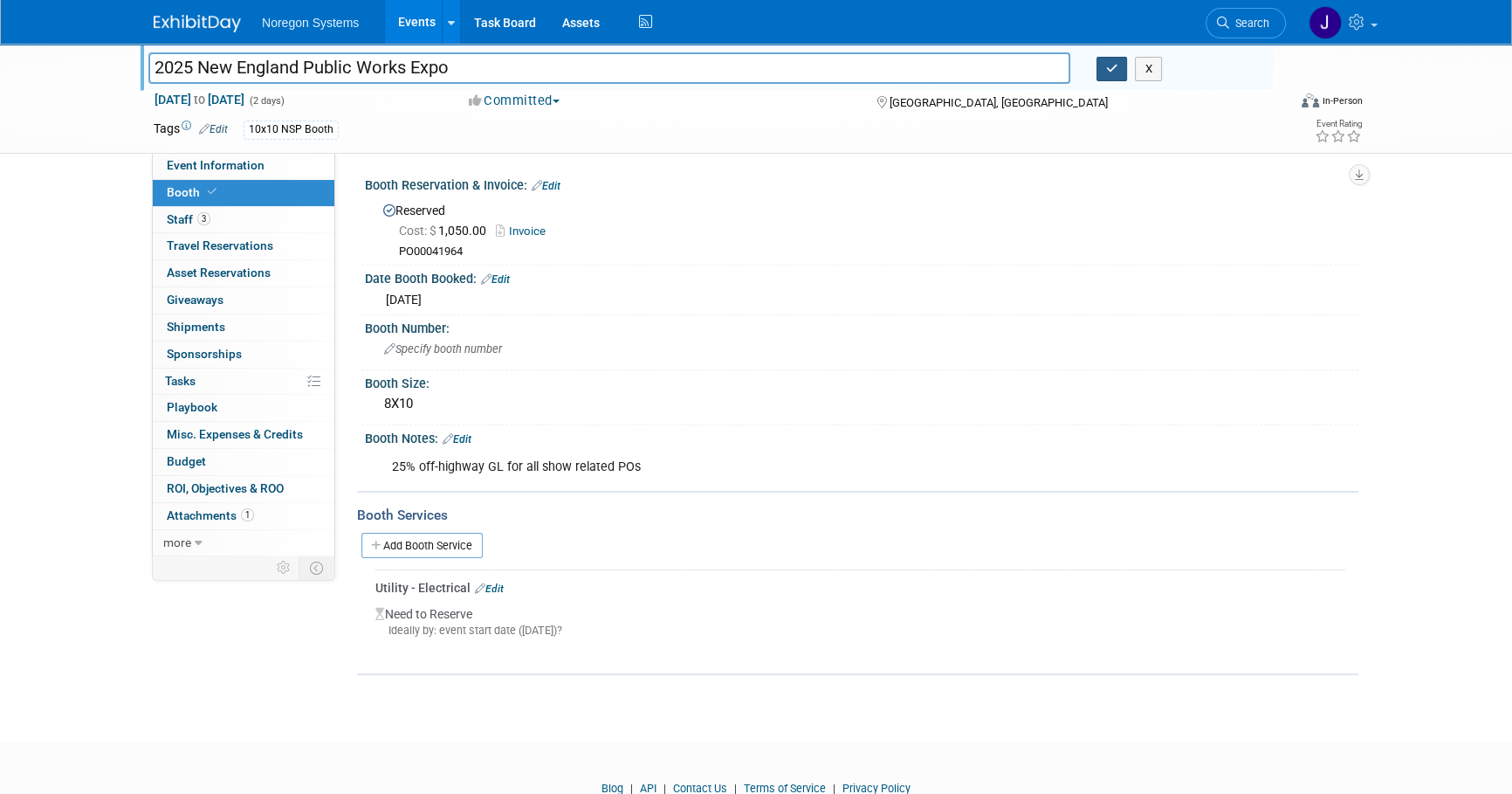
click at [1113, 67] on icon "button" at bounding box center [1113, 68] width 12 height 11
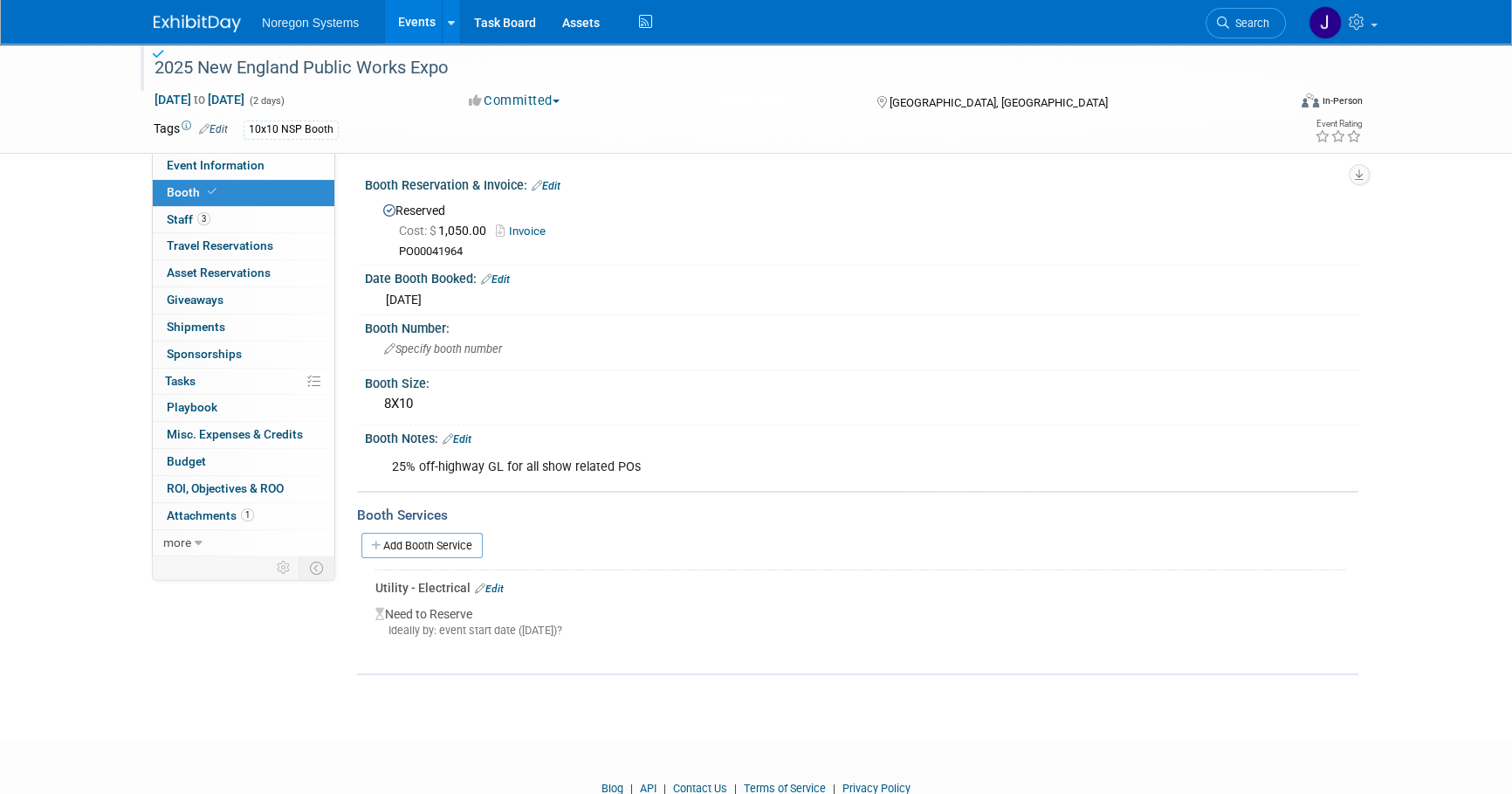
click at [213, 25] on img at bounding box center [197, 24] width 88 height 18
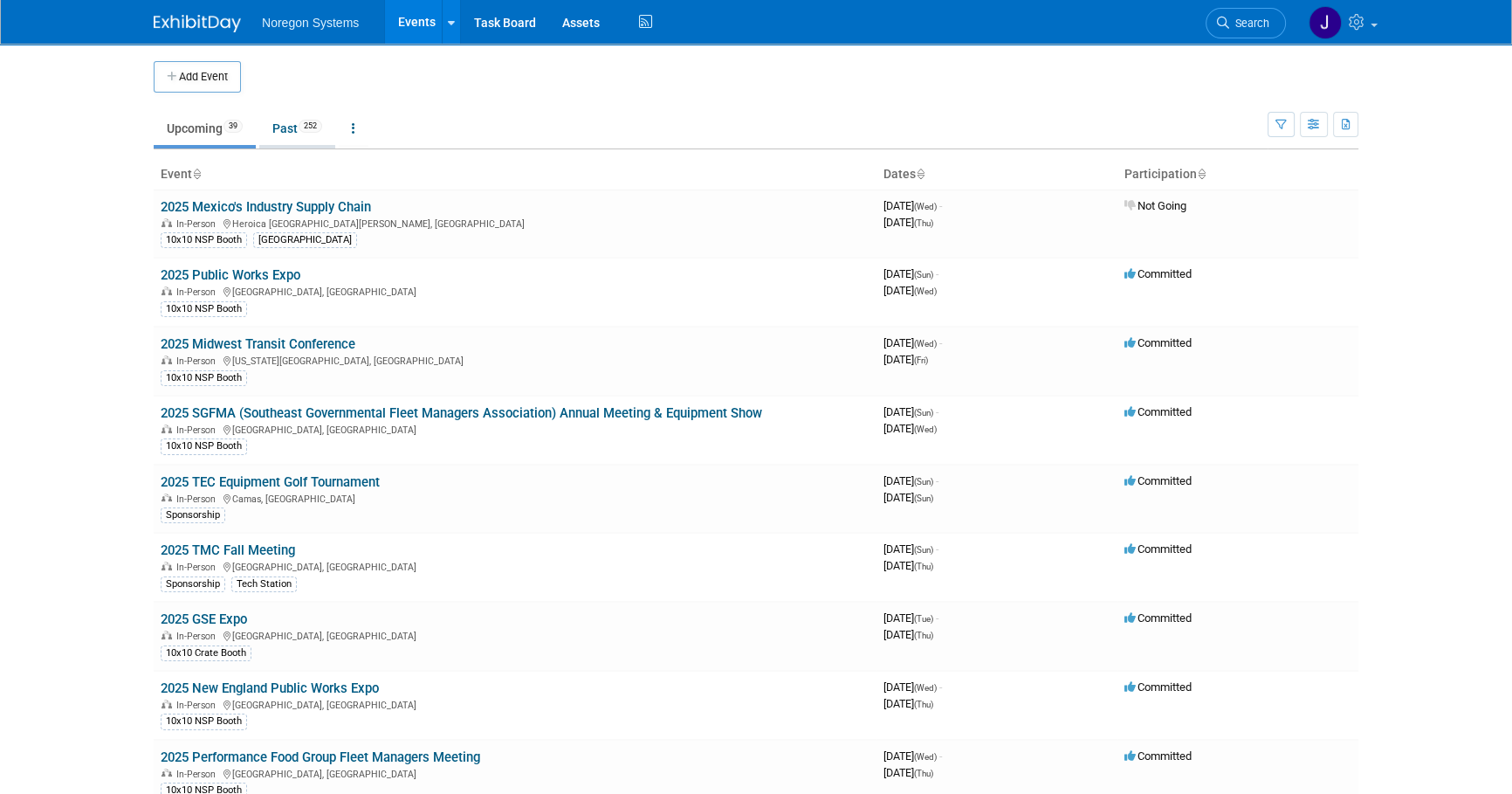
click at [273, 131] on link "Past 252" at bounding box center [297, 129] width 76 height 33
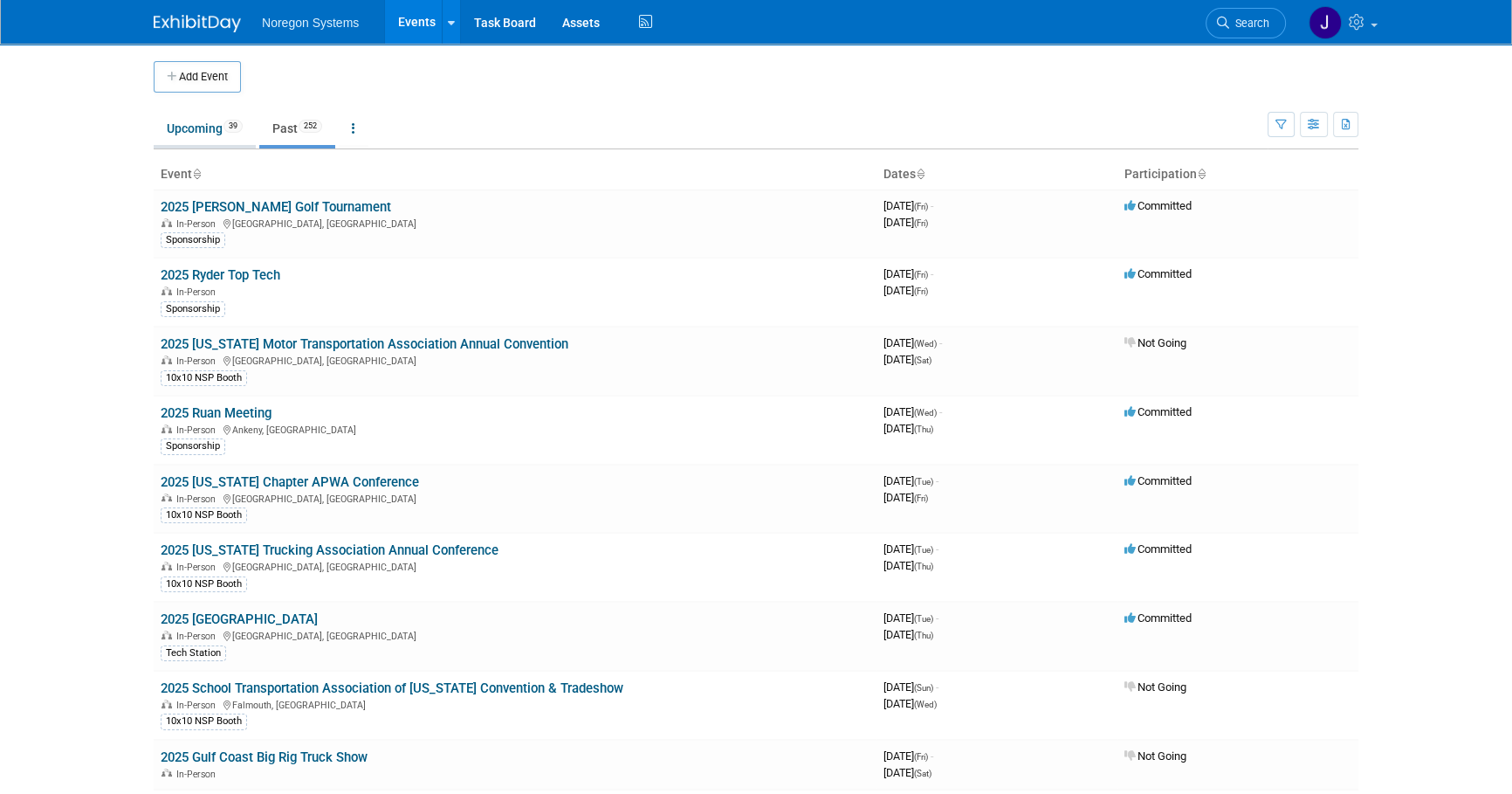
click at [220, 123] on link "Upcoming 39" at bounding box center [204, 129] width 102 height 33
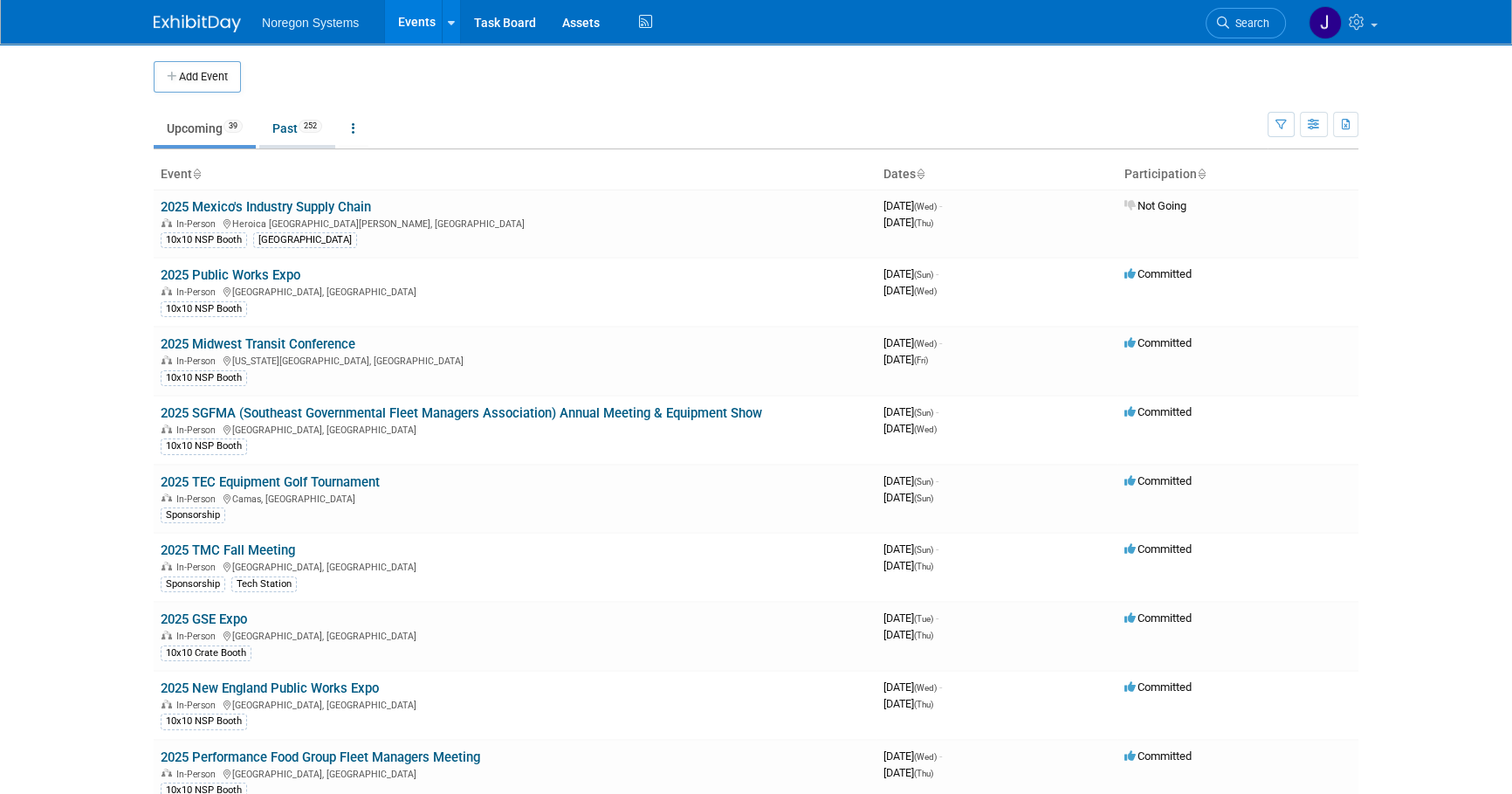
click at [293, 128] on link "Past 252" at bounding box center [297, 129] width 76 height 33
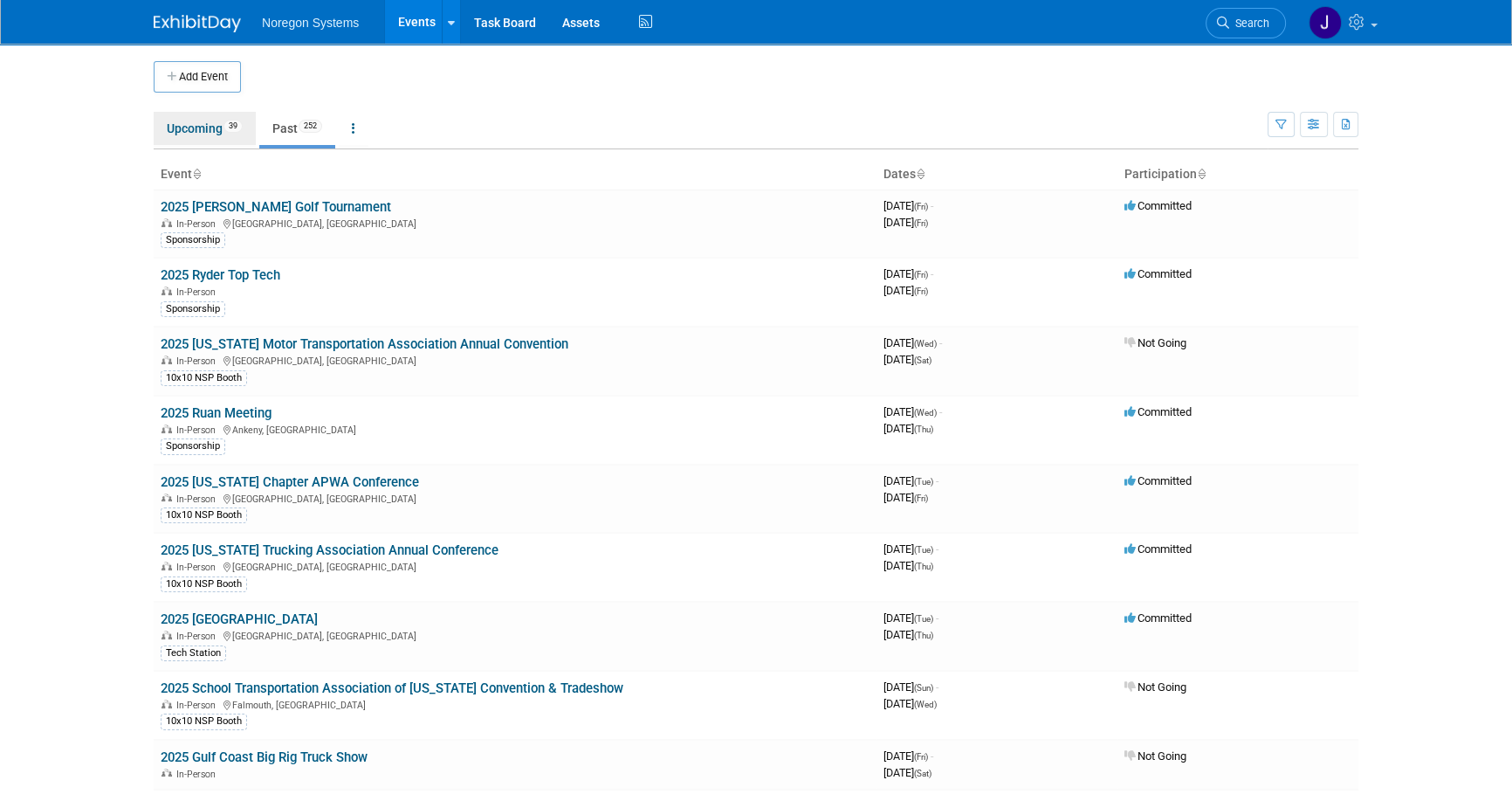
drag, startPoint x: 180, startPoint y: 125, endPoint x: 406, endPoint y: 203, distance: 239.1
click at [183, 127] on link "Upcoming 39" at bounding box center [204, 129] width 102 height 33
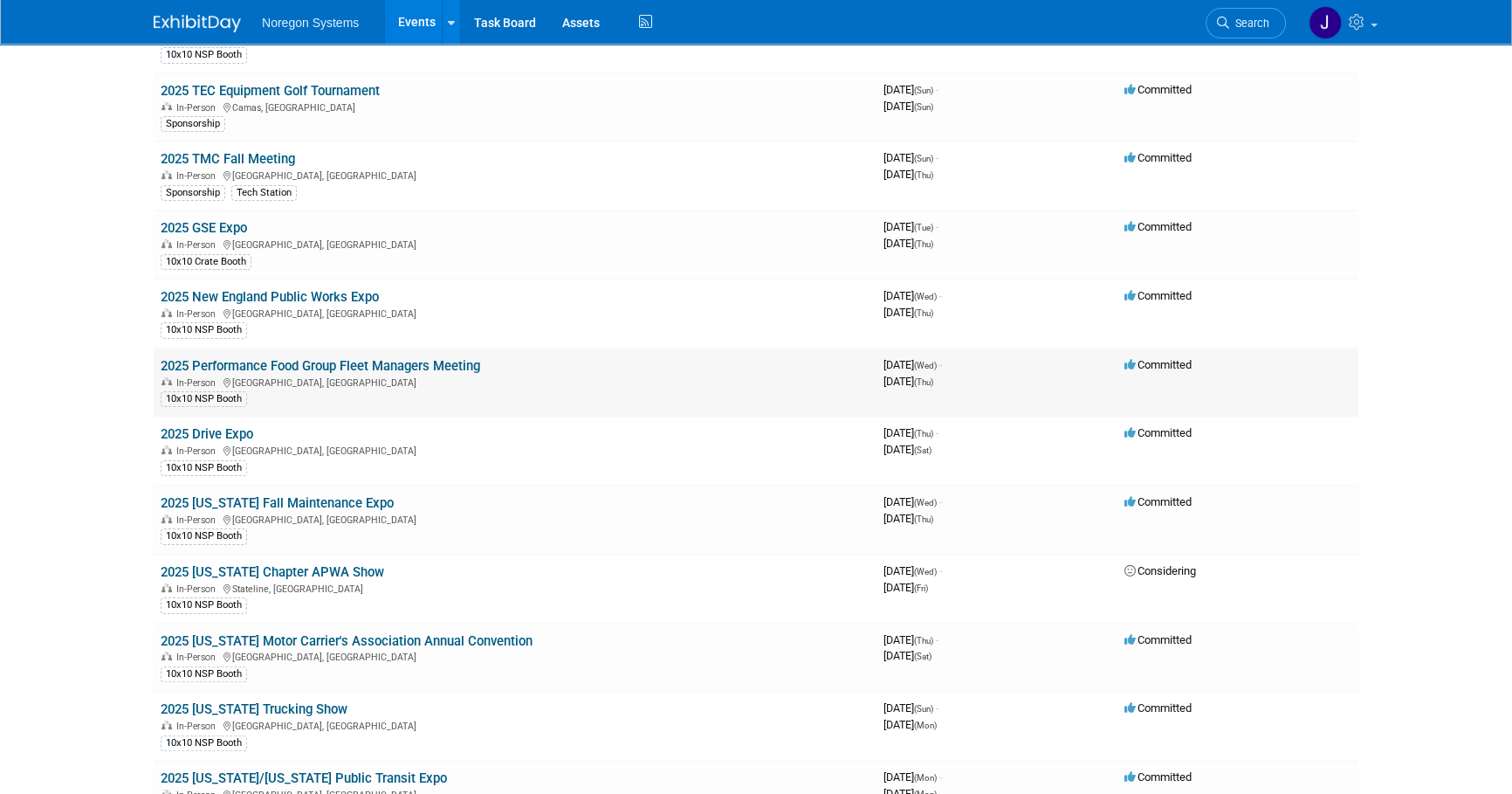
scroll to position [396, 0]
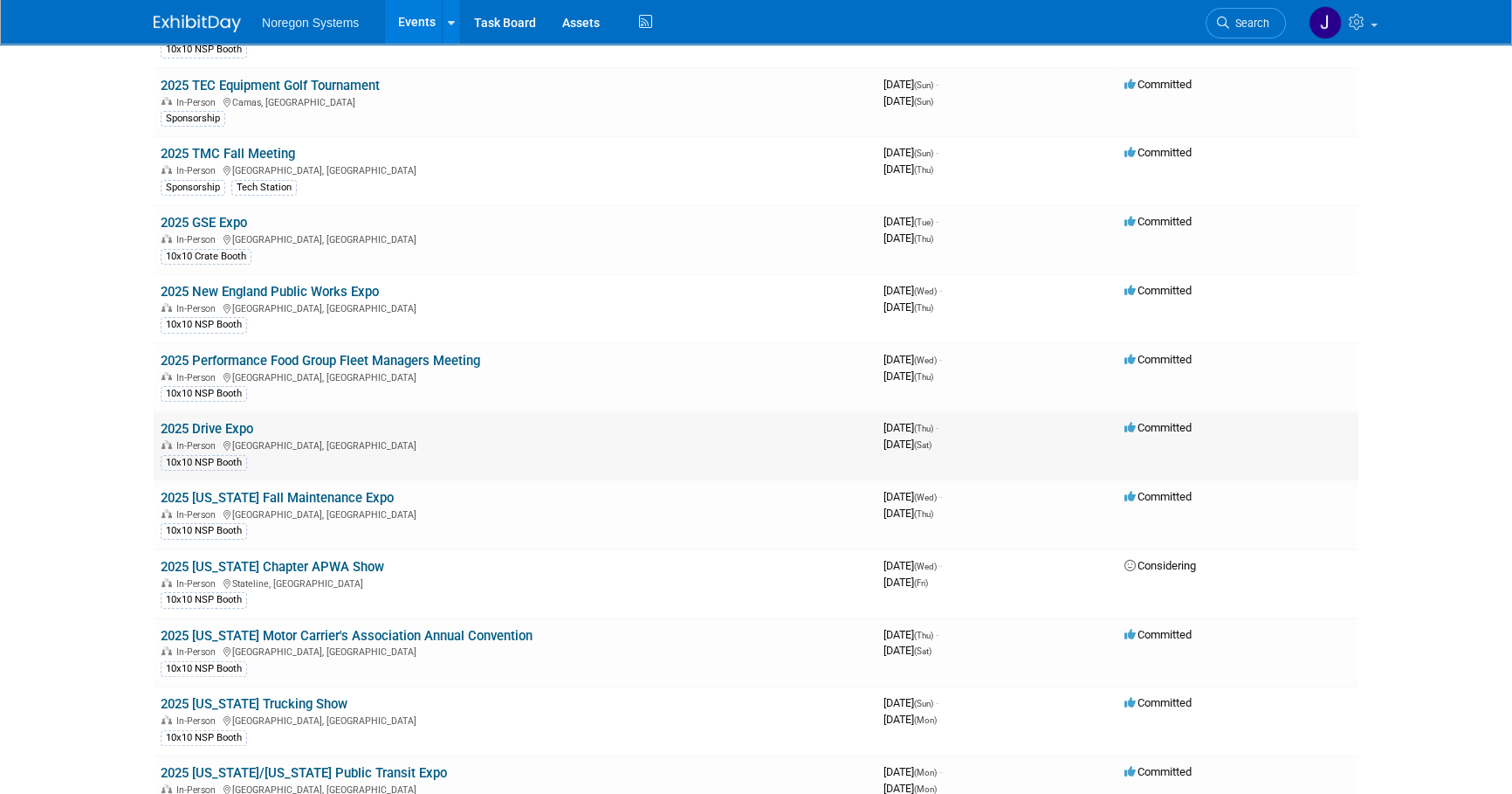
click at [217, 424] on link "2025 Drive Expo" at bounding box center [207, 429] width 93 height 16
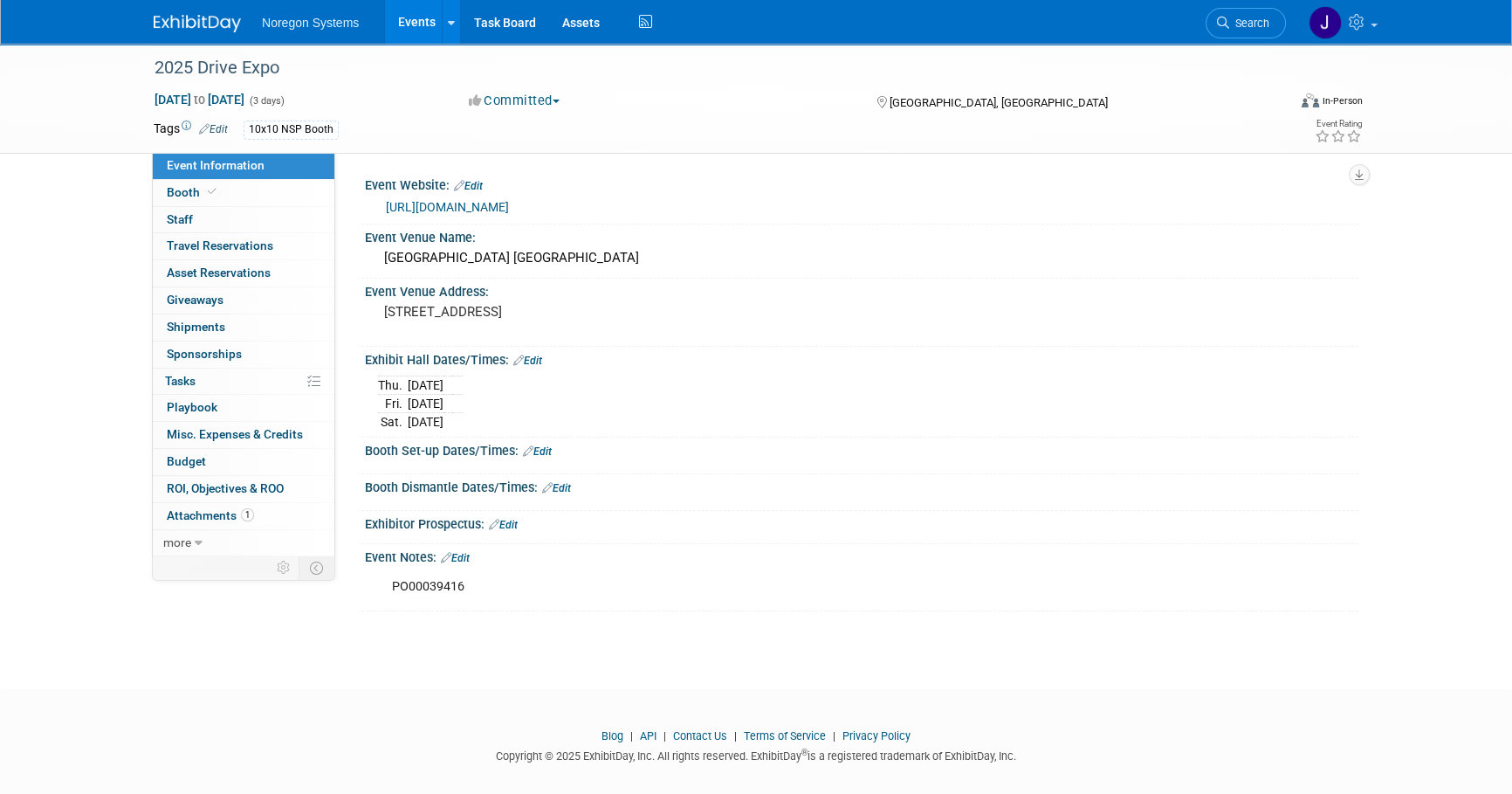
click at [488, 207] on link "[URL][DOMAIN_NAME]" at bounding box center [447, 207] width 124 height 14
drag, startPoint x: 300, startPoint y: 62, endPoint x: 164, endPoint y: 54, distance: 136.2
click at [164, 54] on div "2025 Drive Expo" at bounding box center [703, 68] width 1112 height 32
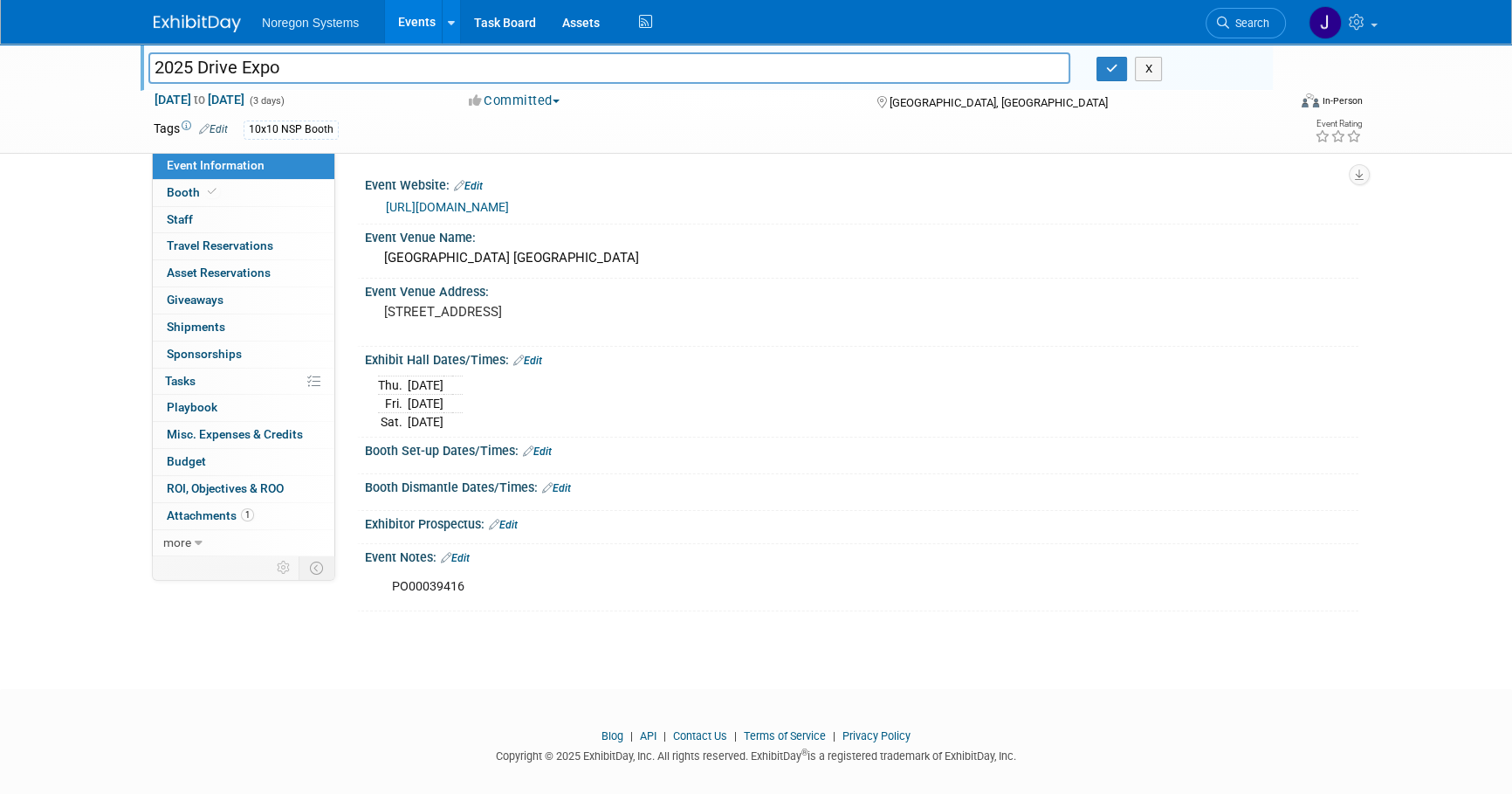
click at [164, 54] on input "2025 Drive Expo" at bounding box center [609, 67] width 922 height 31
click at [341, 68] on input "2025 Drive Expo" at bounding box center [609, 67] width 922 height 31
drag, startPoint x: 312, startPoint y: 69, endPoint x: 152, endPoint y: 75, distance: 160.1
click at [136, 72] on div "2025 Drive Expo" at bounding box center [609, 70] width 948 height 26
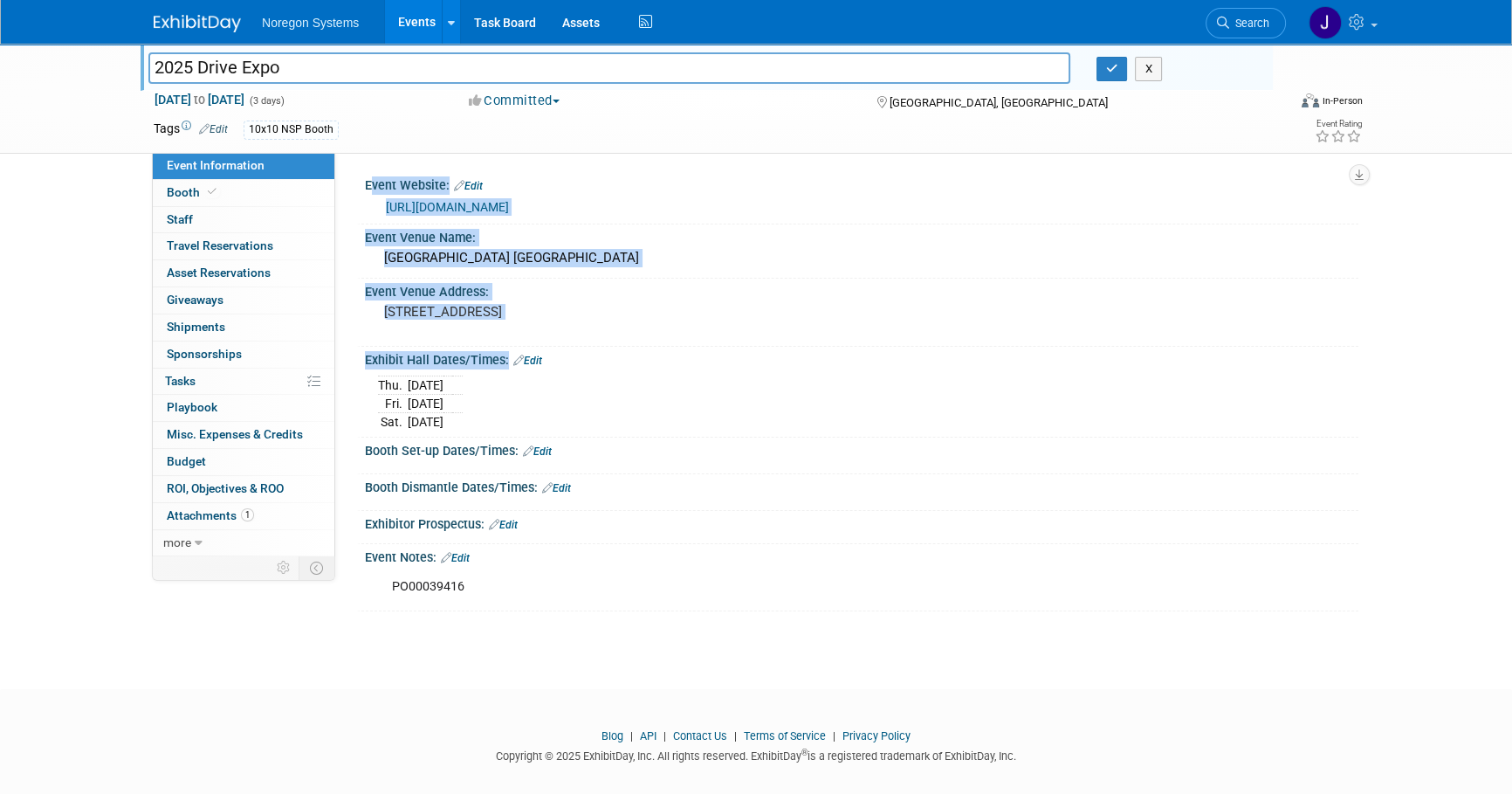
drag, startPoint x: 539, startPoint y: 421, endPoint x: 350, endPoint y: 347, distance: 203.0
click at [350, 347] on div "Event Website: Edit [URL][DOMAIN_NAME] Event Venue Name: [GEOGRAPHIC_DATA] [GEO…" at bounding box center [847, 353] width 1023 height 402
click at [360, 356] on div "Exhibit Hall Dates/Times: Edit [DATE] [DATE] [DATE] Save Changes Cancel" at bounding box center [858, 393] width 1001 height 92
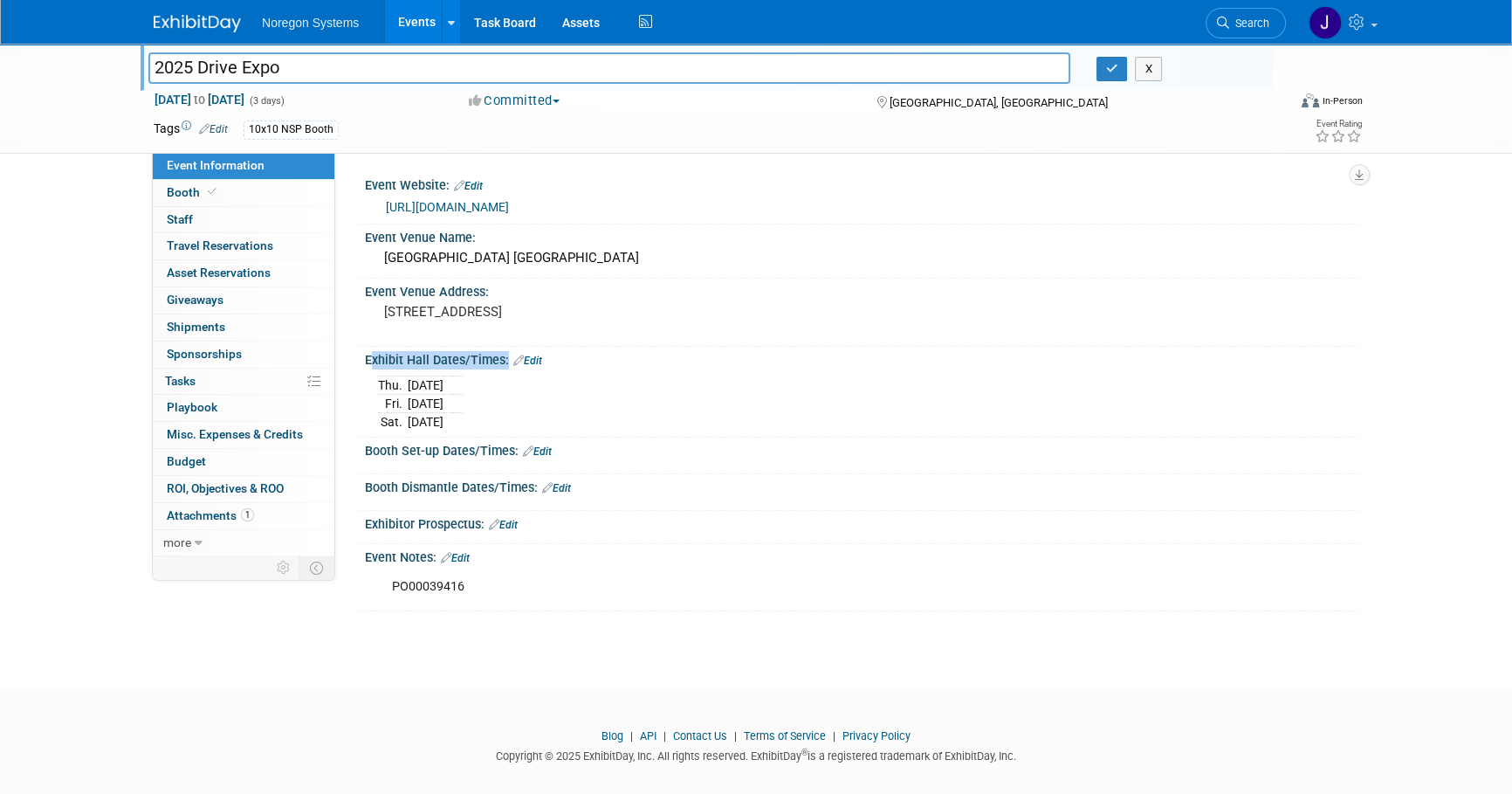
drag, startPoint x: 357, startPoint y: 358, endPoint x: 502, endPoint y: 358, distance: 145.0
click at [502, 358] on div "Exhibit Hall Dates/Times: Edit [DATE] [DATE] [DATE] Save Changes Cancel" at bounding box center [858, 393] width 1001 height 92
click at [353, 356] on div "Event Website: Edit [URL][DOMAIN_NAME] Event Venue Name: [GEOGRAPHIC_DATA] [GEO…" at bounding box center [847, 353] width 1023 height 402
drag, startPoint x: 437, startPoint y: 354, endPoint x: 600, endPoint y: 480, distance: 206.0
click at [600, 480] on div "Event Website: Edit [URL][DOMAIN_NAME] Event Venue Name: [GEOGRAPHIC_DATA] [GEO…" at bounding box center [847, 353] width 1023 height 402
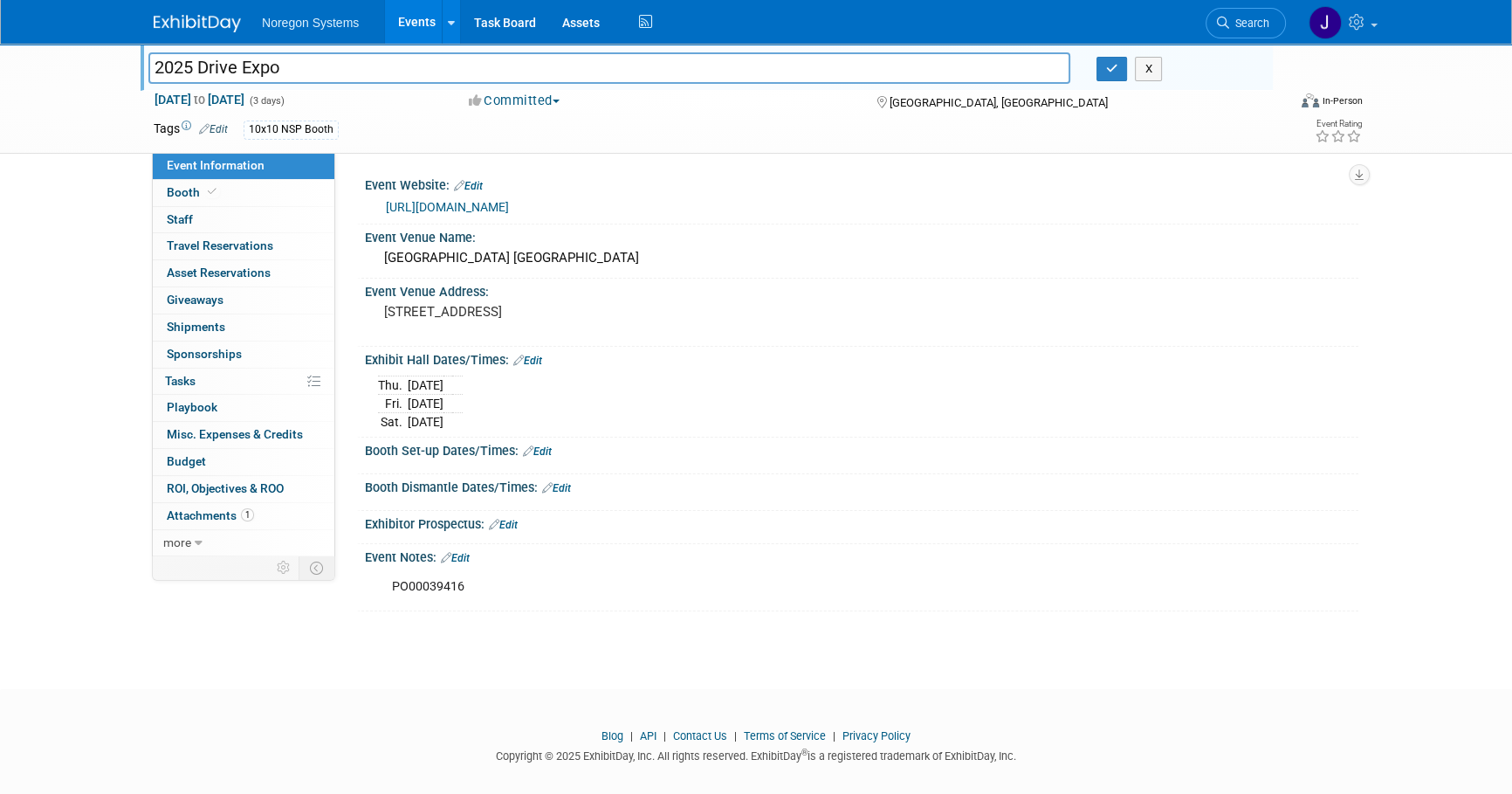
copy div "Event Website: Edit [URL][DOMAIN_NAME] Event Venue Name: [GEOGRAPHIC_DATA] [GEO…"
click at [371, 354] on div "Exhibit Hall Dates/Times: Edit" at bounding box center [862, 358] width 993 height 23
drag, startPoint x: 360, startPoint y: 358, endPoint x: 618, endPoint y: 491, distance: 290.3
click at [618, 491] on div "Event Website: Edit [URL][DOMAIN_NAME] Event Venue Name: [GEOGRAPHIC_DATA] [GEO…" at bounding box center [853, 391] width 984 height 439
copy div "Exhibit Hall Dates/Times: Edit [DATE] [DATE] [DATE] Save Changes Cancel Booth S…"
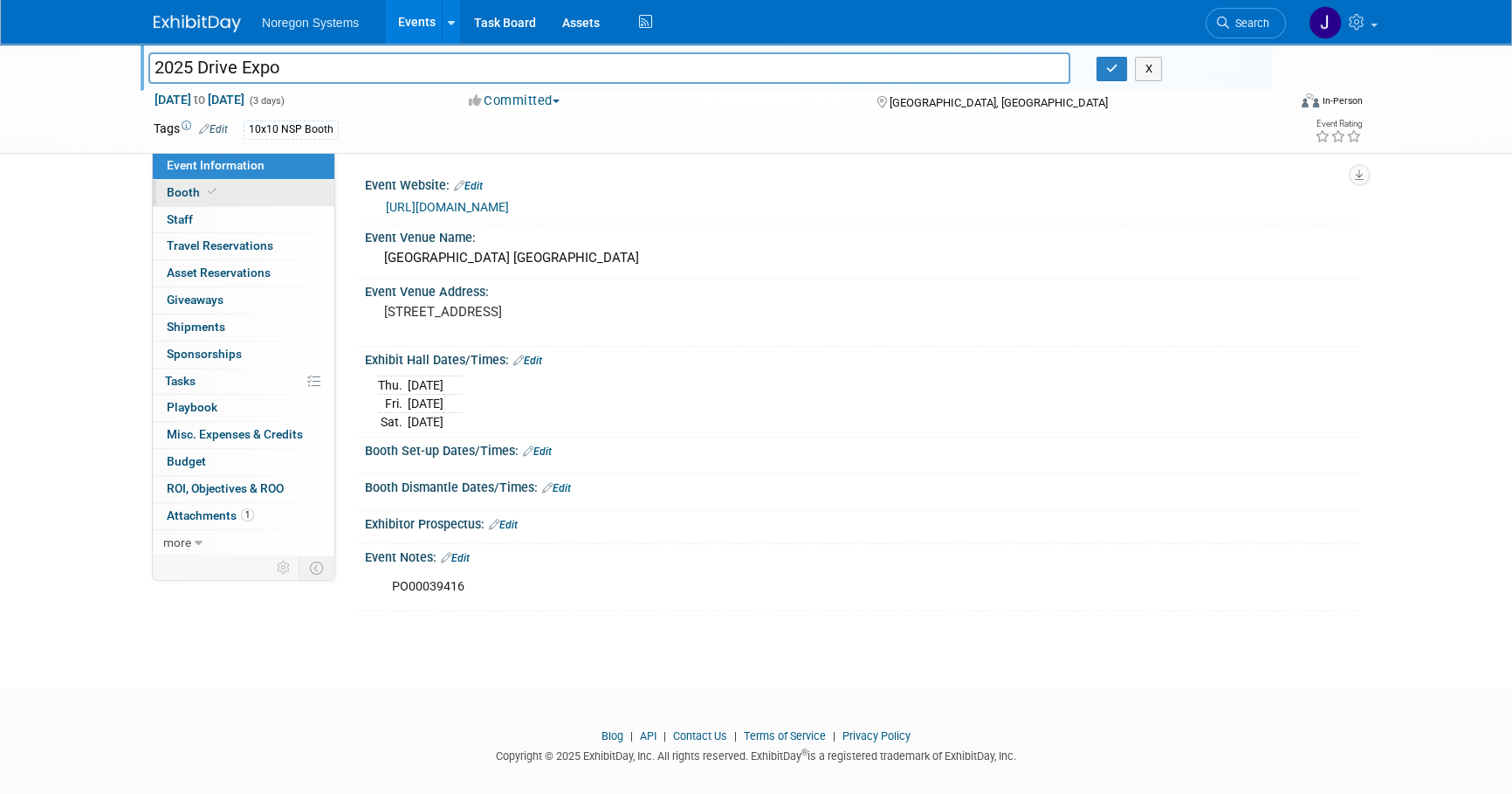
click at [227, 194] on link "Booth" at bounding box center [243, 193] width 181 height 26
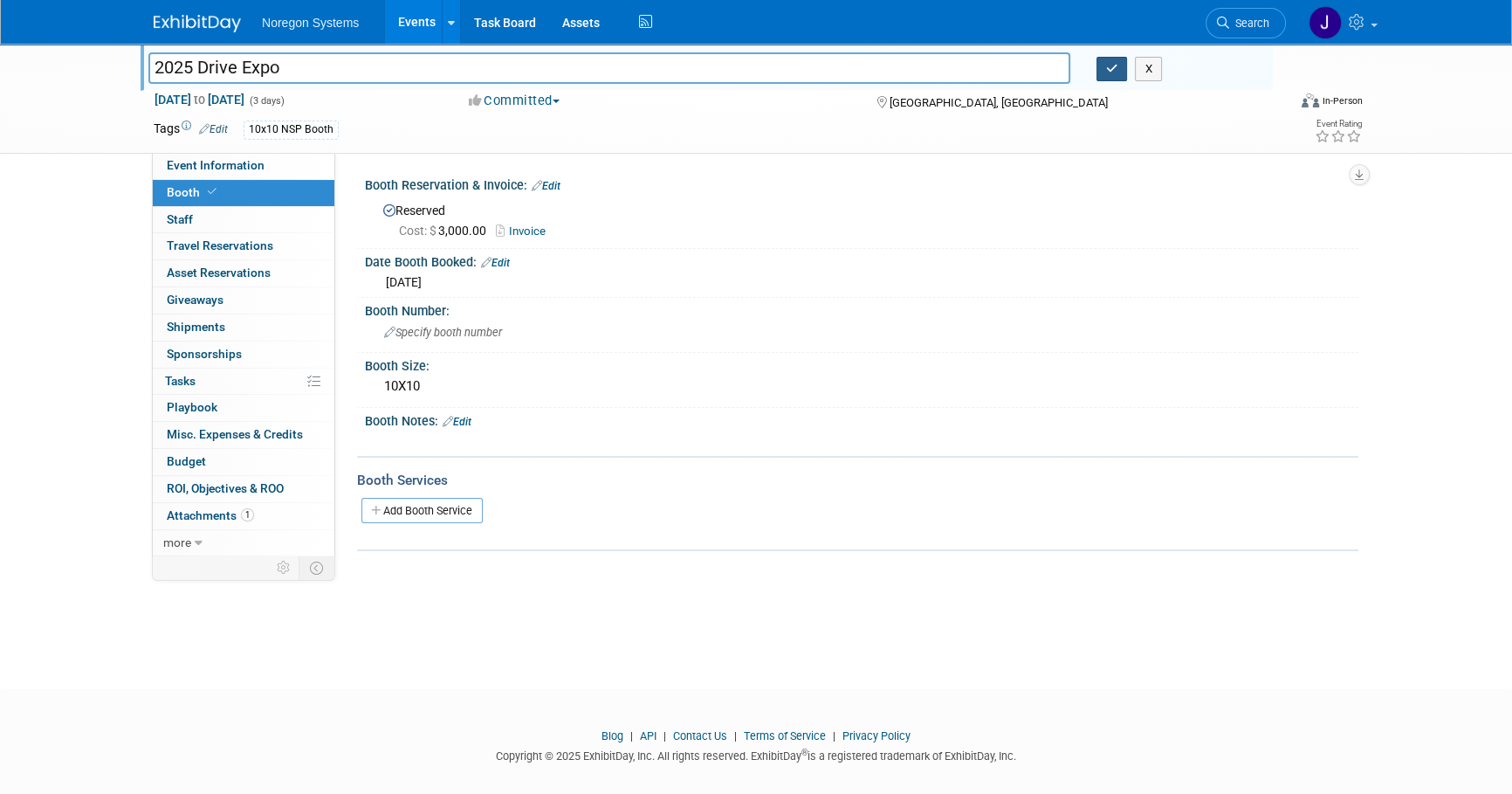
click at [1099, 72] on button "button" at bounding box center [1113, 69] width 32 height 25
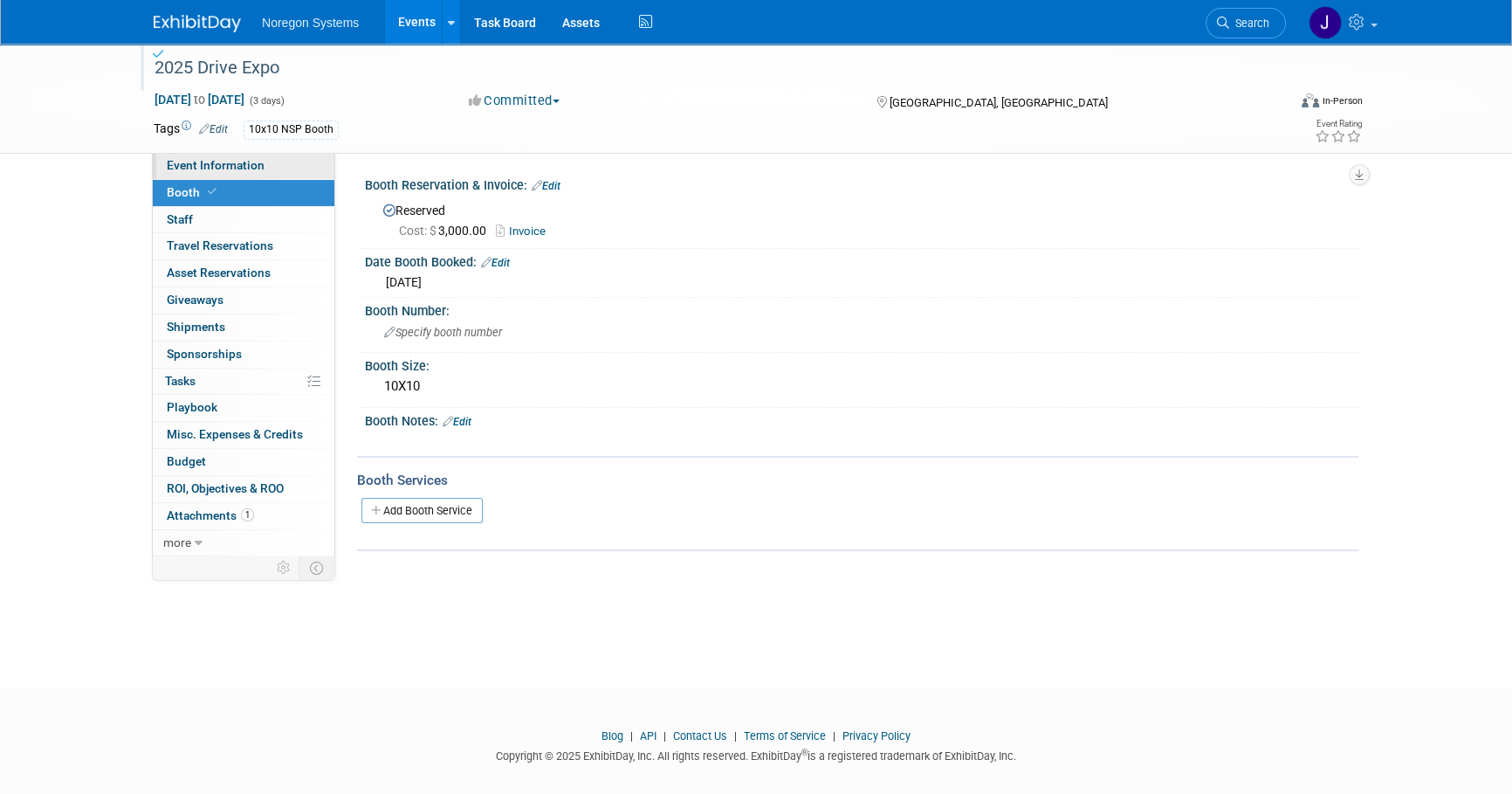
click at [272, 157] on link "Event Information" at bounding box center [243, 166] width 181 height 26
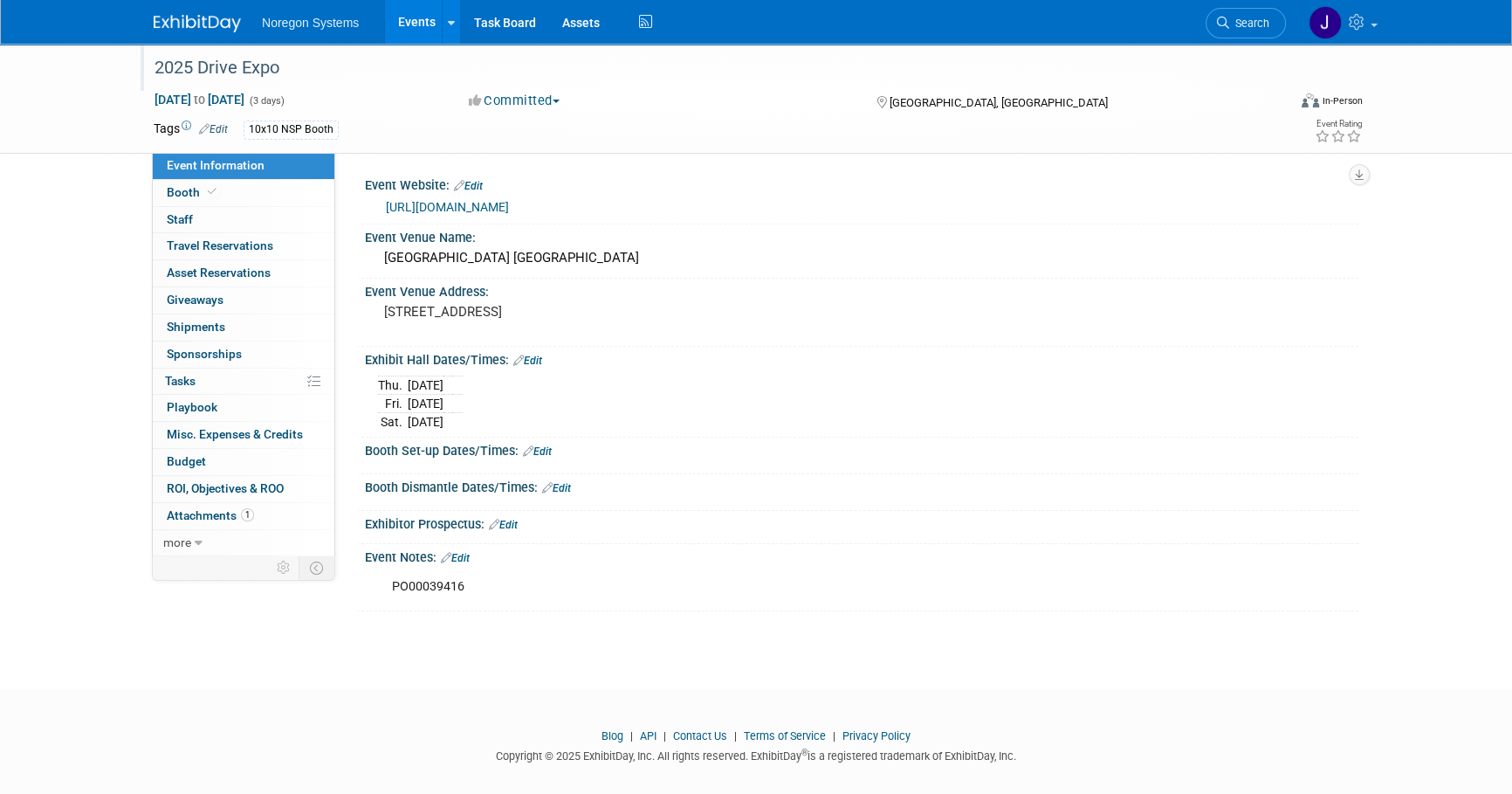
click at [81, 262] on div "2025 Drive Expo [DATE] to [DATE] (3 days) [DATE] to [DATE] Committed Committed …" at bounding box center [756, 351] width 1512 height 614
